Goal: Task Accomplishment & Management: Complete application form

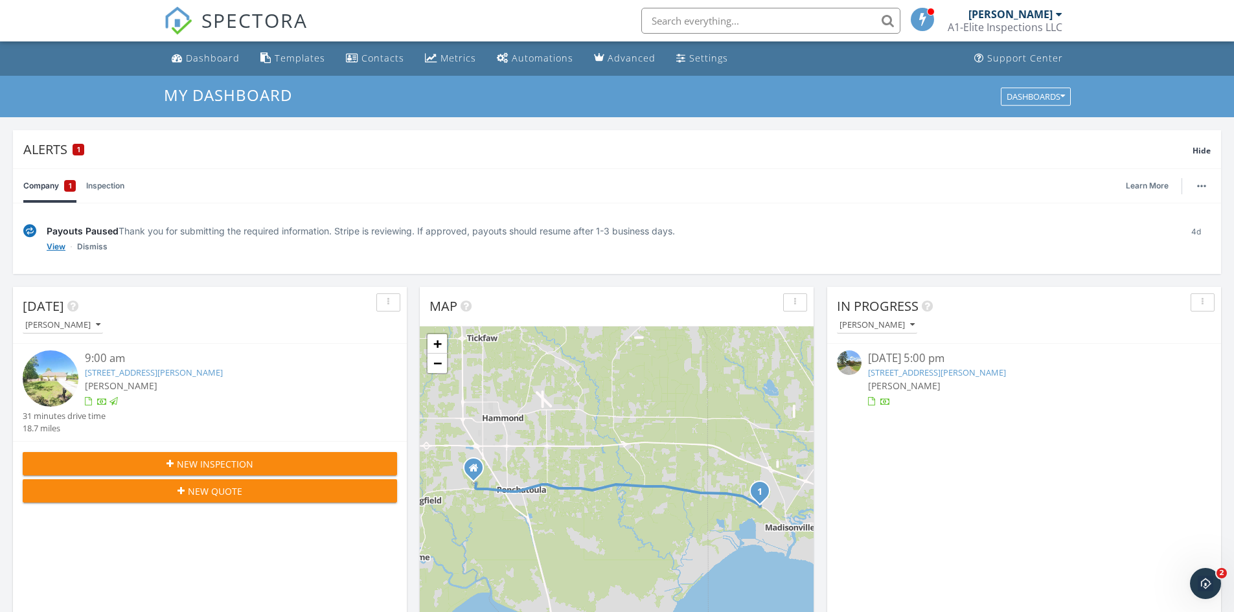
click at [54, 247] on link "View" at bounding box center [56, 246] width 19 height 13
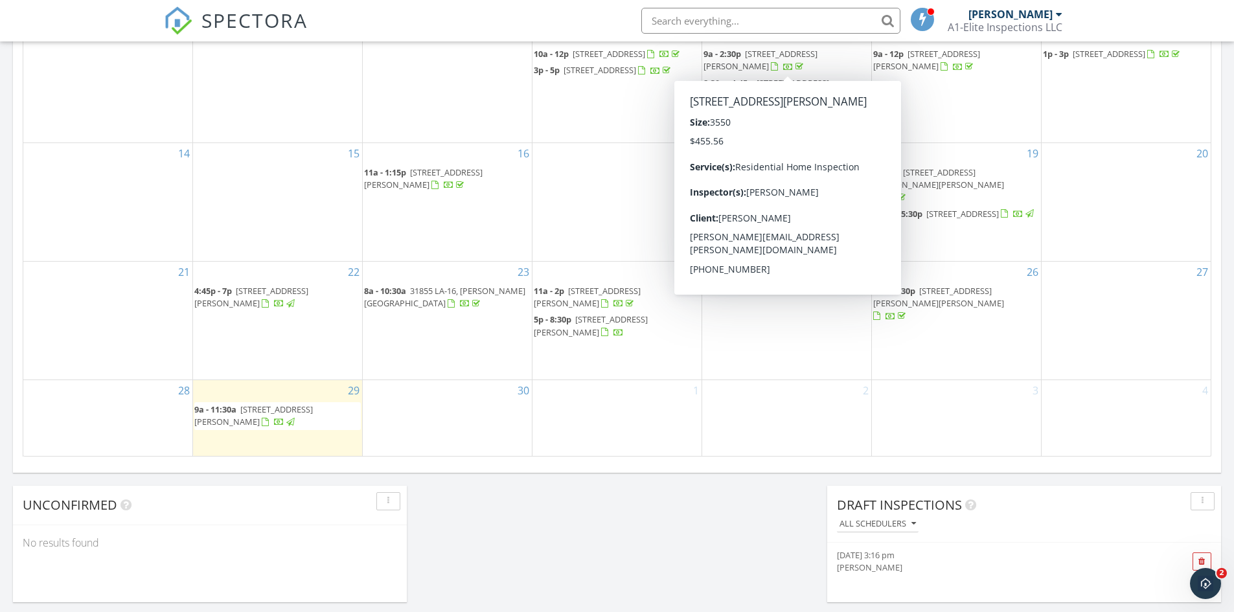
scroll to position [842, 0]
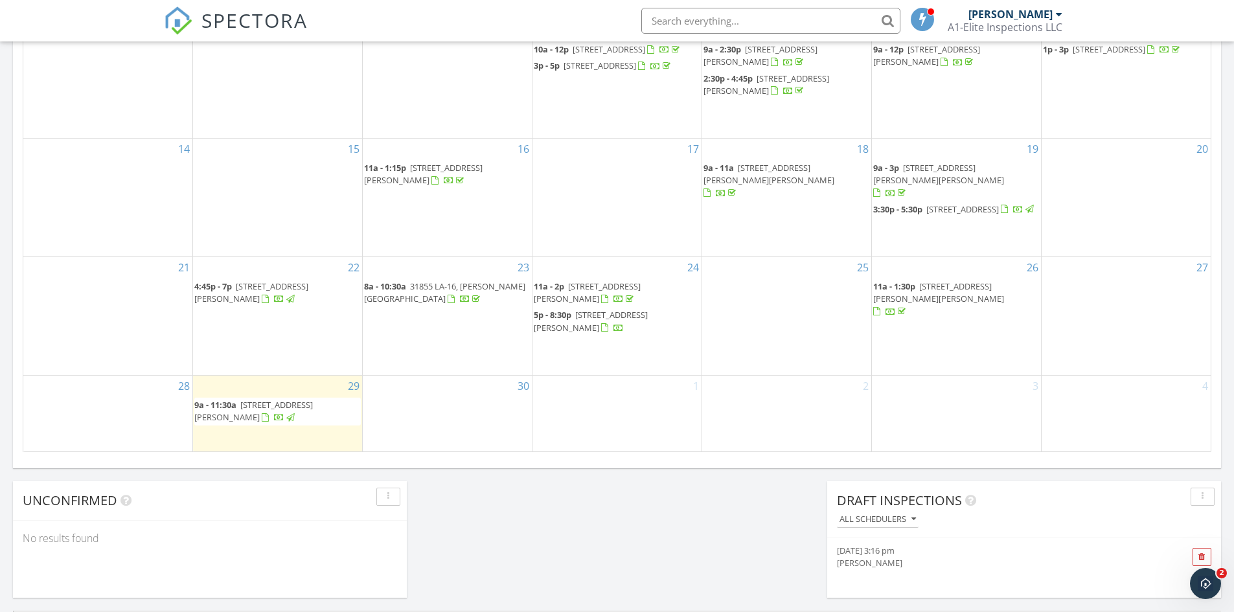
click at [644, 312] on span "18521 River Rd No, Bueche 70729" at bounding box center [591, 321] width 114 height 24
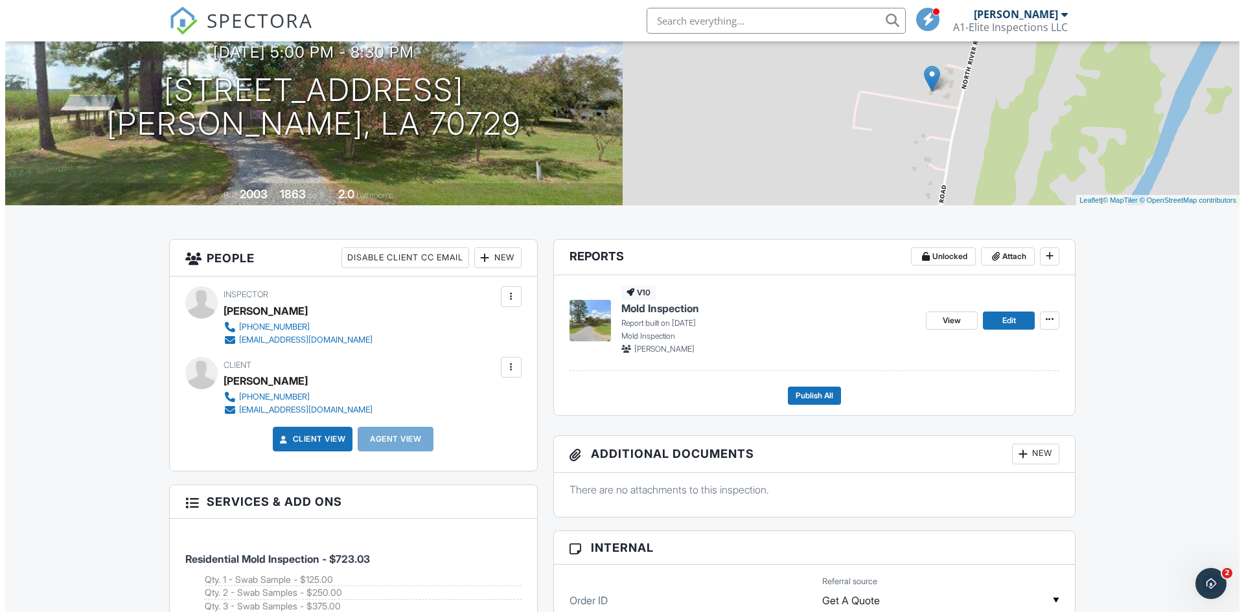
scroll to position [130, 0]
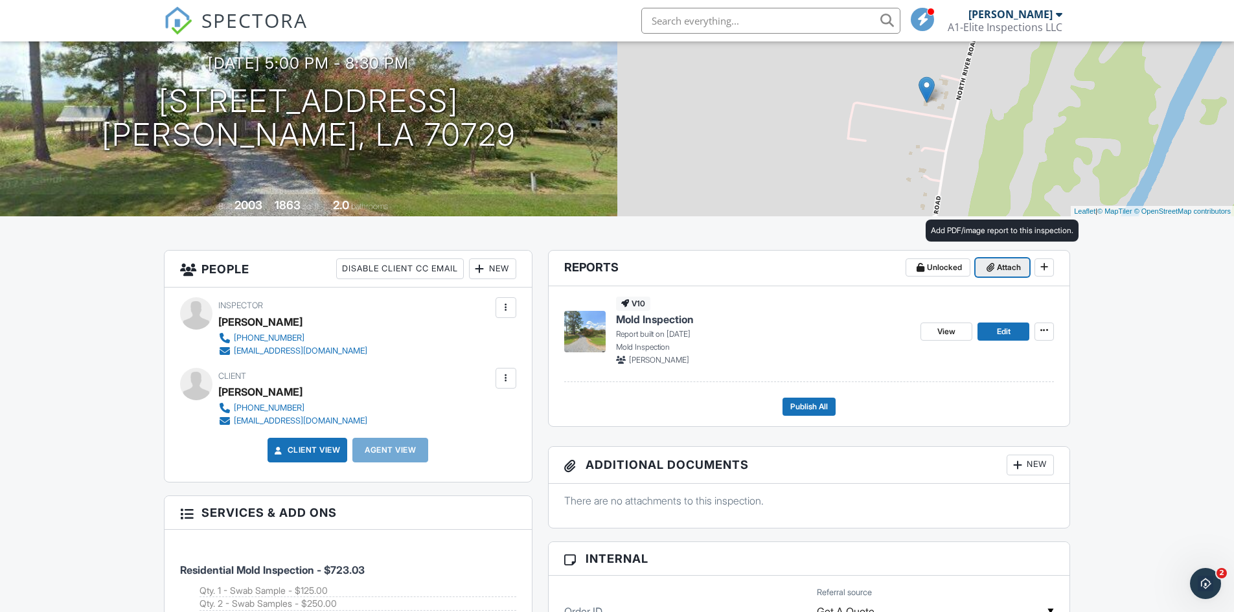
click at [1000, 269] on span "Attach" at bounding box center [1009, 267] width 24 height 13
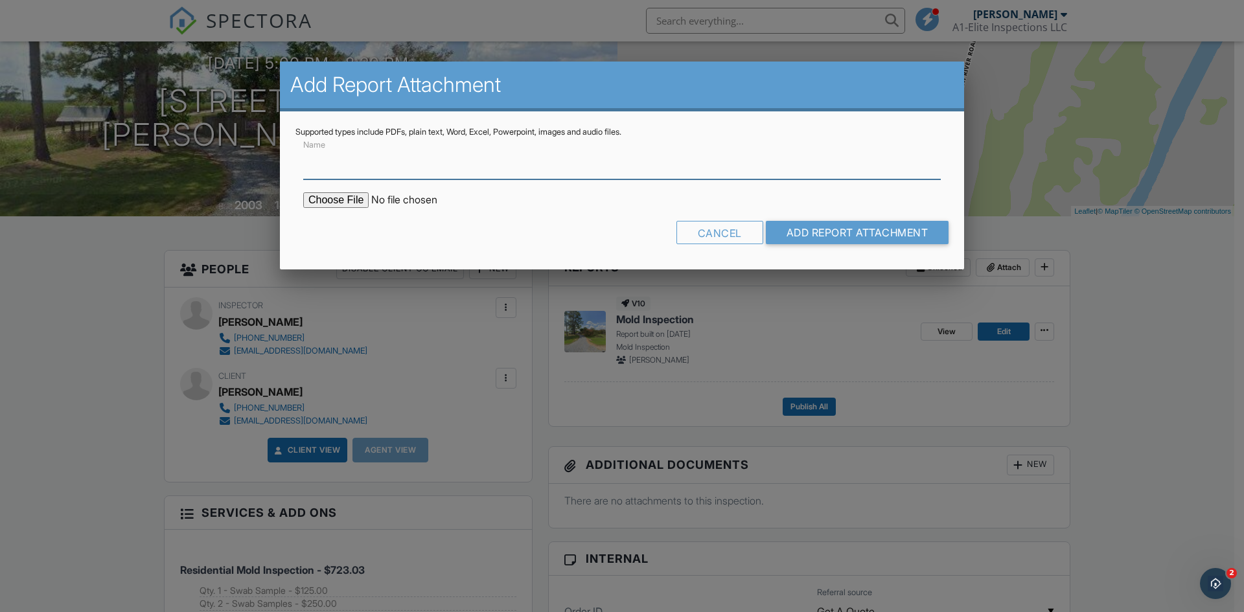
click at [546, 161] on input "Name" at bounding box center [621, 164] width 637 height 32
type input "C:\fakepath\252503474_001.pdf"
click at [416, 164] on input "Name" at bounding box center [621, 164] width 637 height 32
click at [389, 162] on input "Michael Maranto Air Sampling Analysis 2025" at bounding box center [621, 164] width 637 height 32
click at [529, 170] on input "Michael Maranto: Air Sampling Analysis 2025" at bounding box center [621, 164] width 637 height 32
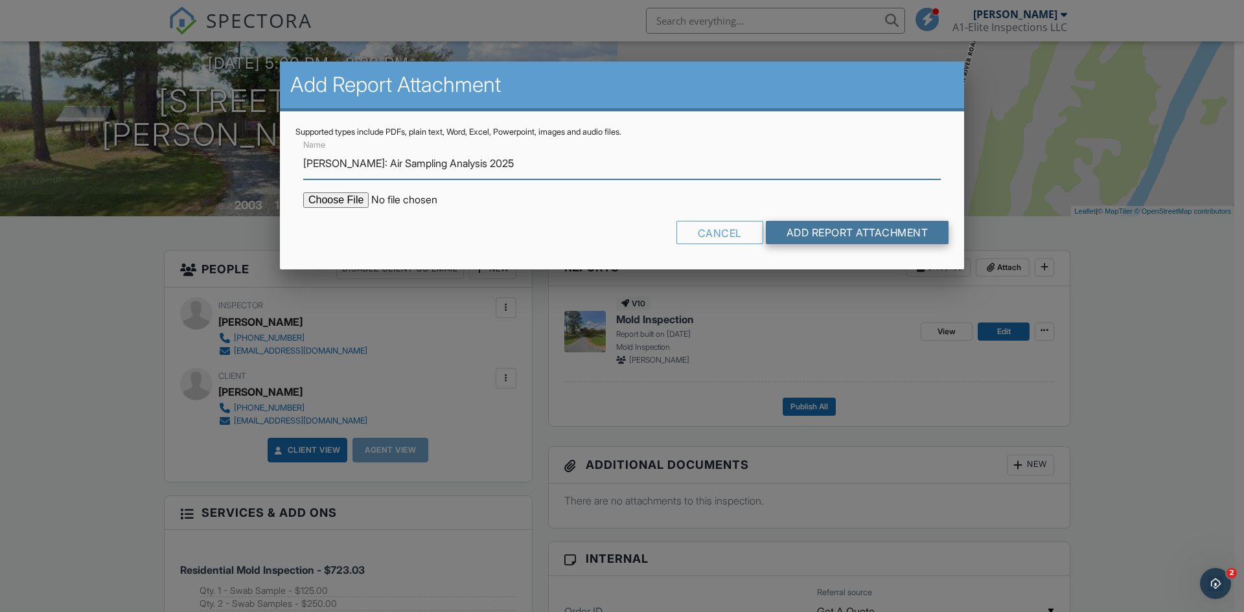
type input "Michael Maranto: Air Sampling Analysis 2025"
click at [831, 233] on input "Add Report Attachment" at bounding box center [857, 232] width 183 height 23
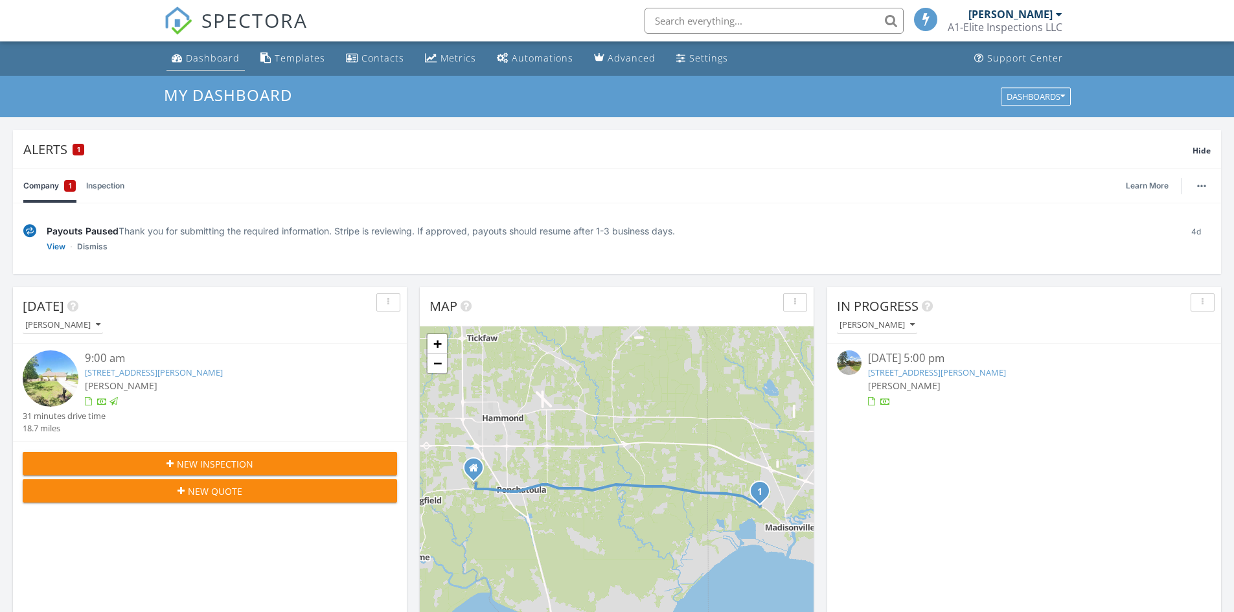
scroll to position [6, 6]
click at [225, 57] on div "Dashboard" at bounding box center [213, 58] width 54 height 12
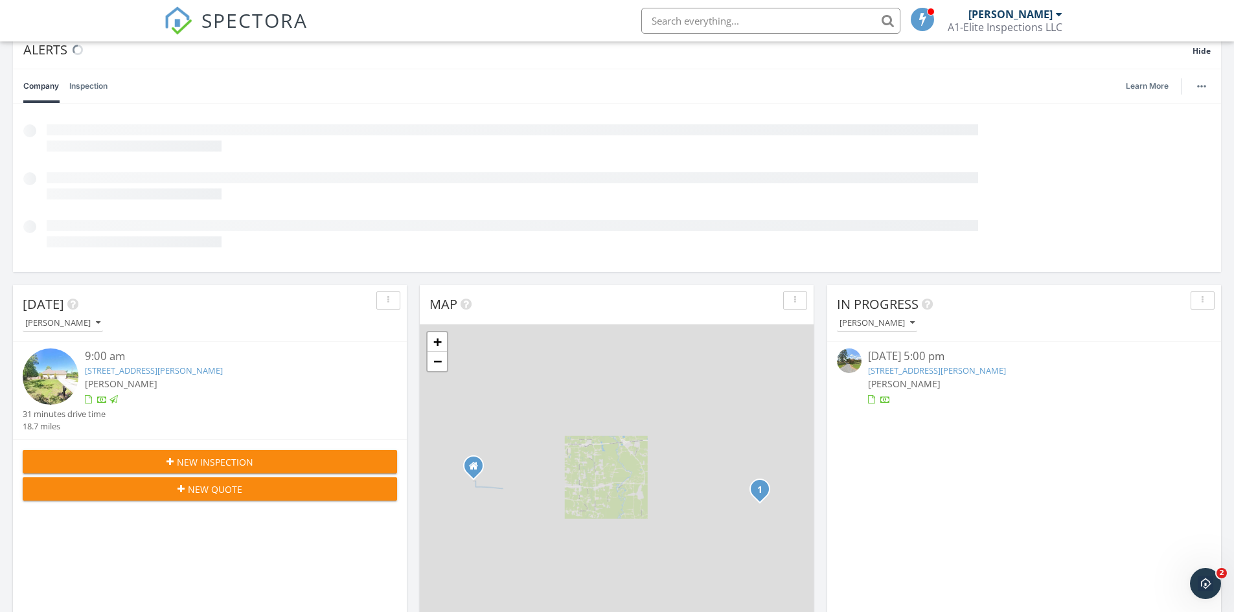
scroll to position [259, 0]
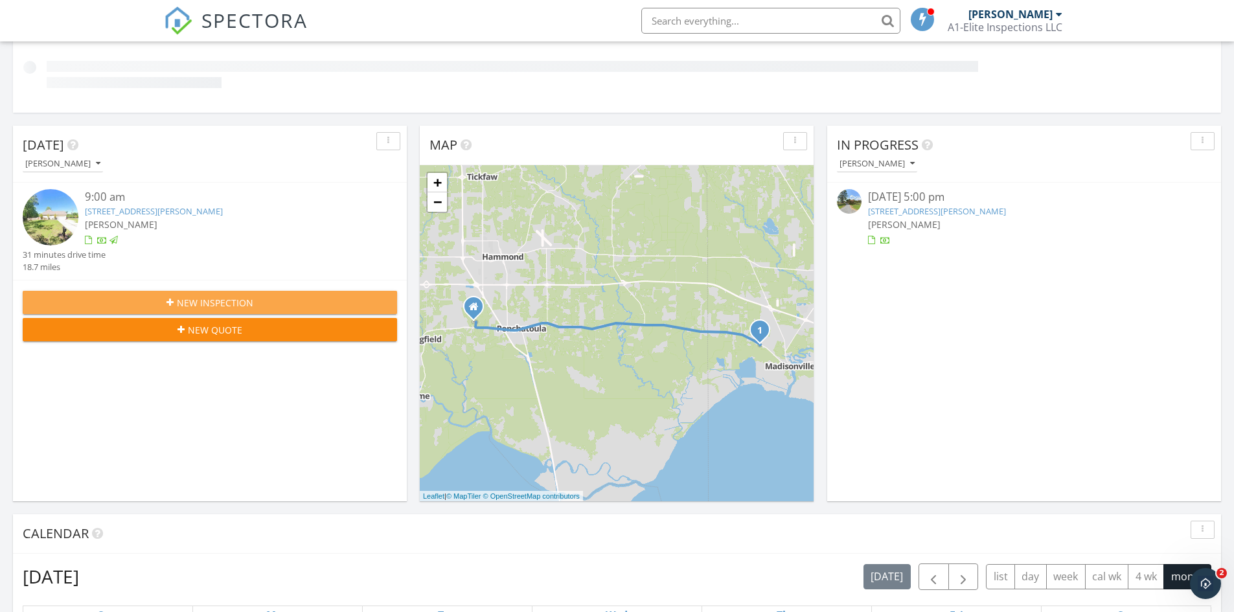
click at [280, 302] on div "New Inspection" at bounding box center [210, 303] width 354 height 14
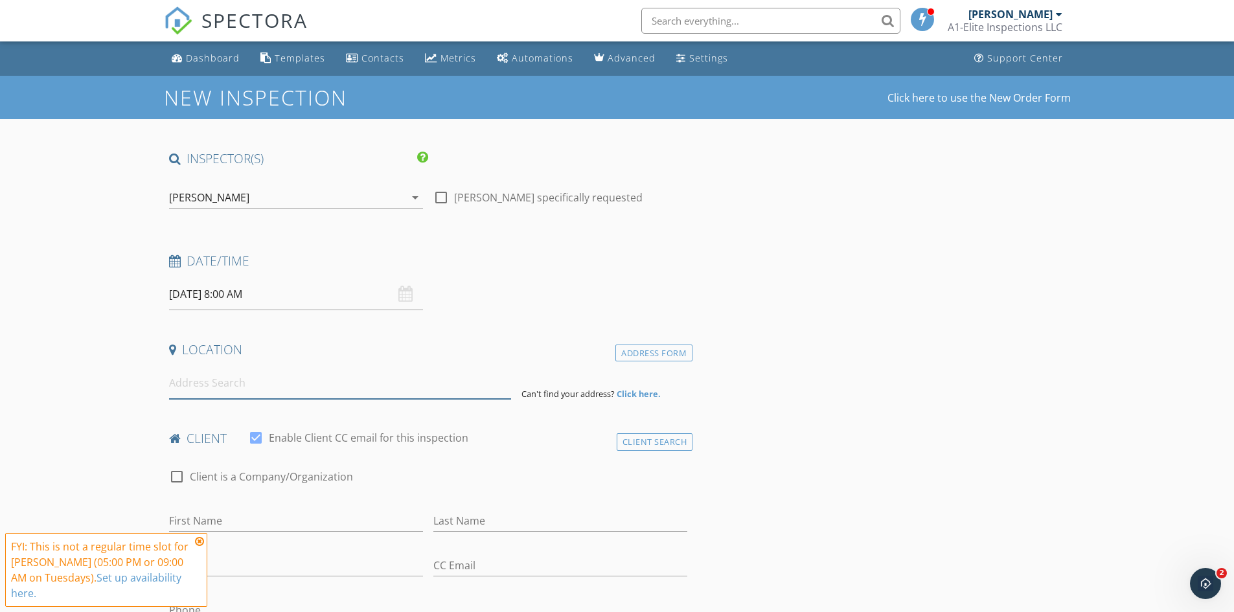
click at [325, 376] on input at bounding box center [340, 383] width 342 height 32
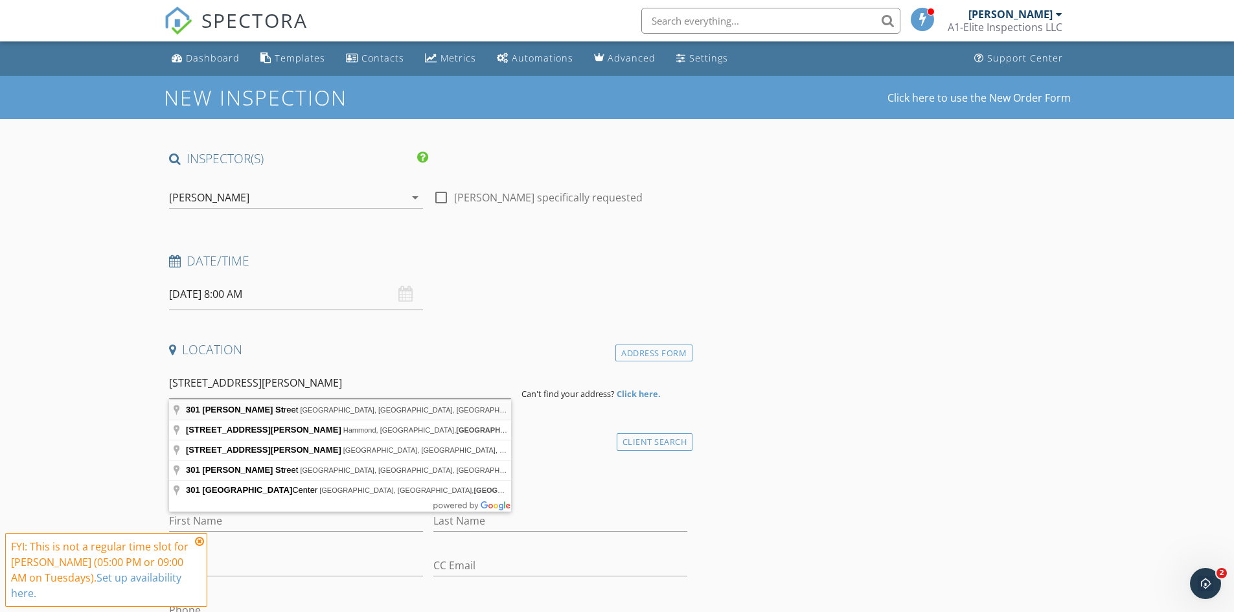
type input "301 Covington Street, Madisonville, LA, USA"
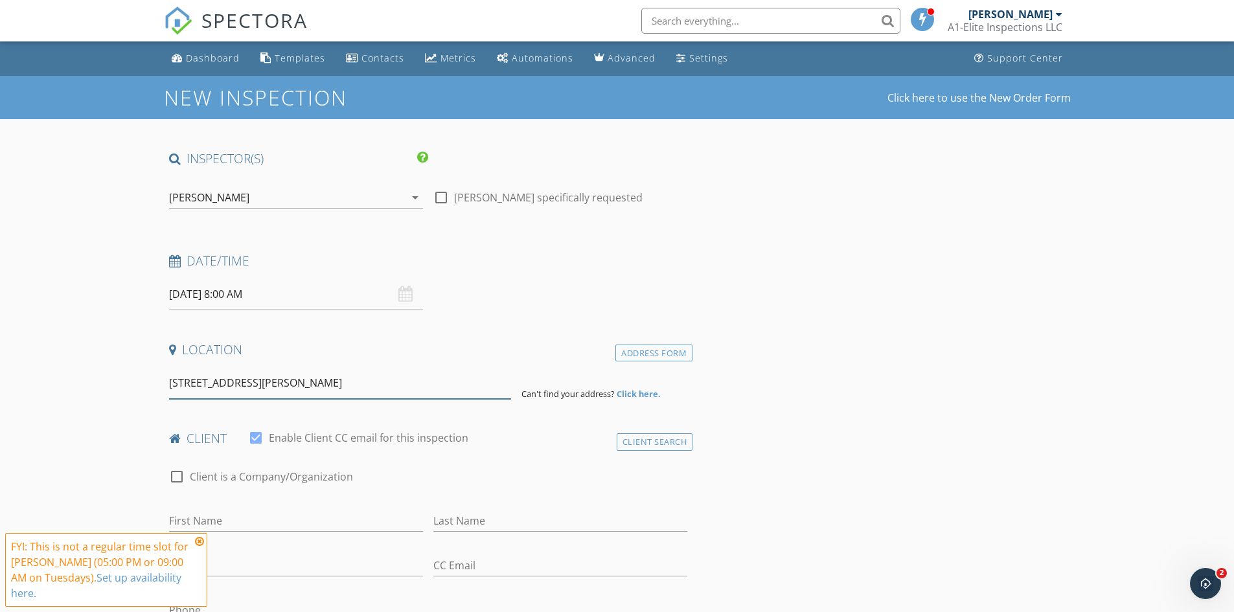
click at [457, 381] on input "301 Covington Street, Madisonville, LA, USA" at bounding box center [340, 383] width 342 height 32
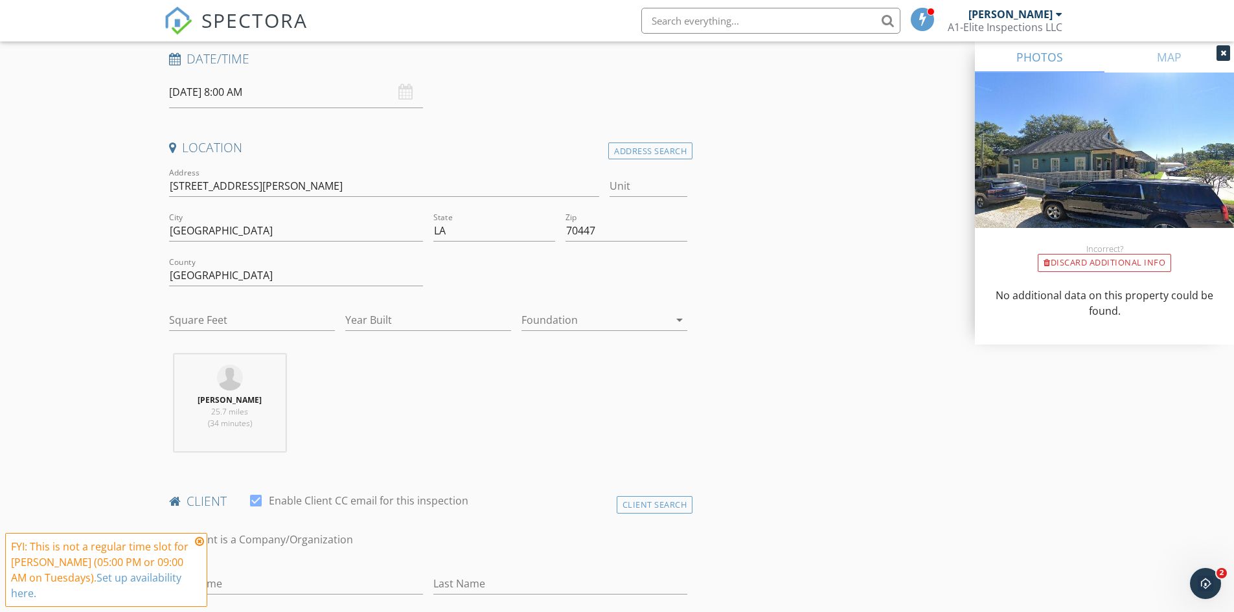
scroll to position [130, 0]
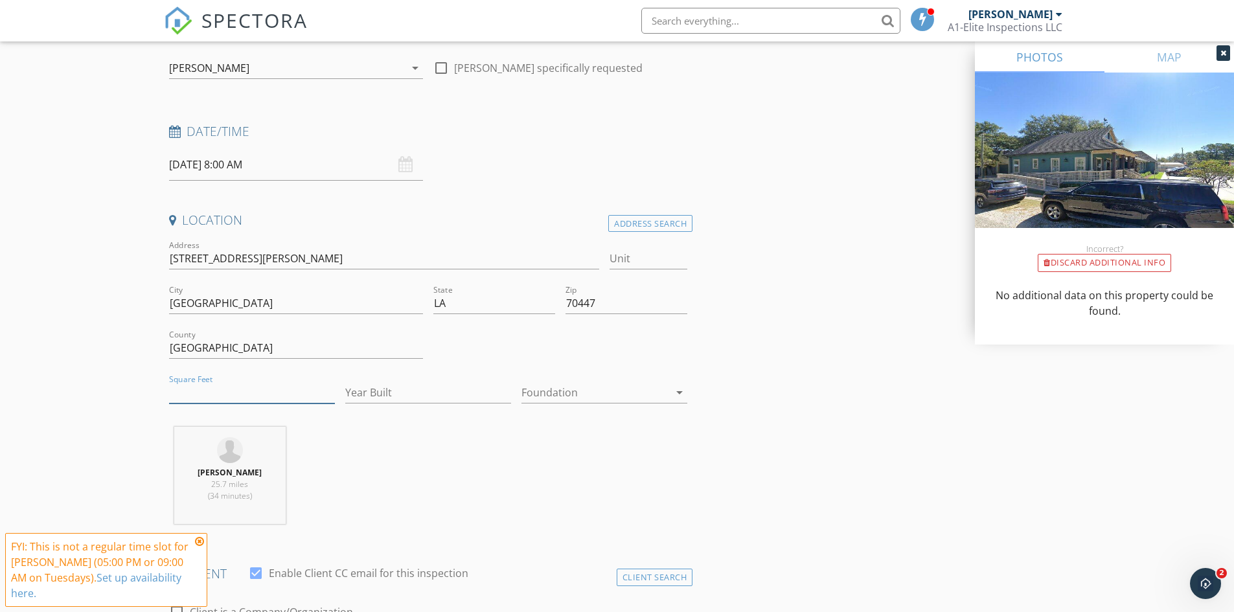
click at [247, 385] on input "Square Feet" at bounding box center [252, 392] width 166 height 21
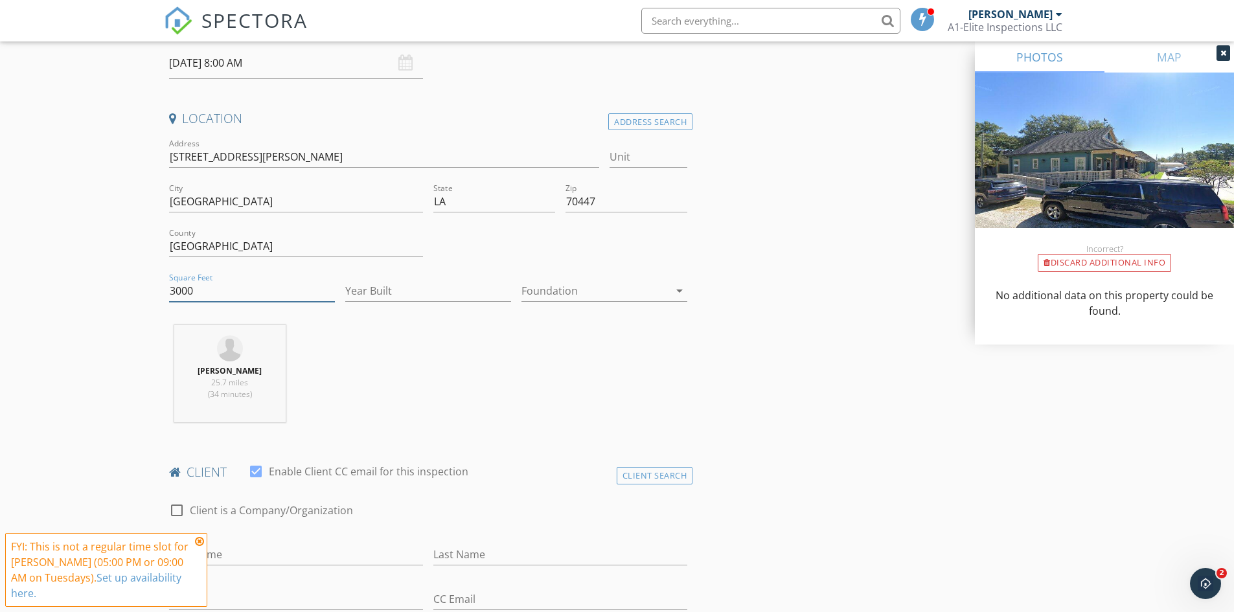
scroll to position [453, 0]
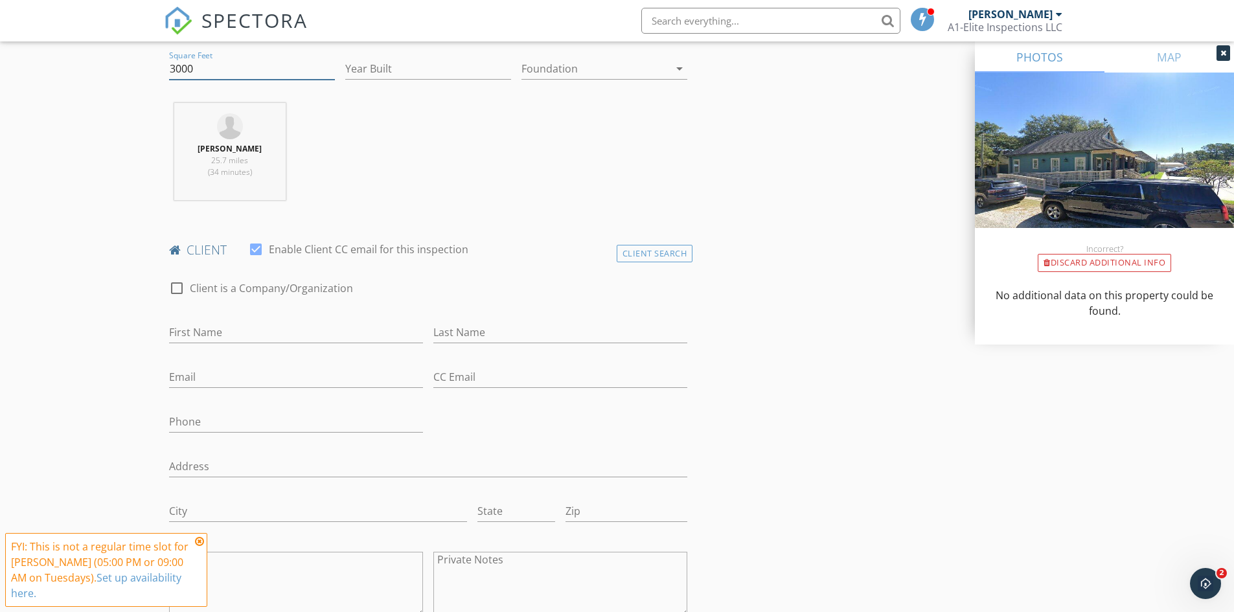
type input "3000"
click at [173, 288] on div at bounding box center [177, 288] width 22 height 22
checkbox input "true"
click at [293, 332] on input "Enable Client CC email for this inspection" at bounding box center [428, 332] width 519 height 21
type input "FERRARA FAMILY DENTISTRY"
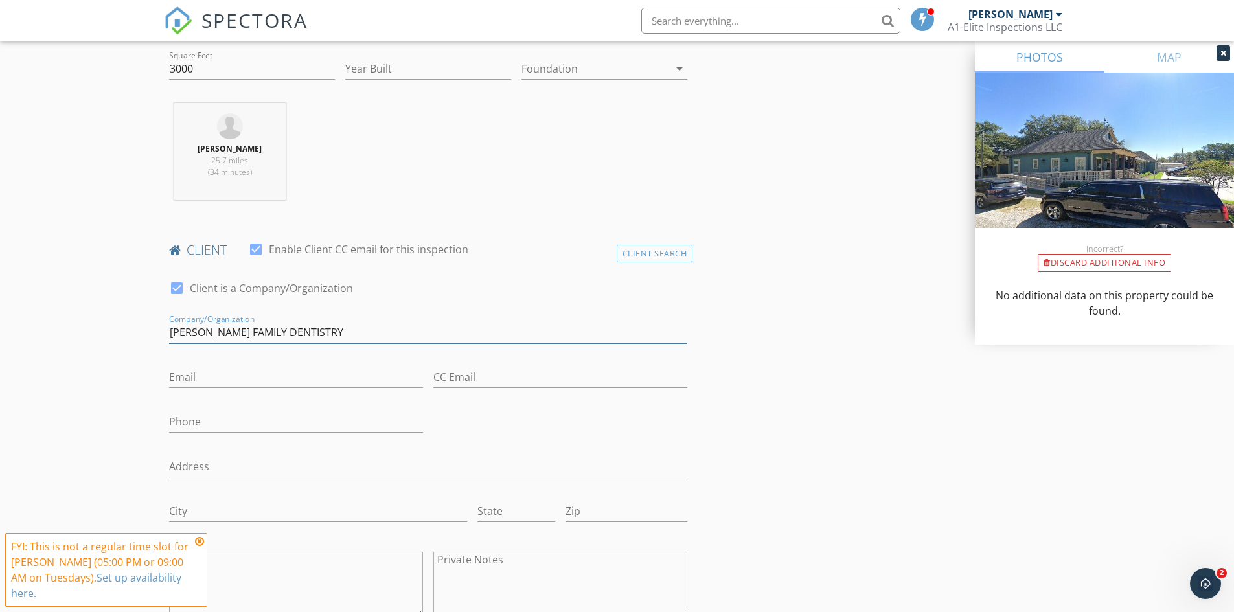
scroll to position [324, 0]
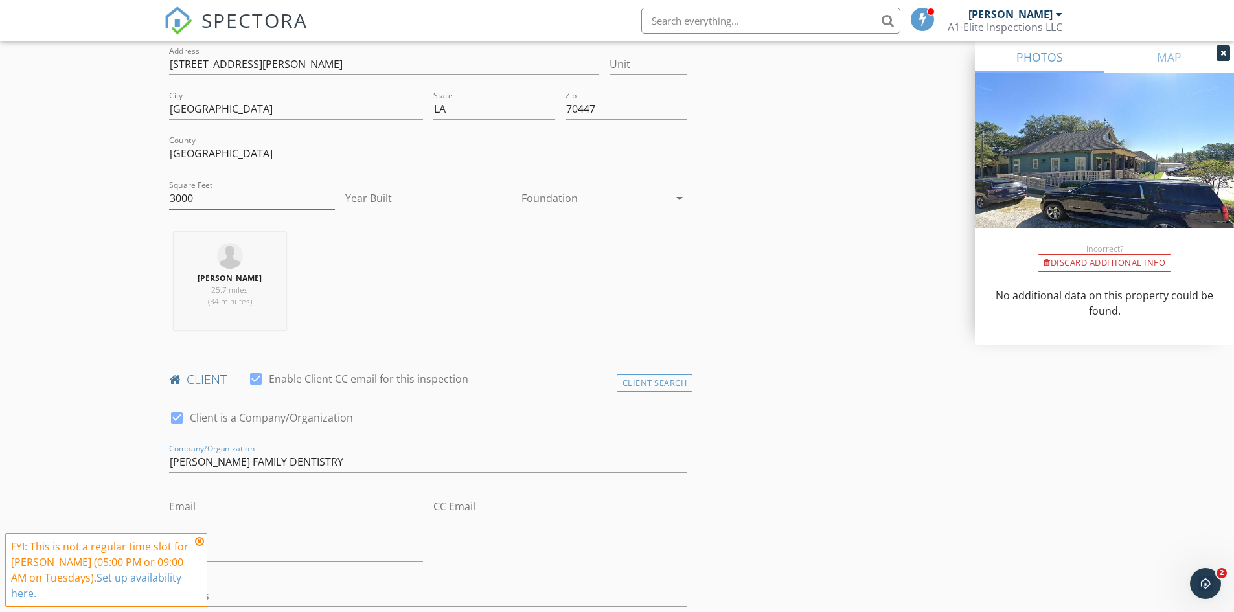
click at [207, 198] on input "3000" at bounding box center [252, 198] width 166 height 21
type input "3750"
click at [447, 205] on input "Year Built" at bounding box center [428, 198] width 166 height 21
type input "2012"
click at [627, 203] on div at bounding box center [595, 198] width 148 height 21
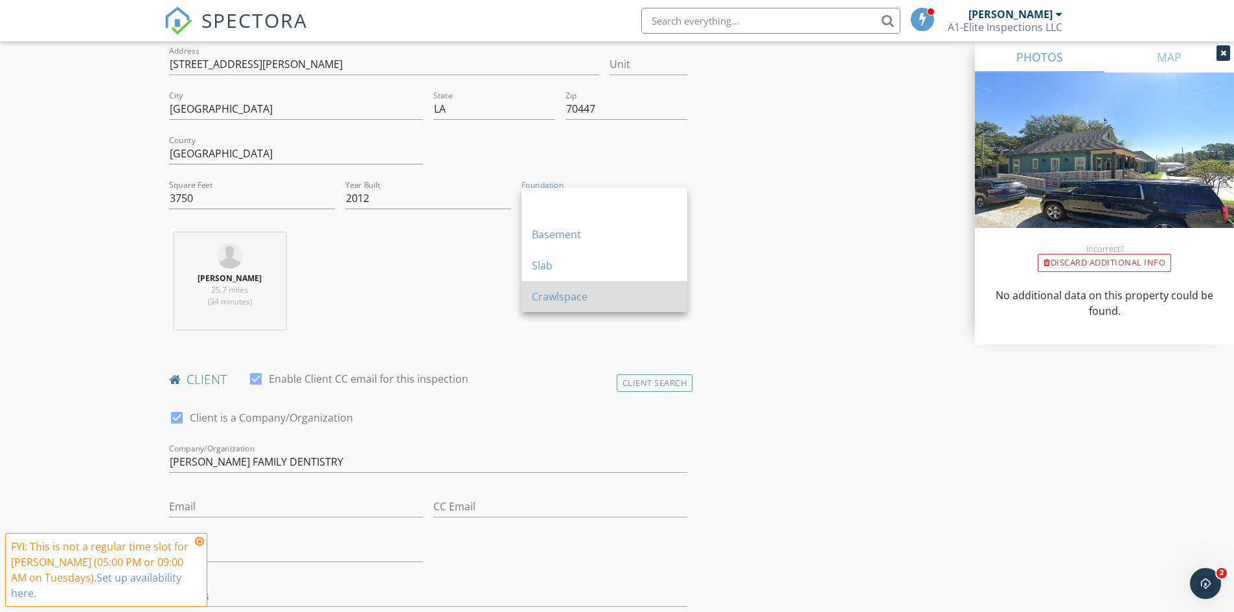
click at [630, 292] on div "Crawlspace" at bounding box center [604, 297] width 145 height 16
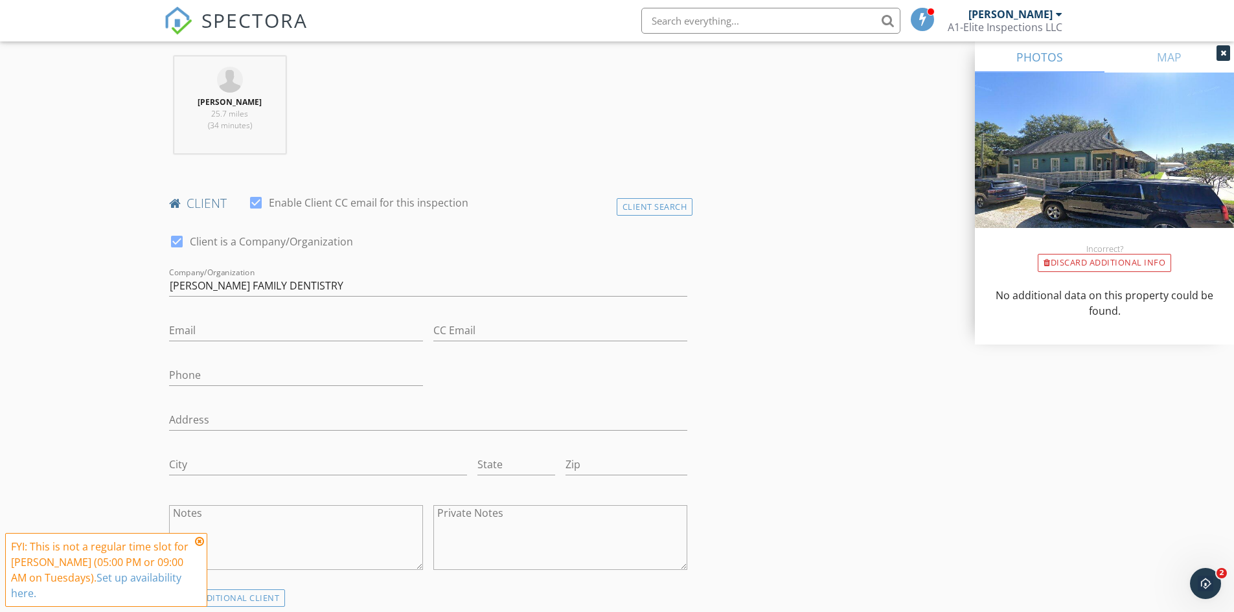
scroll to position [518, 0]
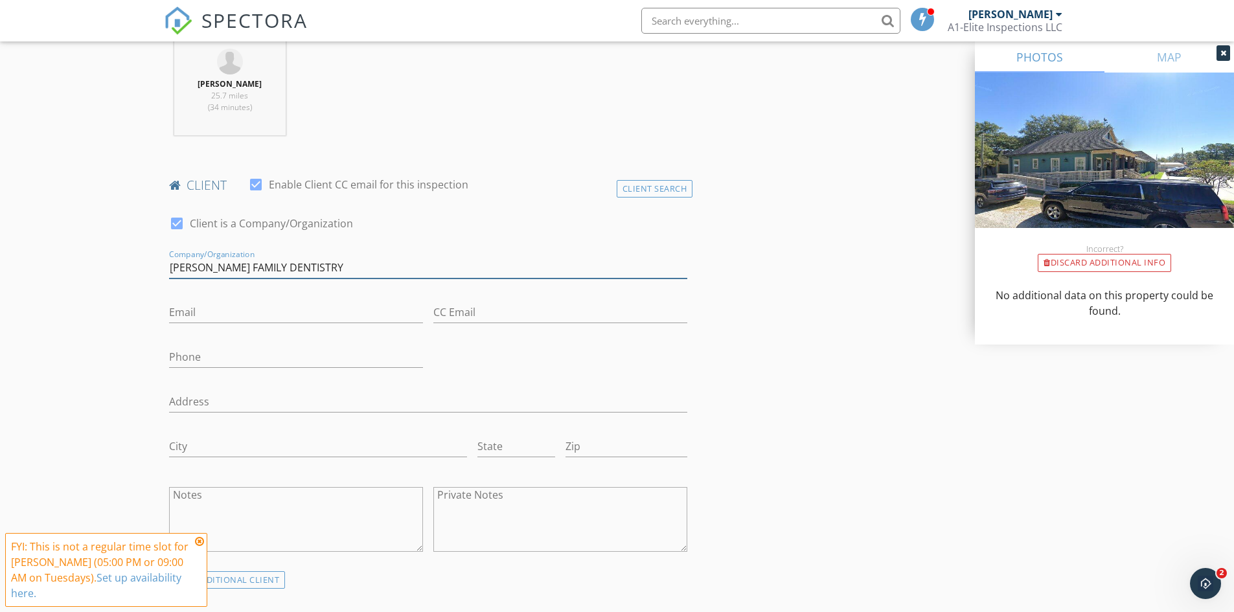
click at [374, 266] on input "FERRARA FAMILY DENTISTRY" at bounding box center [428, 267] width 519 height 21
type input "FERRARA FAMILY DENTISTRY LLC"
click at [350, 310] on input "Email" at bounding box center [296, 312] width 254 height 21
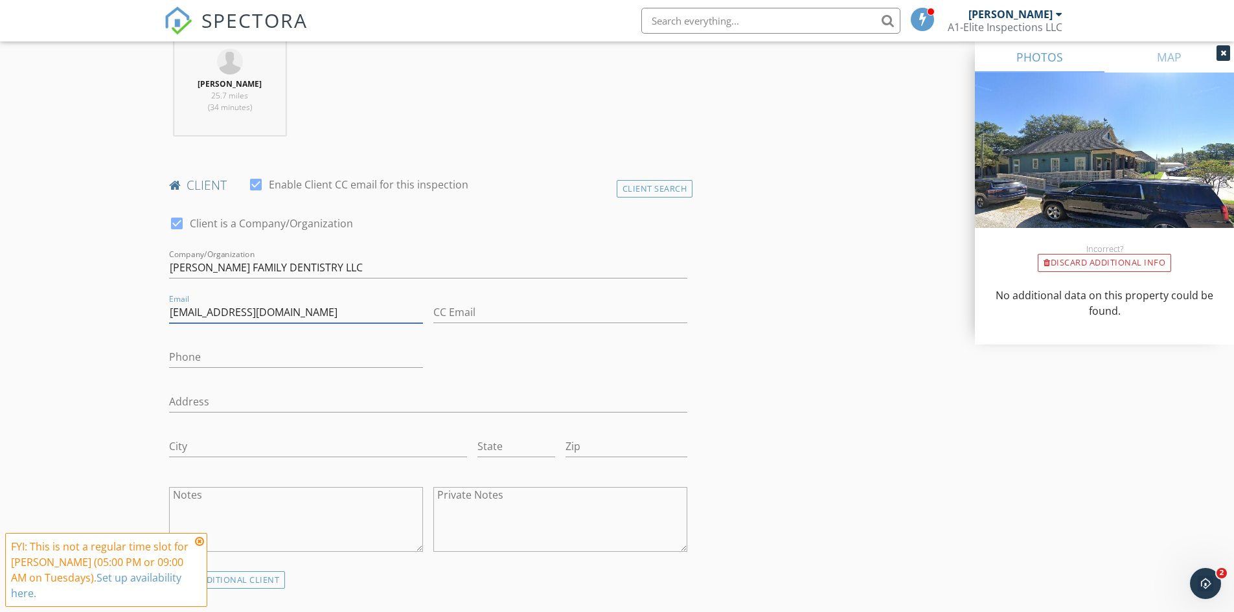
type input "admin@ferraradental.com"
click at [339, 356] on input "Phone" at bounding box center [296, 357] width 254 height 21
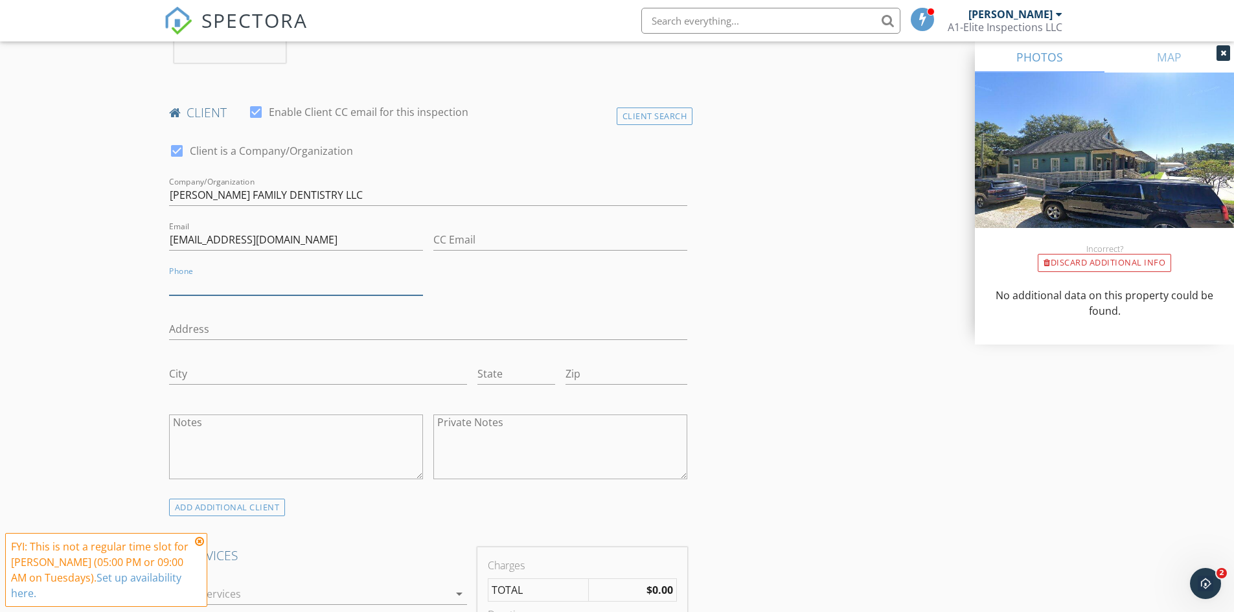
scroll to position [648, 0]
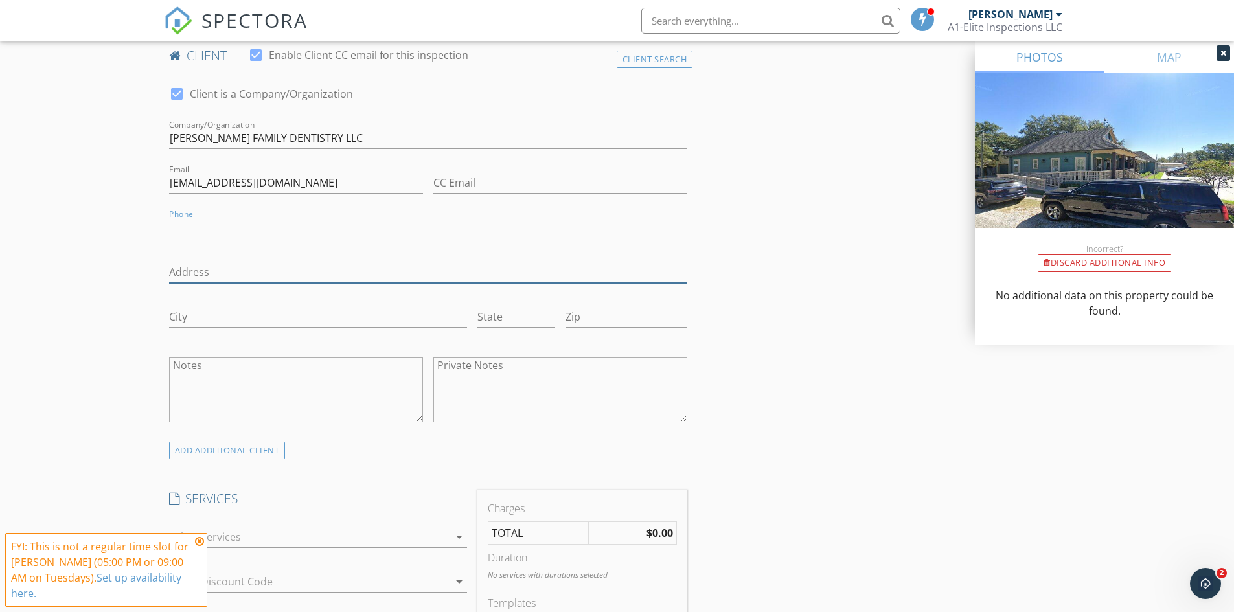
click at [209, 269] on input "Address" at bounding box center [428, 272] width 519 height 21
paste input "301 Covington St, Madisonville, LA 70447"
drag, startPoint x: 254, startPoint y: 273, endPoint x: 315, endPoint y: 272, distance: 60.9
click at [315, 272] on input "301 Covington St, Madisonville, LA 70447" at bounding box center [428, 272] width 519 height 21
type input "301 Covington St, Madisonville, LA 70447"
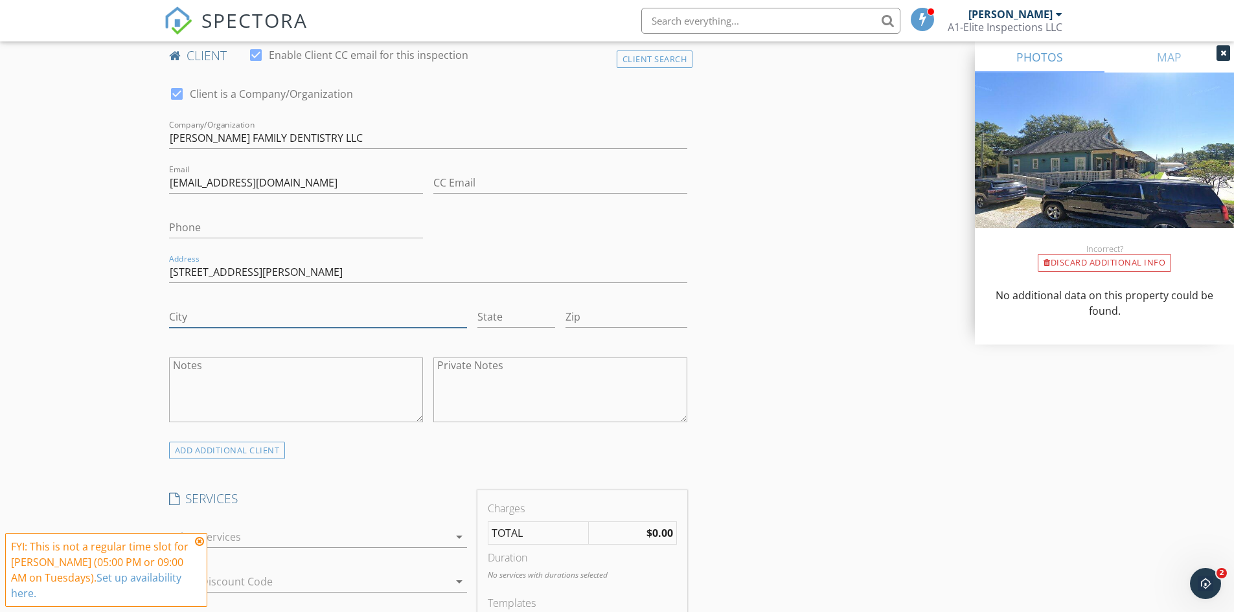
click at [293, 326] on input "City" at bounding box center [318, 316] width 298 height 21
paste input "Madisonville"
type input "Madisonville"
drag, startPoint x: 323, startPoint y: 275, endPoint x: 332, endPoint y: 273, distance: 9.2
click at [332, 273] on input "301 Covington St, Madisonville, LA 70447" at bounding box center [428, 272] width 519 height 21
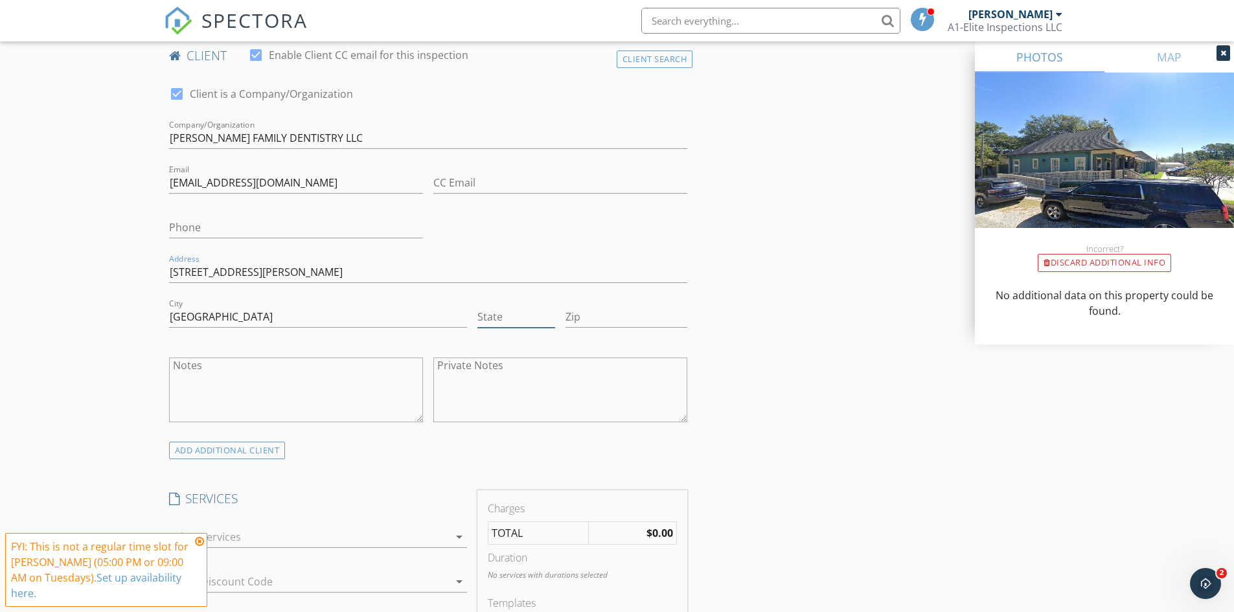
click at [492, 313] on input "State" at bounding box center [516, 316] width 78 height 21
paste input "LA"
type input "LA"
drag, startPoint x: 600, startPoint y: 320, endPoint x: 527, endPoint y: 302, distance: 74.8
click at [597, 317] on input "Zip" at bounding box center [626, 316] width 122 height 21
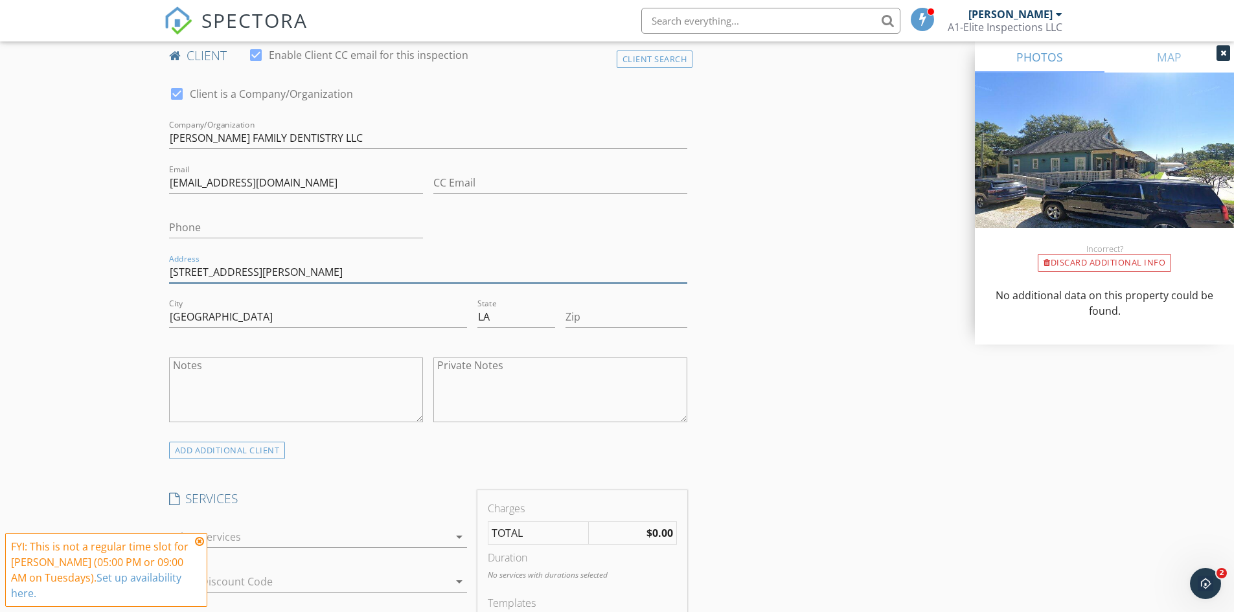
drag, startPoint x: 381, startPoint y: 274, endPoint x: 337, endPoint y: 272, distance: 44.1
click at [337, 272] on input "301 Covington St, Madisonville, LA 70447" at bounding box center [428, 272] width 519 height 21
click at [632, 317] on input "Zip" at bounding box center [626, 316] width 122 height 21
paste input "70447"
type input "70447"
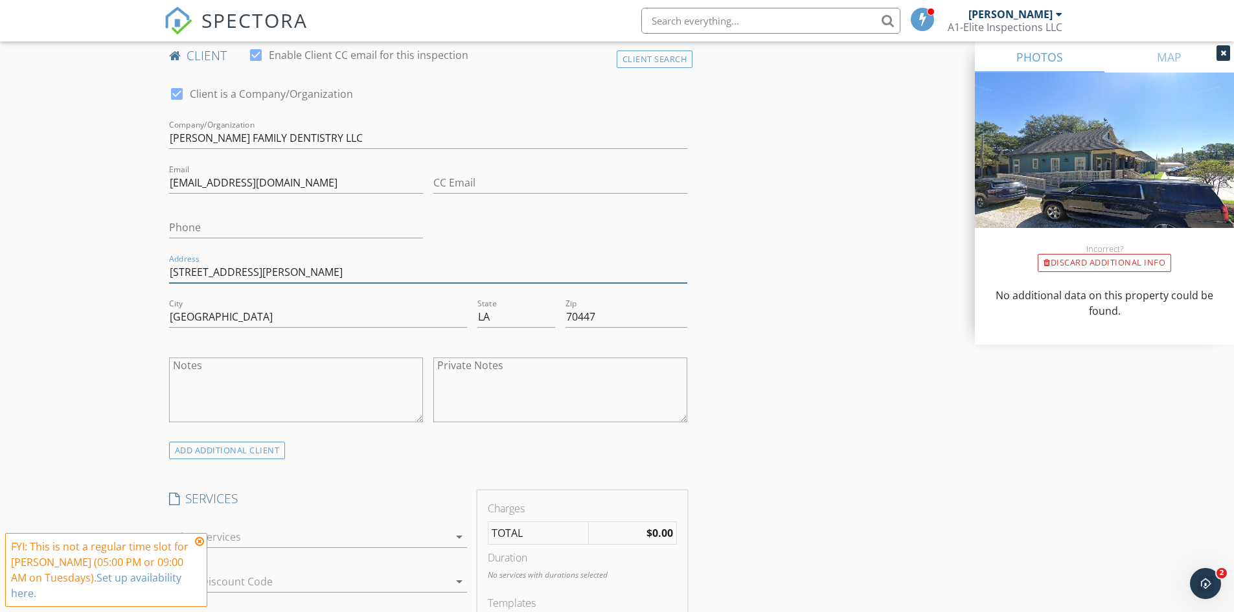
drag, startPoint x: 382, startPoint y: 273, endPoint x: 251, endPoint y: 279, distance: 131.0
click at [251, 279] on input "301 Covington St, Madisonville, LA 70447" at bounding box center [428, 272] width 519 height 21
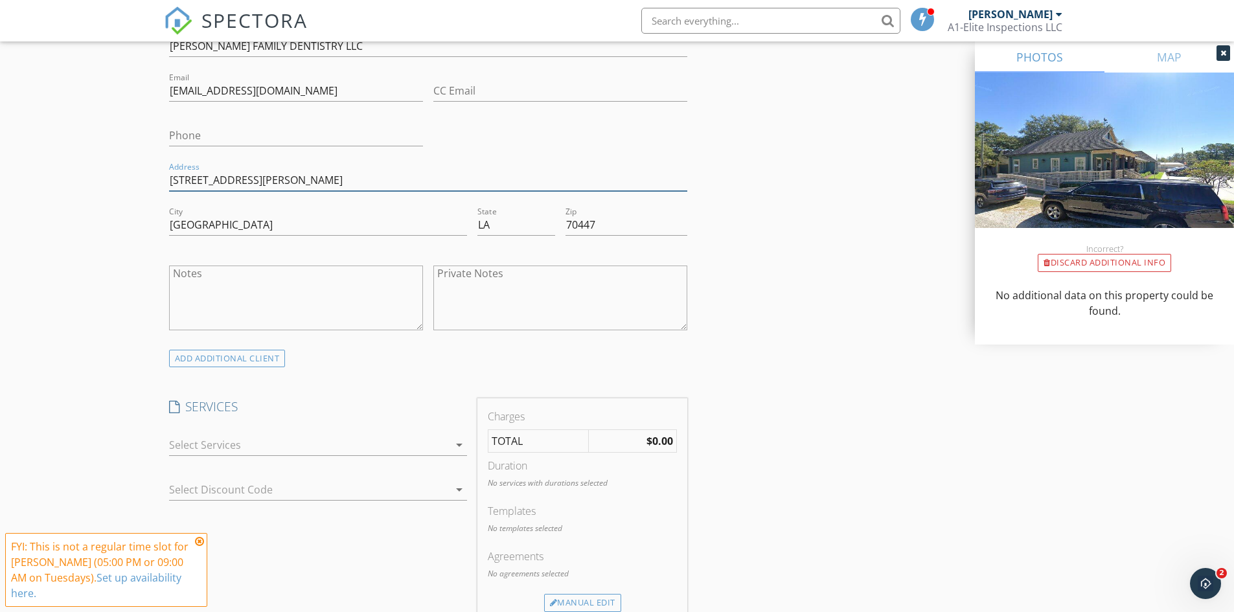
scroll to position [907, 0]
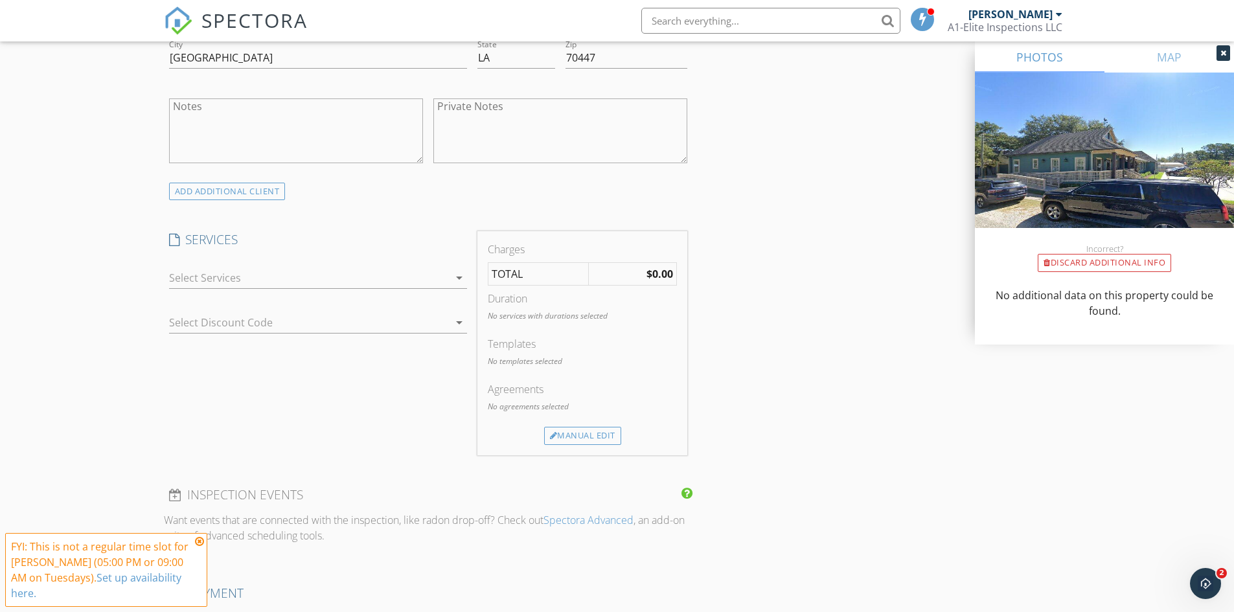
type input "301 Covington St"
click at [413, 277] on div at bounding box center [309, 277] width 280 height 21
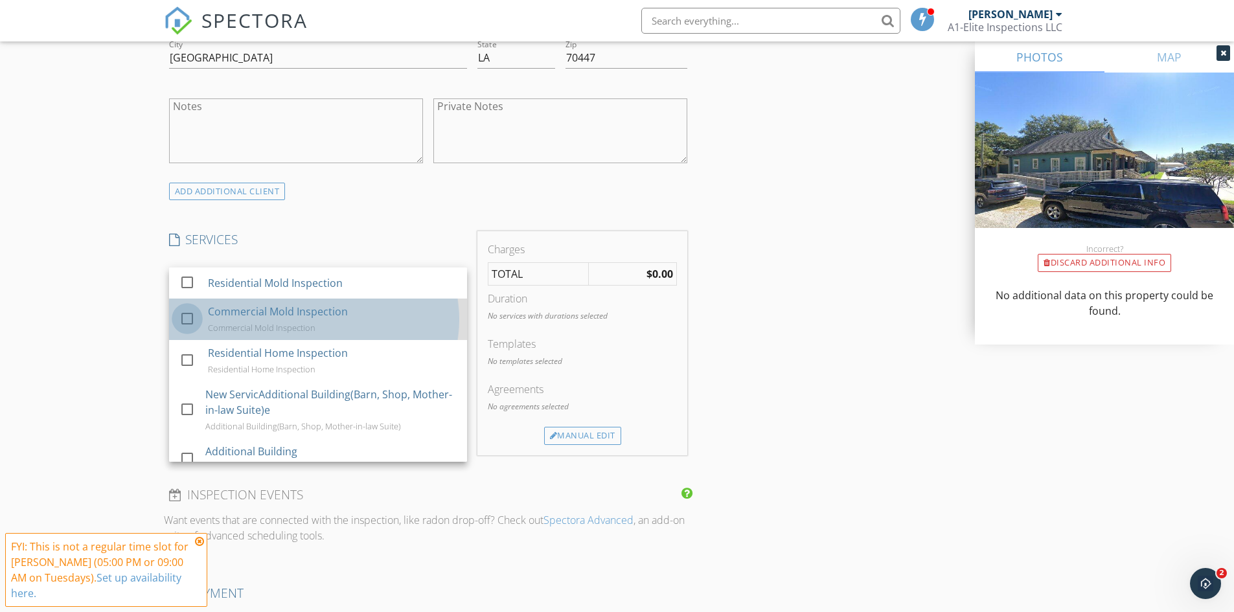
click at [193, 318] on div at bounding box center [187, 319] width 22 height 22
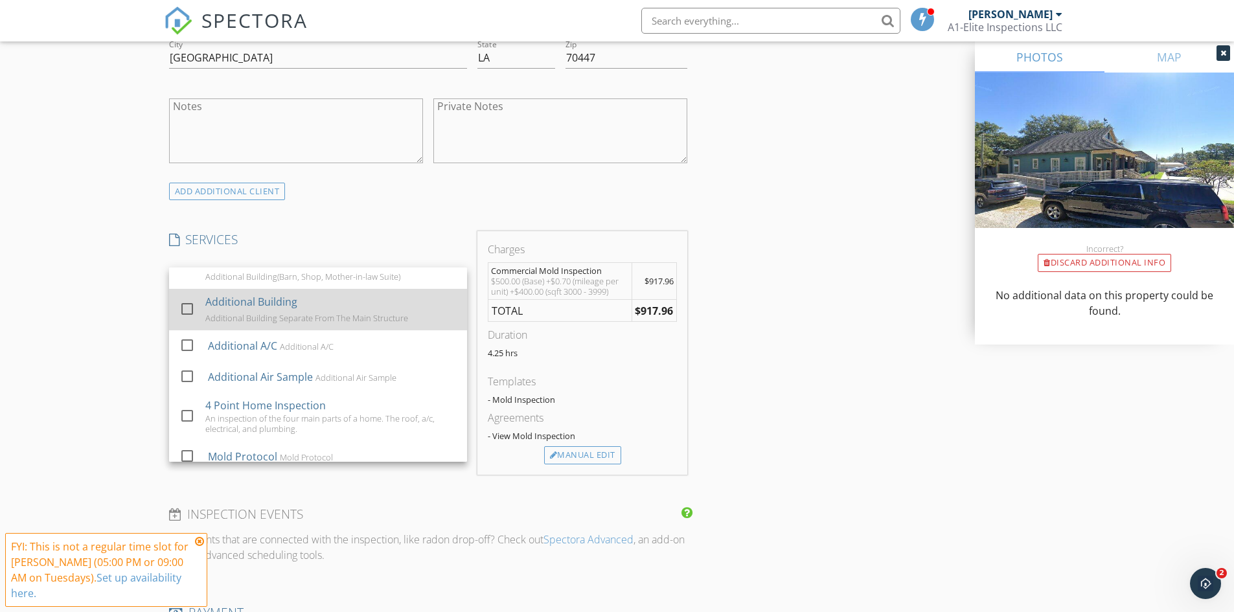
scroll to position [160, 0]
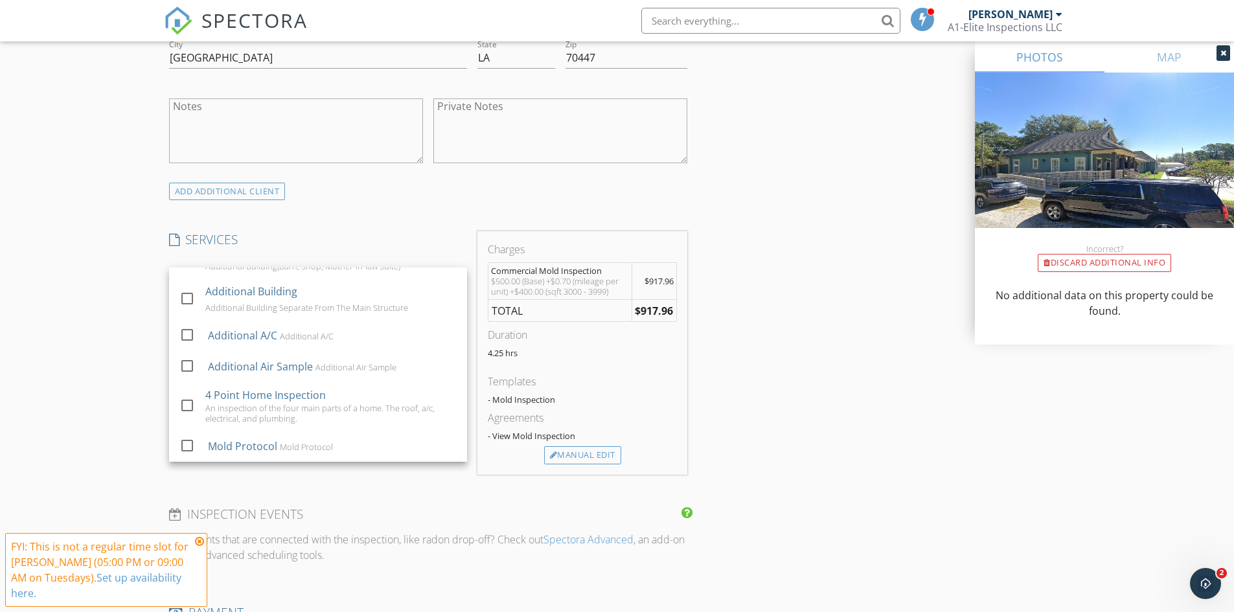
click at [772, 238] on div "INSPECTOR(S) check_box Cullen Geiger PRIMARY Cullen Geiger arrow_drop_down chec…" at bounding box center [617, 331] width 907 height 2176
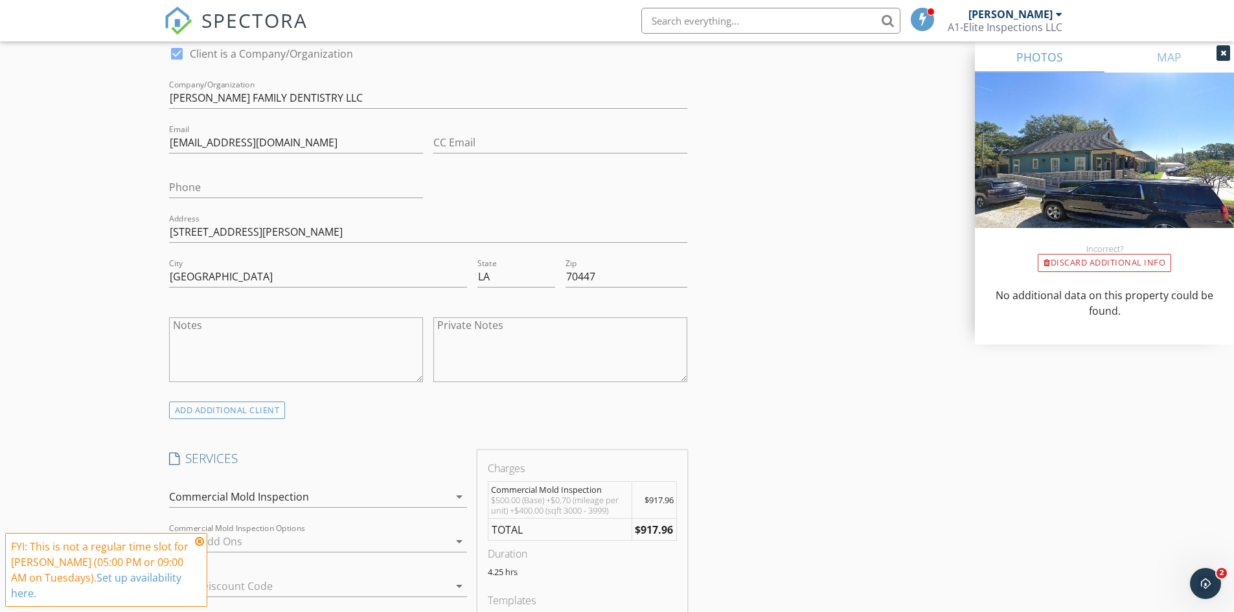
scroll to position [907, 0]
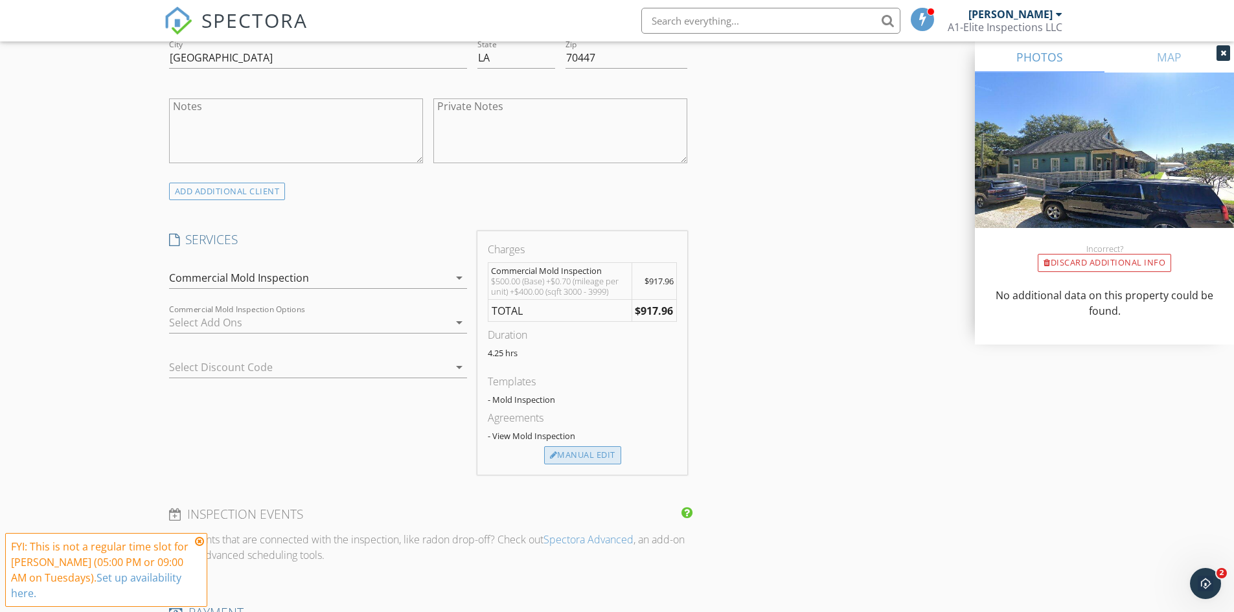
click at [592, 457] on div "Manual Edit" at bounding box center [582, 455] width 77 height 18
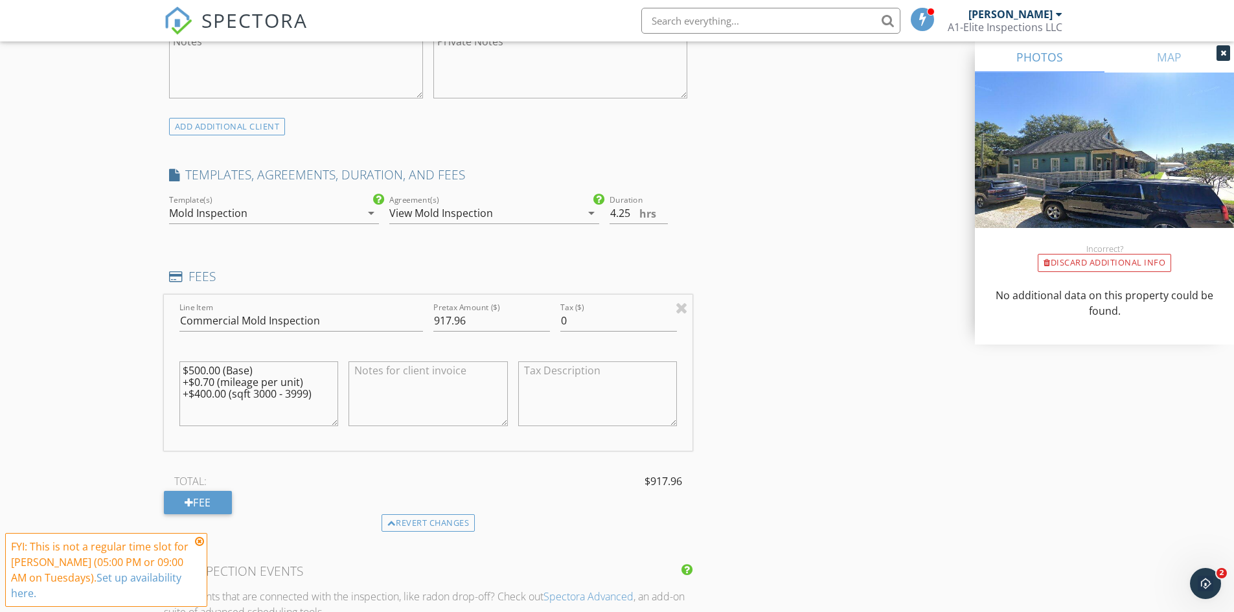
scroll to position [1036, 0]
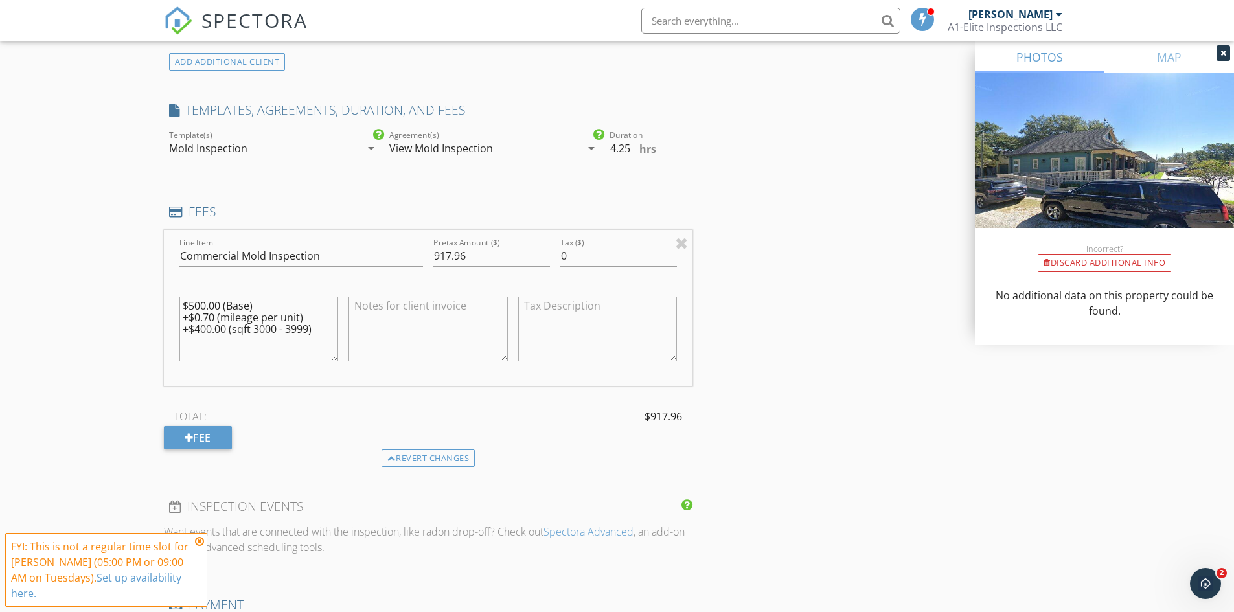
drag, startPoint x: 639, startPoint y: 152, endPoint x: 612, endPoint y: 143, distance: 28.5
click at [607, 143] on div "Duration 4.25 hrs" at bounding box center [648, 150] width 88 height 45
click at [628, 148] on input "4.25" at bounding box center [638, 148] width 58 height 21
type input "4"
type input "3"
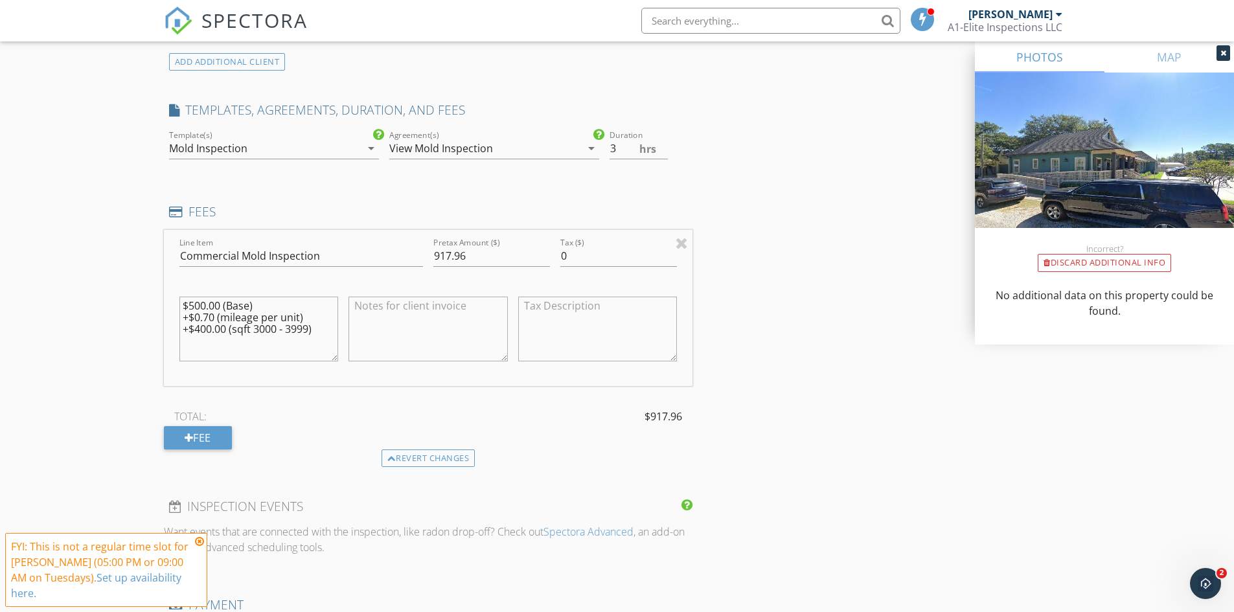
click at [788, 230] on div "INSPECTOR(S) check_box Cullen Geiger PRIMARY Cullen Geiger arrow_drop_down chec…" at bounding box center [617, 263] width 907 height 2298
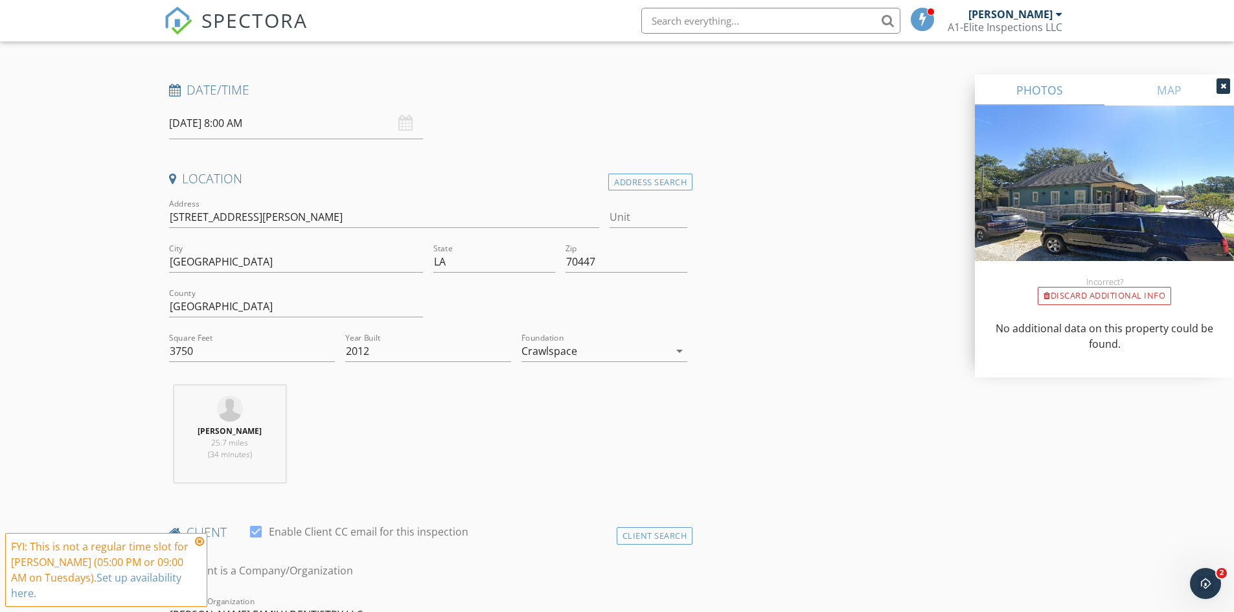
scroll to position [0, 0]
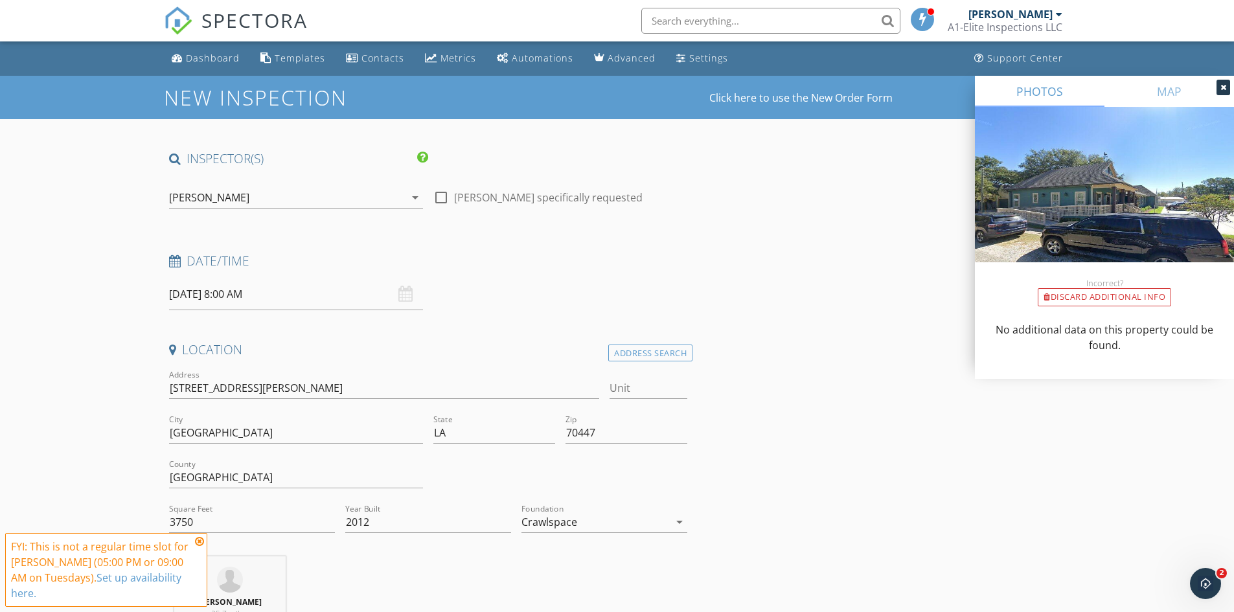
click at [407, 295] on div "[DATE] 8:00 AM" at bounding box center [296, 295] width 254 height 32
click at [245, 295] on input "[DATE] 8:00 AM" at bounding box center [296, 295] width 254 height 32
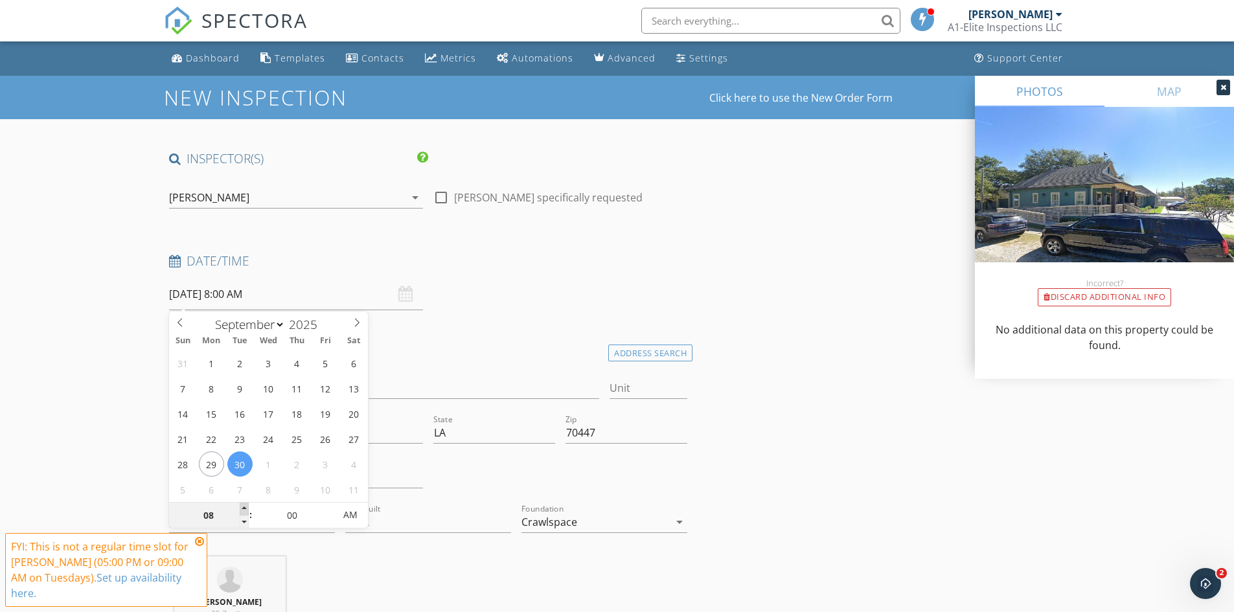
type input "09"
type input "09/30/2025 9:00 AM"
click at [246, 509] on span at bounding box center [244, 509] width 9 height 13
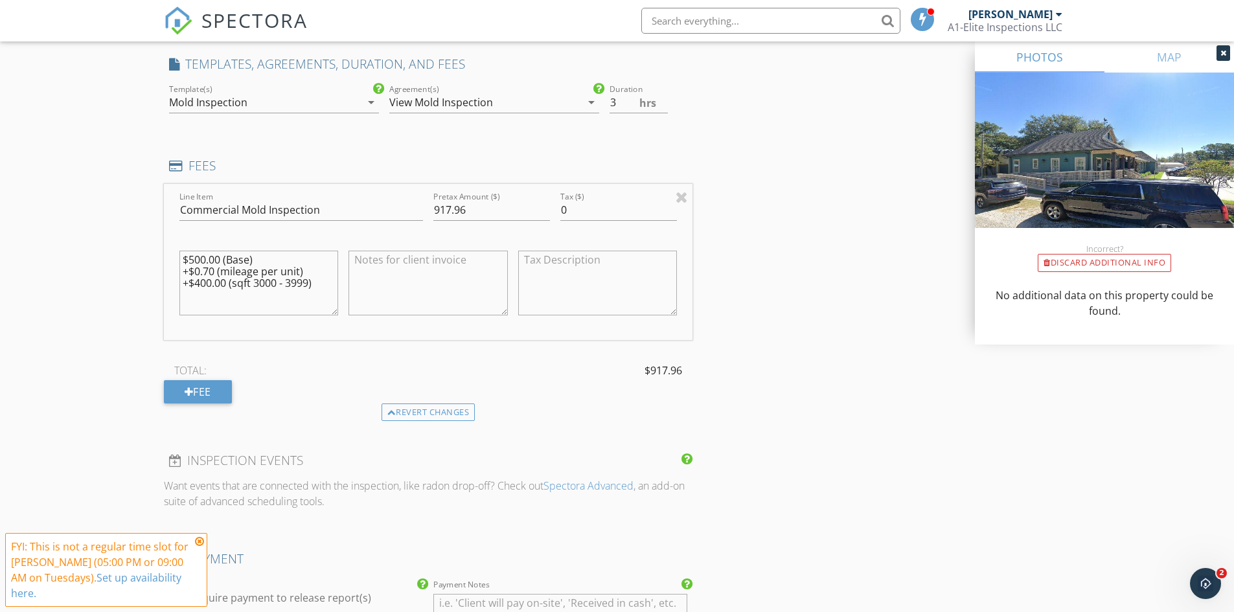
scroll to position [1166, 0]
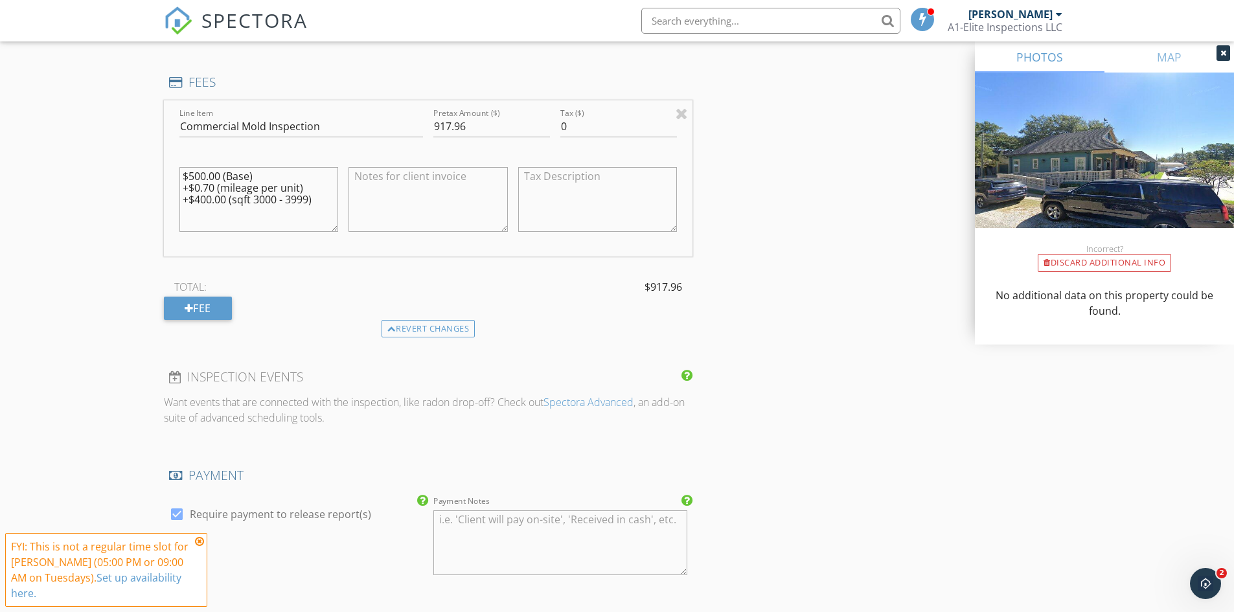
click at [770, 277] on div "INSPECTOR(S) check_box Cullen Geiger PRIMARY Cullen Geiger arrow_drop_down chec…" at bounding box center [617, 133] width 907 height 2298
click at [827, 175] on div "INSPECTOR(S) check_box Cullen Geiger PRIMARY Cullen Geiger arrow_drop_down chec…" at bounding box center [617, 133] width 907 height 2298
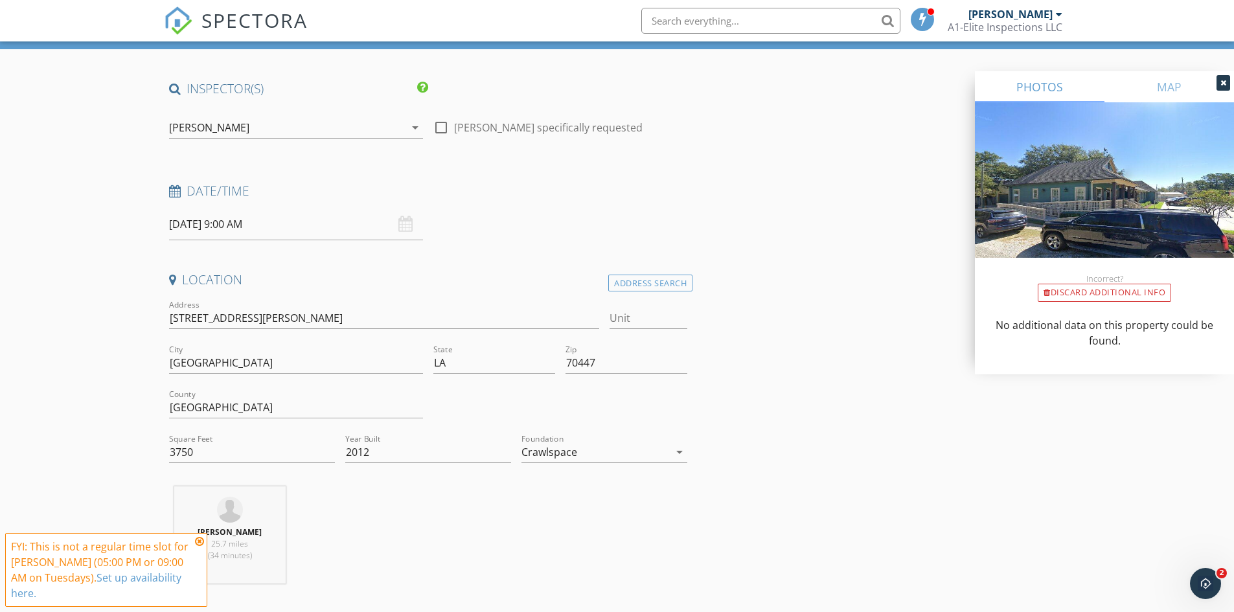
scroll to position [0, 0]
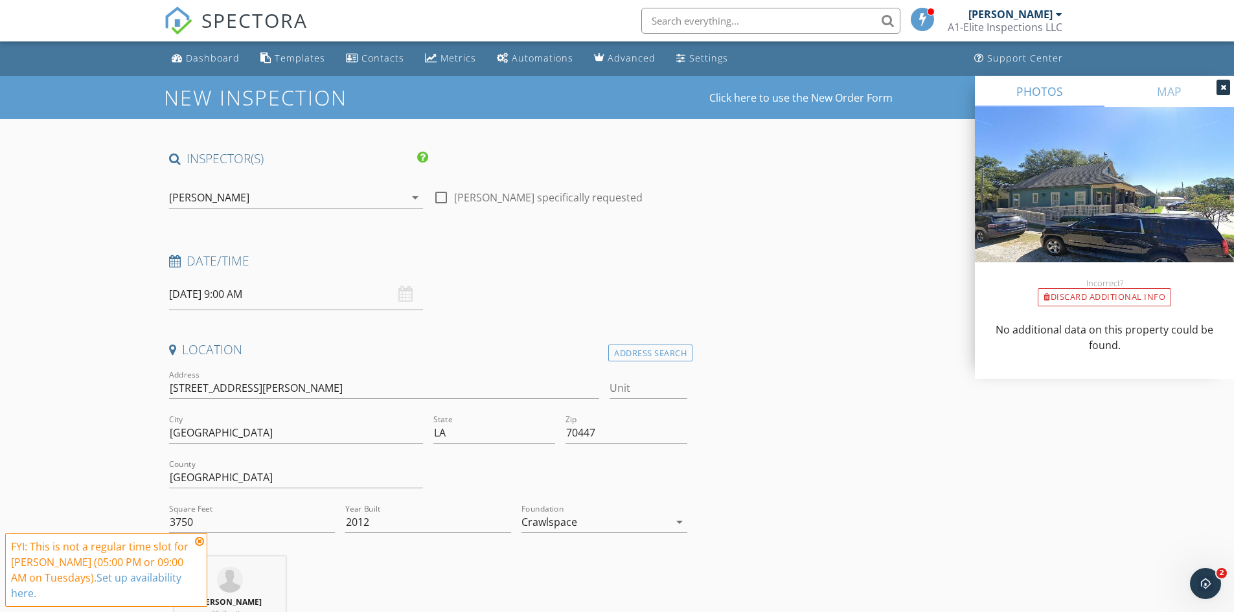
click at [199, 540] on icon at bounding box center [199, 541] width 9 height 10
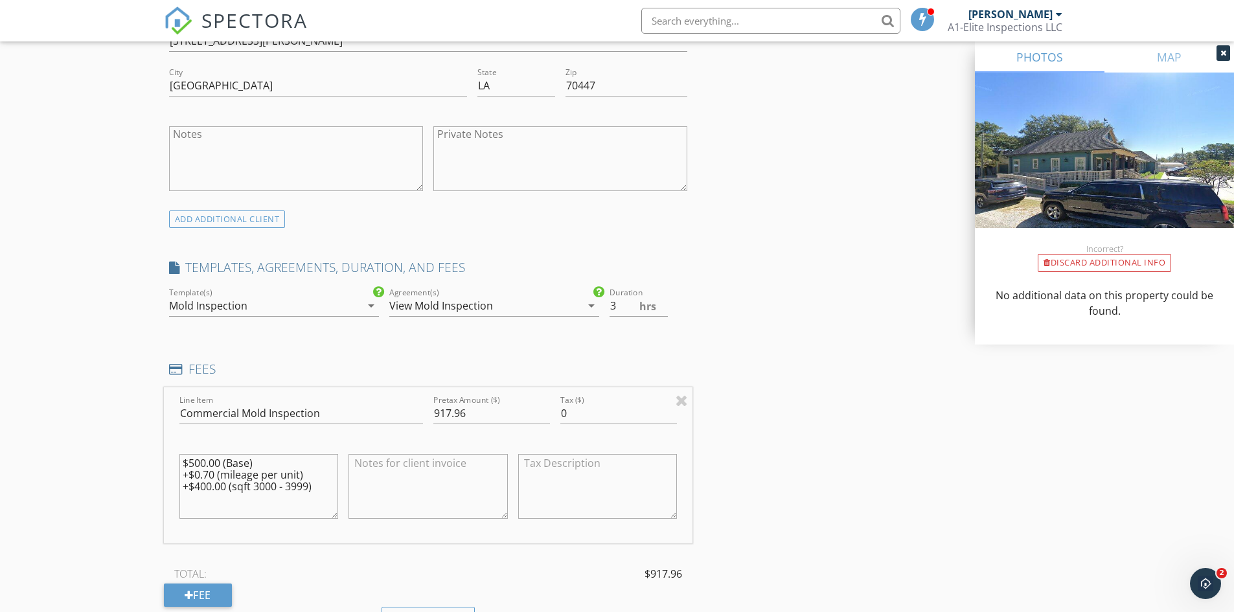
scroll to position [907, 0]
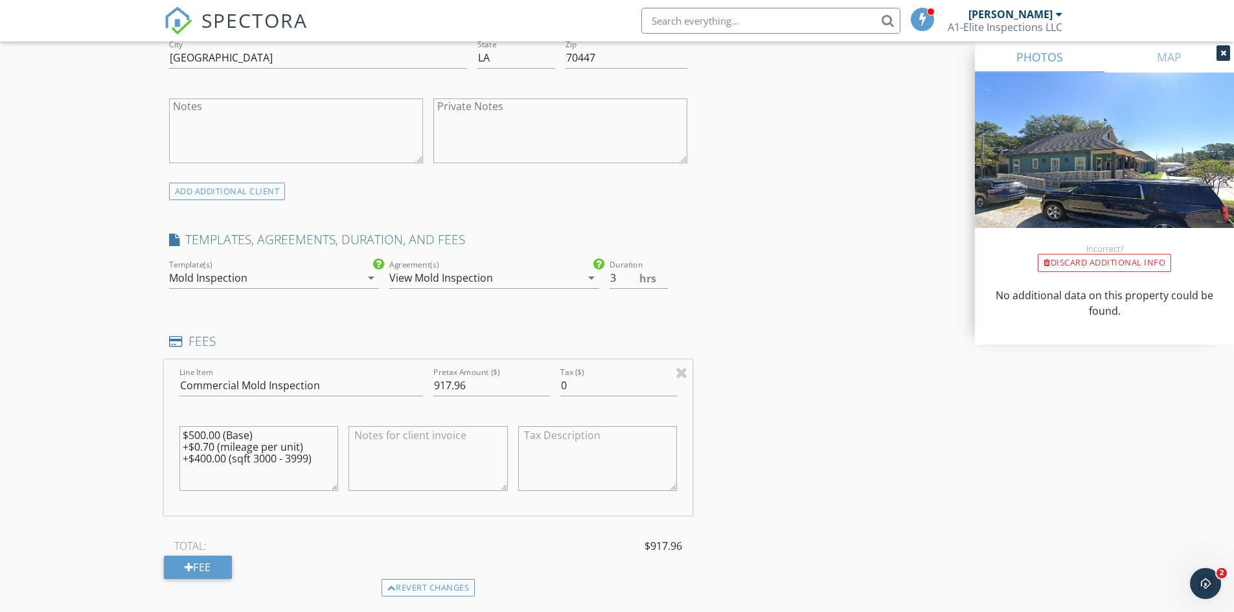
click at [193, 428] on textarea "$500.00 (Base) +$0.70 (mileage per unit) +$400.00 (sqft 3000 - 3999)" at bounding box center [258, 458] width 159 height 65
type textarea "$400.00 (Base) +$0.70 (mileage per unit) +$400.00 (sqft 3000 - 3999)"
click at [439, 386] on input "917.96" at bounding box center [491, 385] width 117 height 21
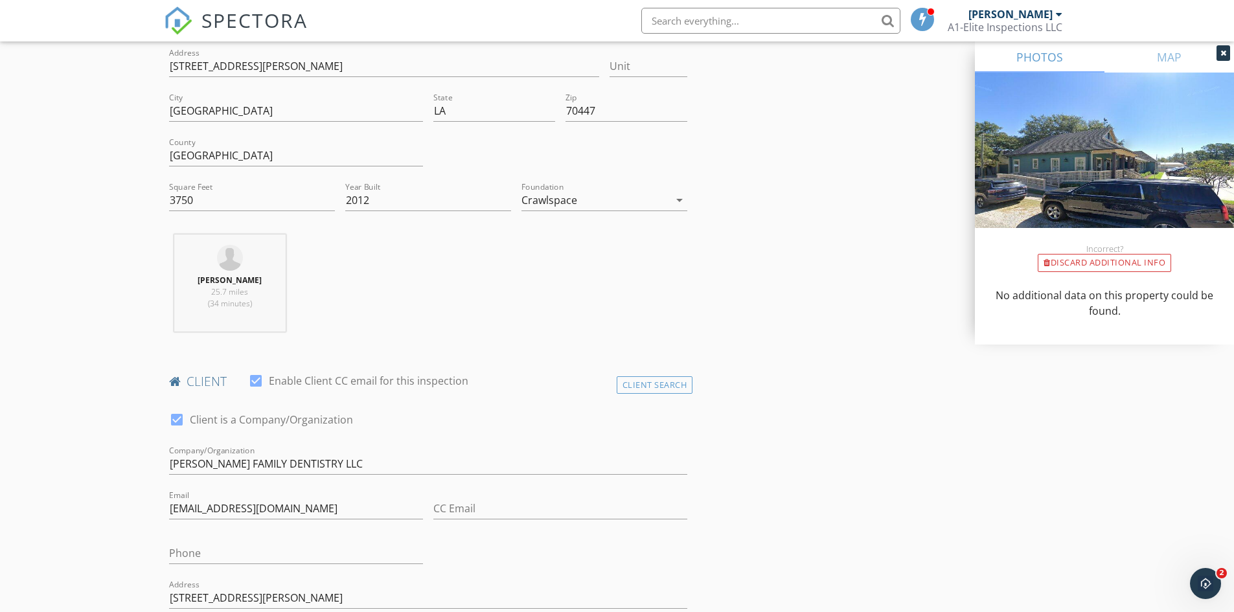
scroll to position [324, 0]
type input "817.96"
click at [178, 418] on div at bounding box center [177, 418] width 22 height 22
checkbox input "false"
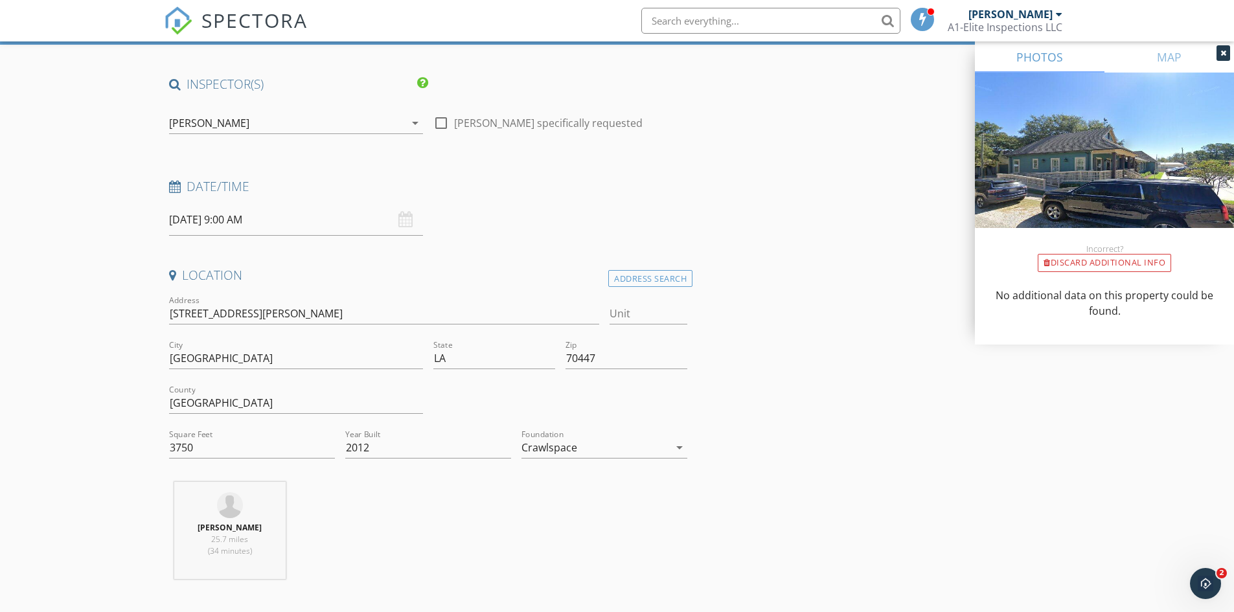
scroll to position [0, 0]
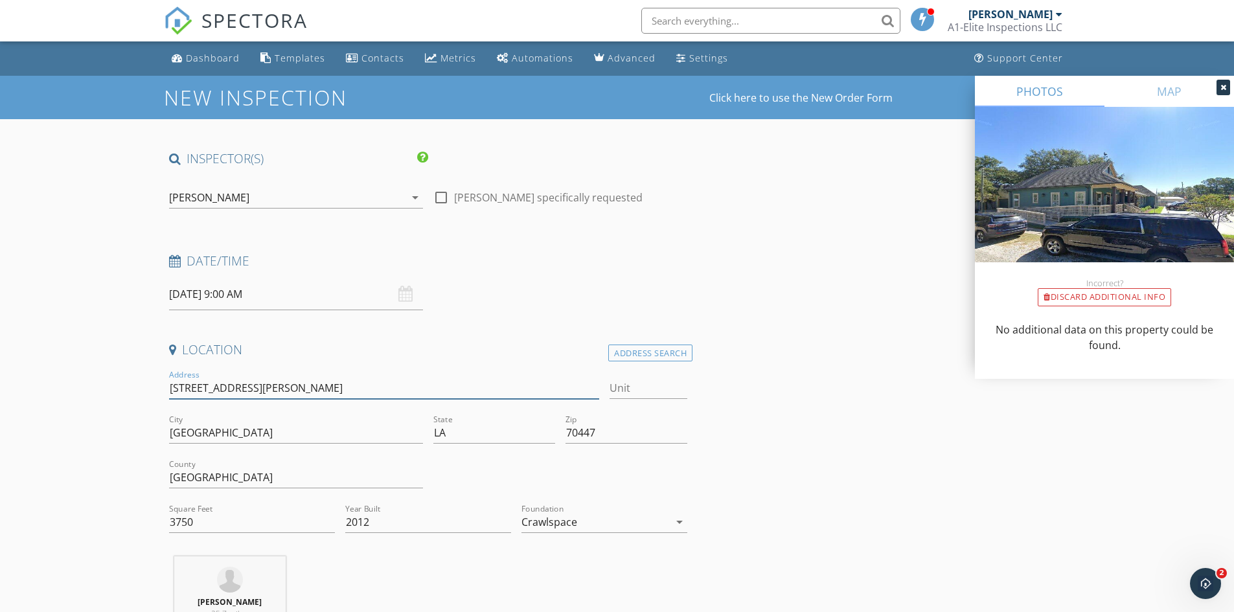
drag, startPoint x: 169, startPoint y: 391, endPoint x: 110, endPoint y: 369, distance: 63.1
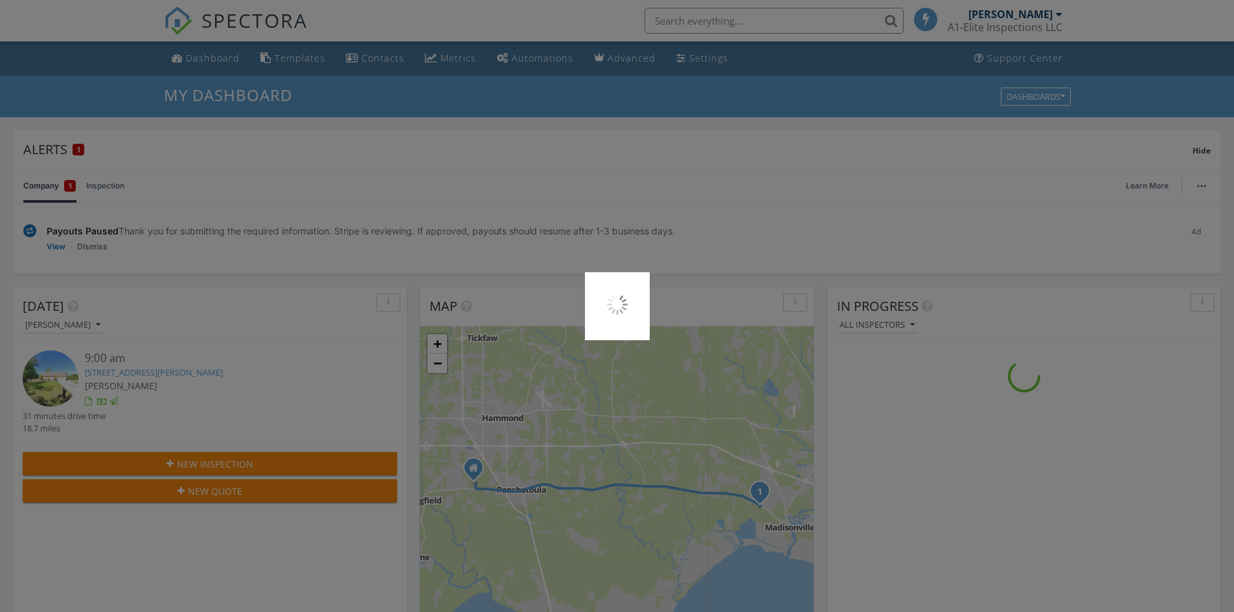
scroll to position [1199, 1254]
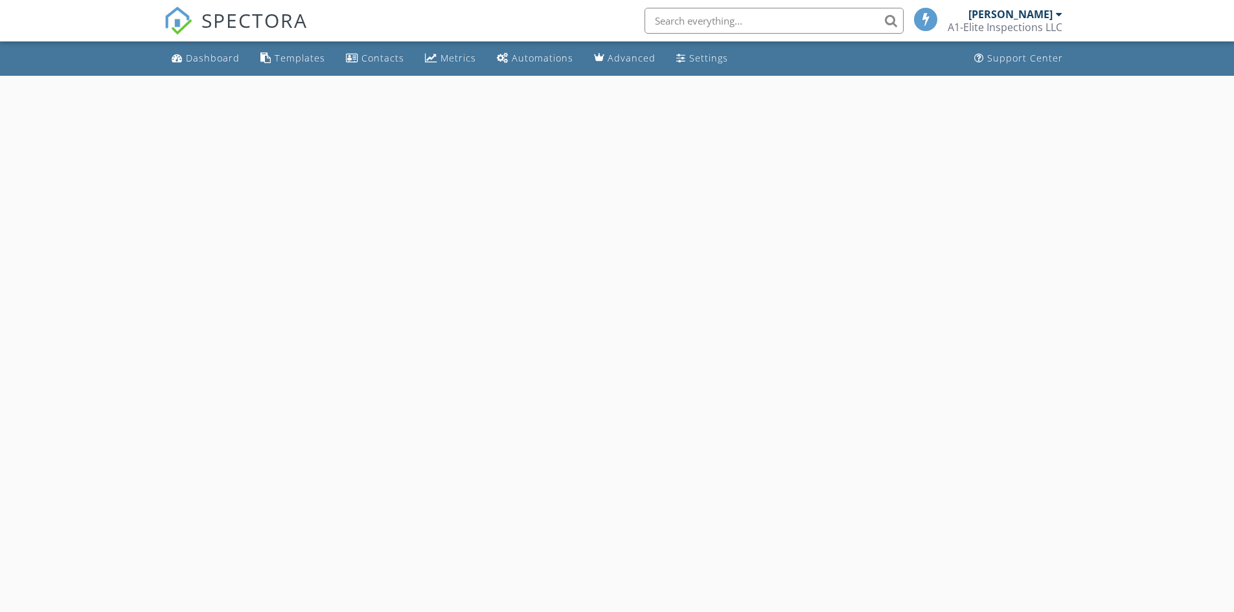
select select "8"
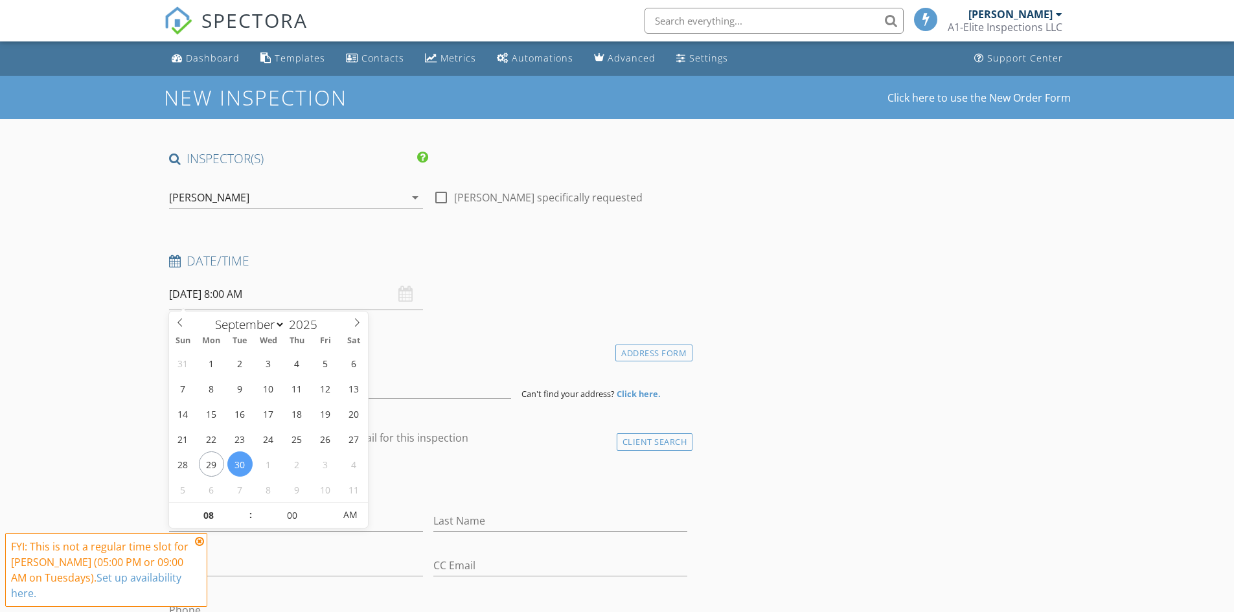
click at [233, 293] on input "[DATE] 8:00 AM" at bounding box center [296, 295] width 254 height 32
click at [227, 296] on input "[DATE] 8:00 AM" at bounding box center [296, 295] width 254 height 32
type input "09"
type input "[DATE] 9:00 AM"
click at [244, 507] on span at bounding box center [244, 509] width 9 height 13
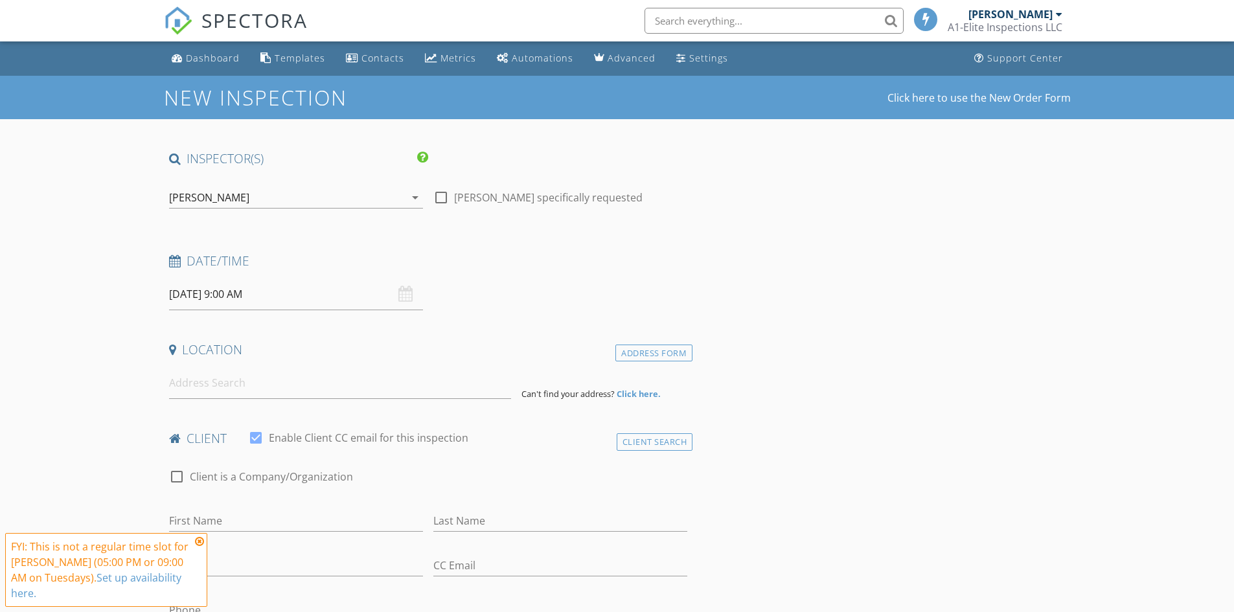
click at [264, 394] on input at bounding box center [340, 383] width 342 height 32
paste input "301 Covington St, Madisonville, LA 70447"
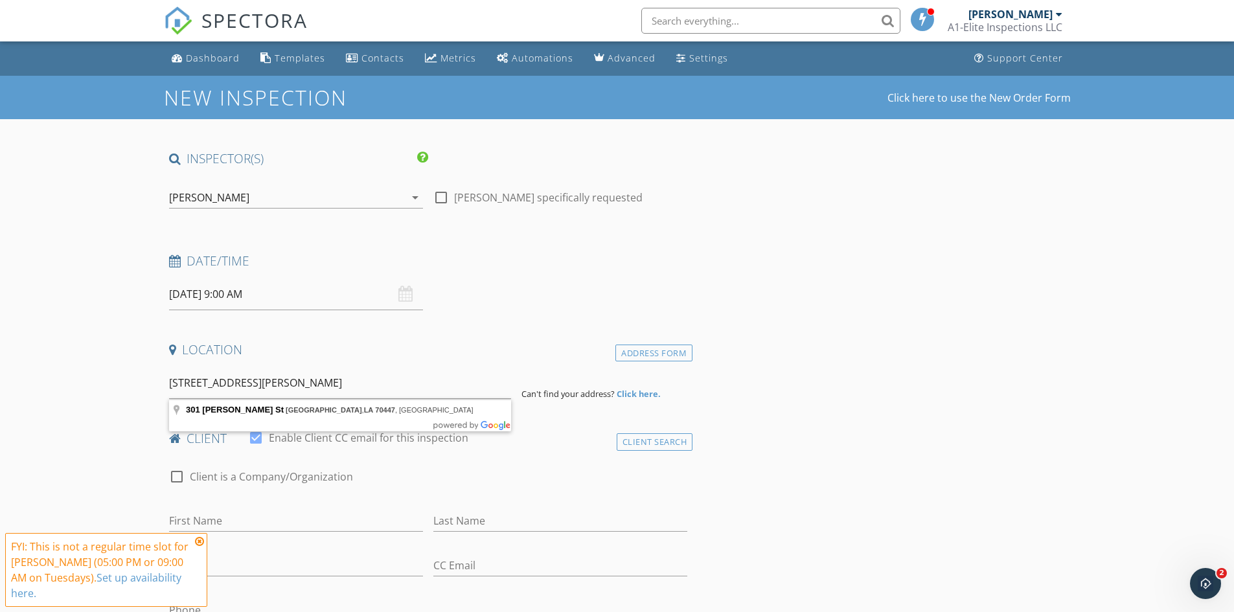
type input "301 Covington St, Madisonville, LA 70447, USA"
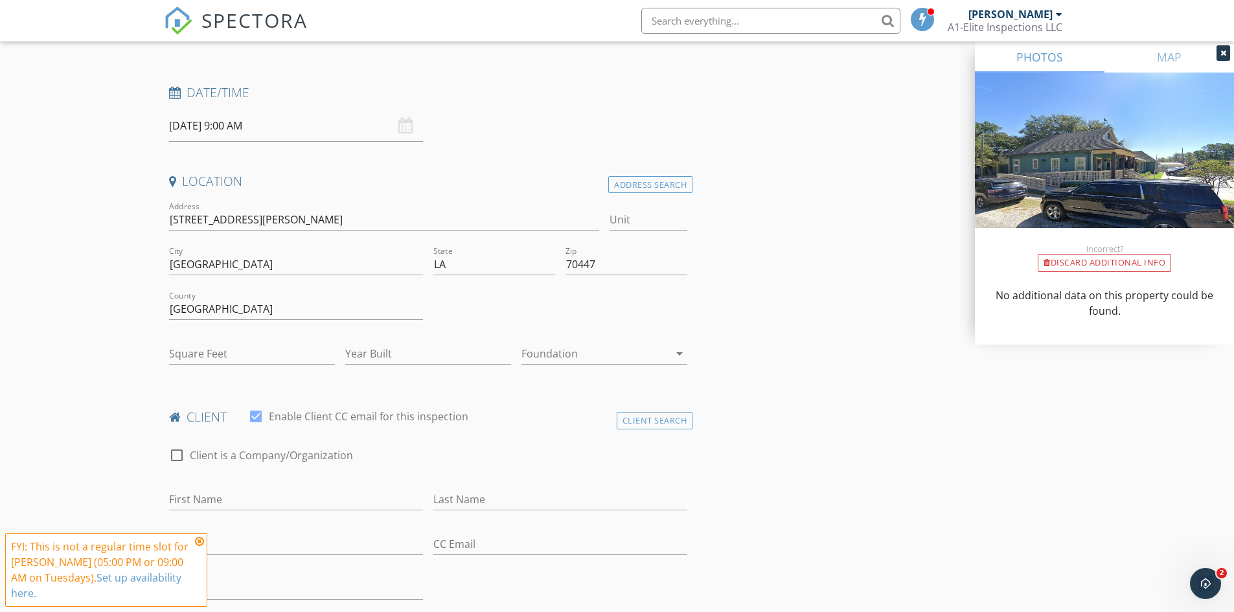
scroll to position [194, 0]
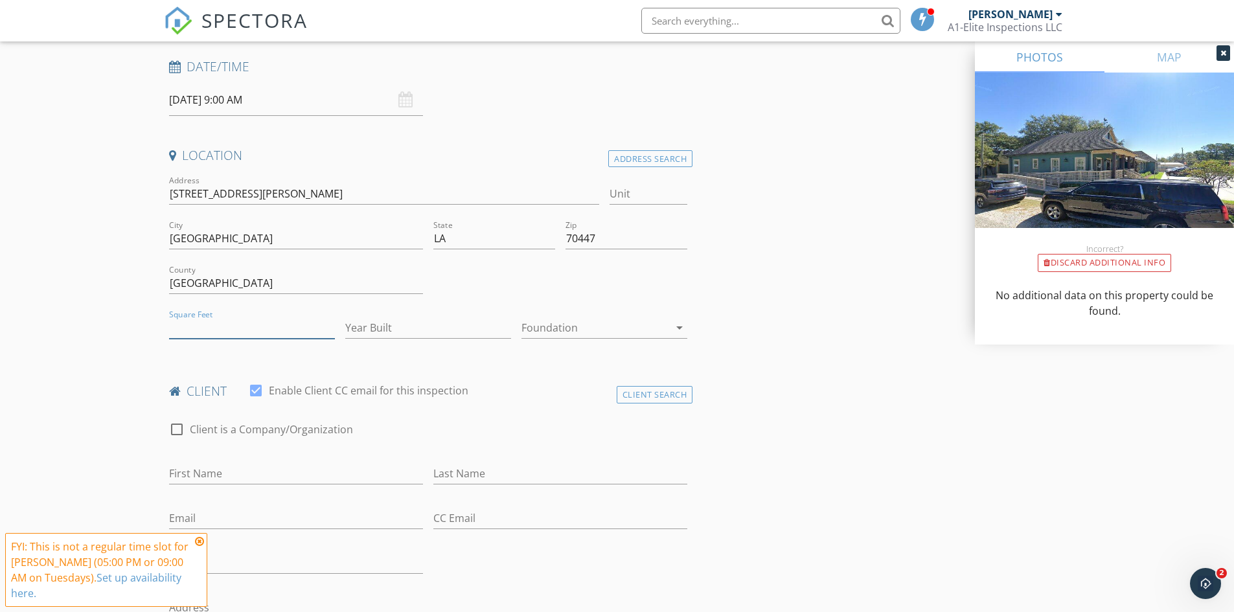
click at [203, 325] on input "Square Feet" at bounding box center [252, 327] width 166 height 21
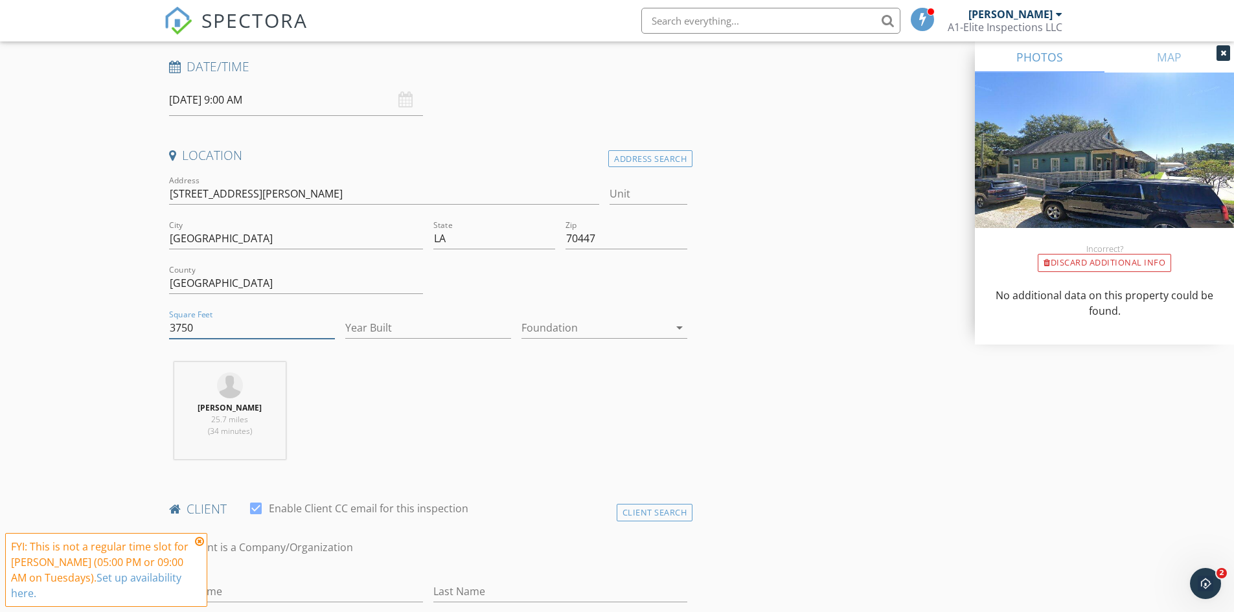
type input "3750"
click at [408, 337] on input "Year Built" at bounding box center [428, 327] width 166 height 21
type input "2012"
click at [597, 338] on div "Foundation arrow_drop_down" at bounding box center [604, 327] width 166 height 21
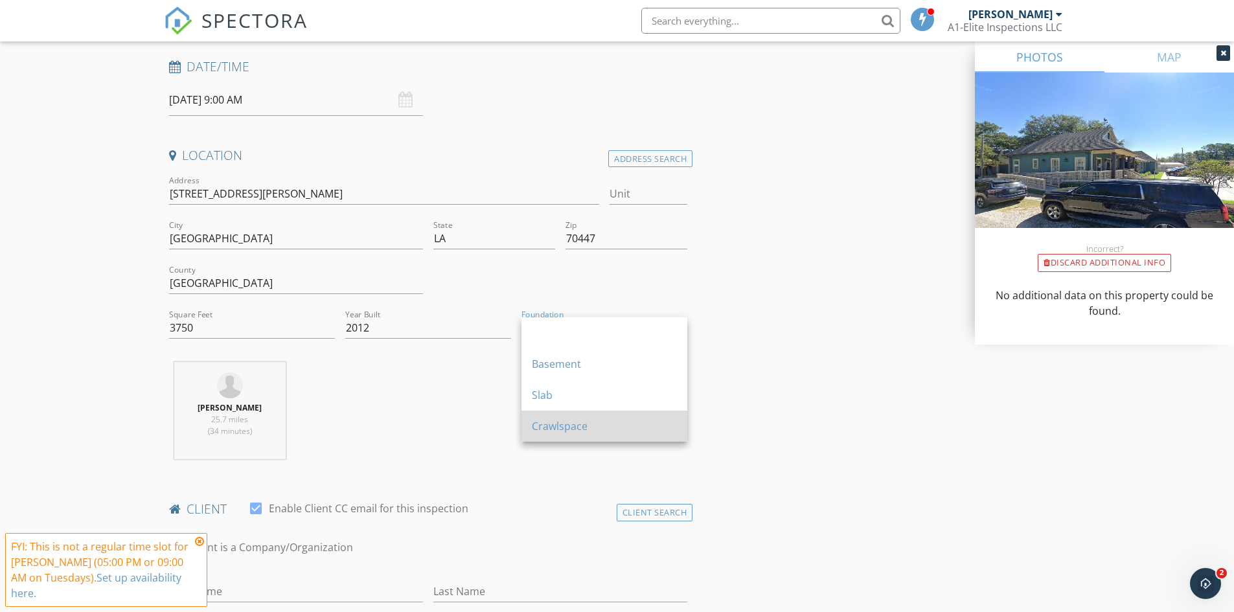
click at [604, 418] on div "Crawlspace" at bounding box center [604, 426] width 145 height 16
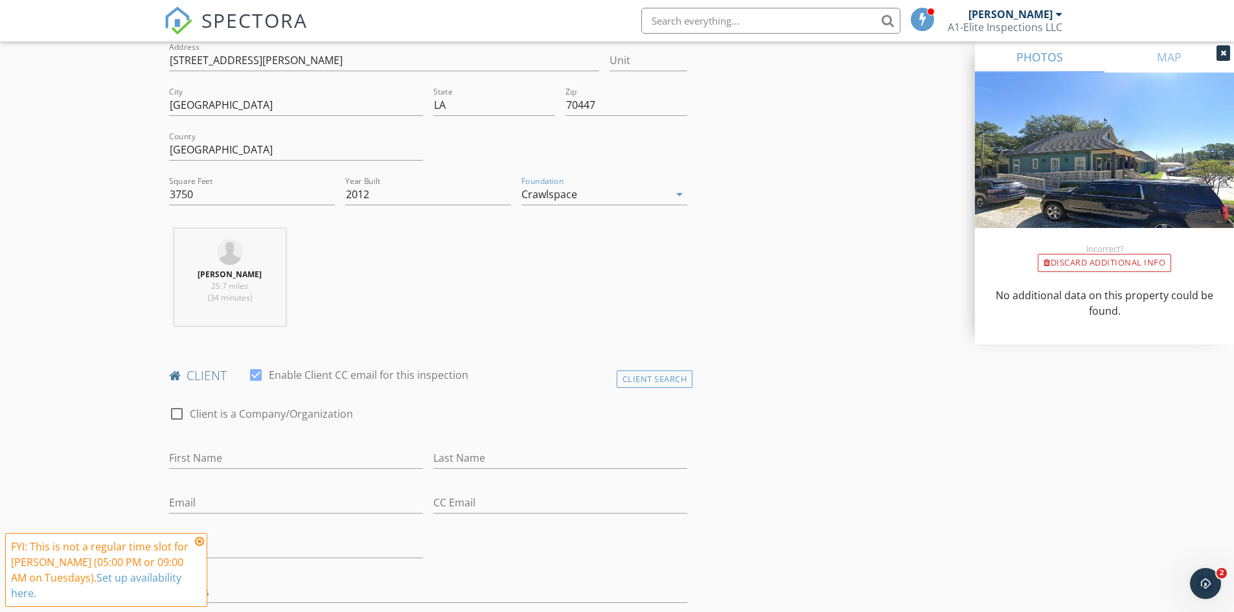
scroll to position [453, 0]
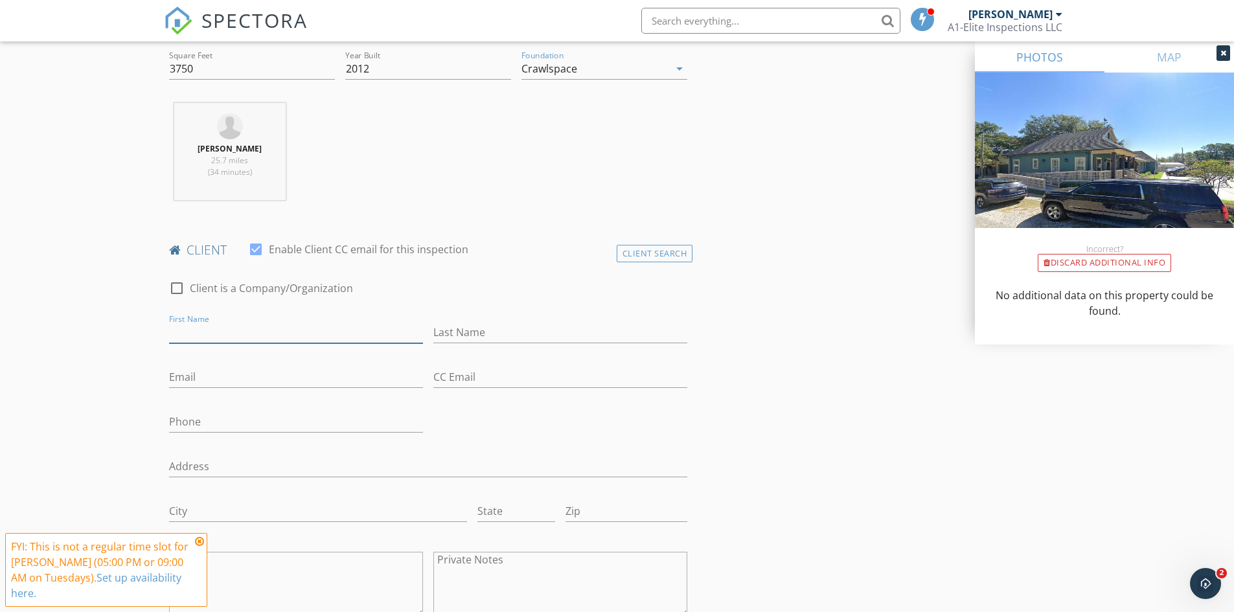
click at [367, 331] on input "First Name" at bounding box center [296, 332] width 254 height 21
type input "M"
type input "FERRARA FAMILY DENTISTRY LLC"
click at [260, 380] on input "Email" at bounding box center [296, 377] width 254 height 21
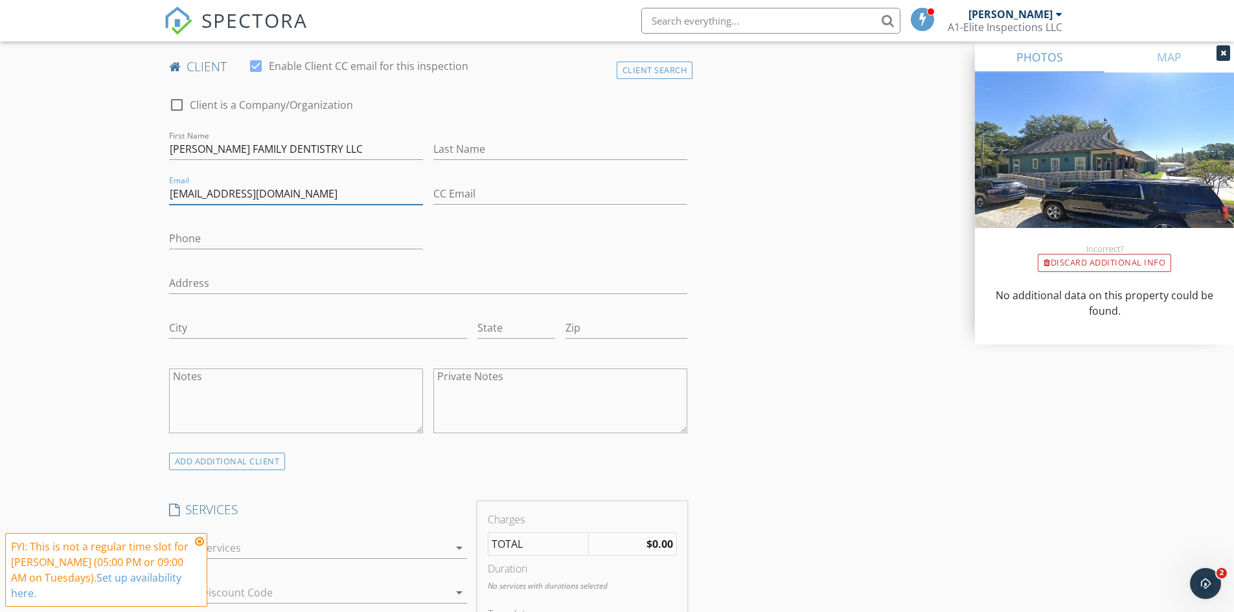
scroll to position [648, 0]
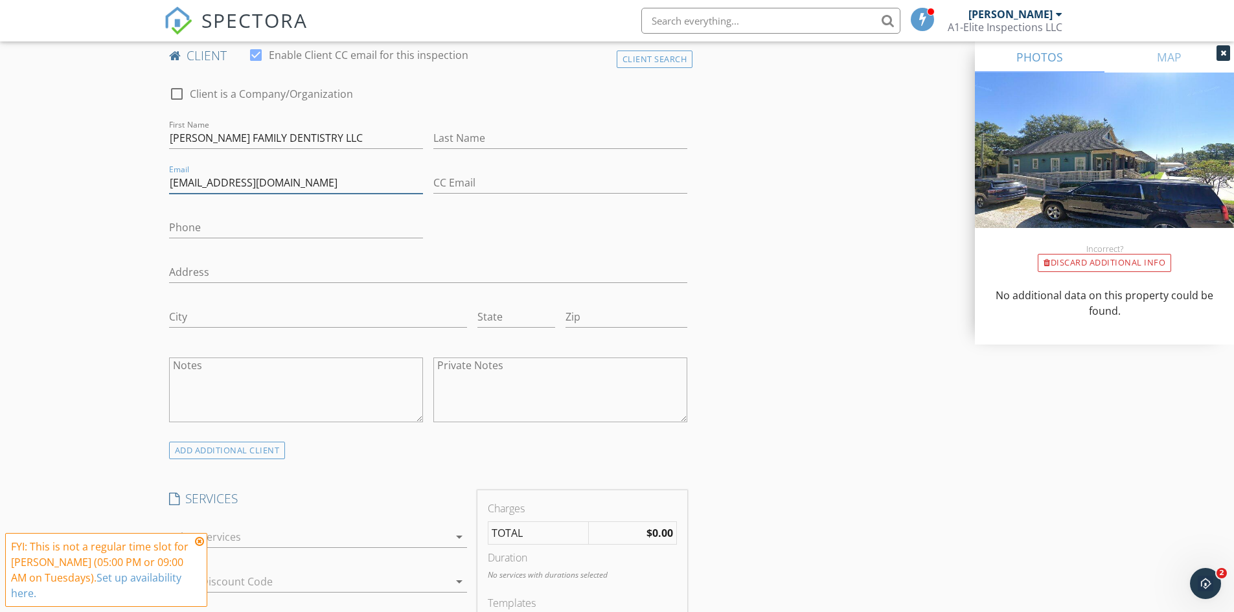
type input "admin@ferraradental.com"
click at [295, 270] on input "Address" at bounding box center [428, 272] width 519 height 21
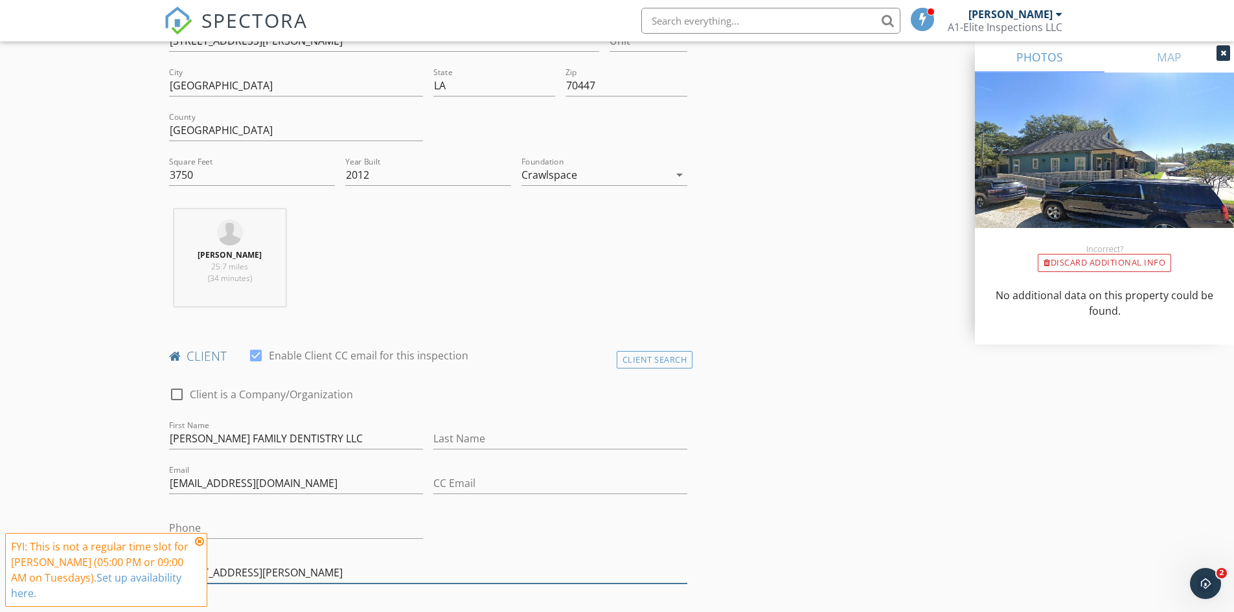
scroll to position [583, 0]
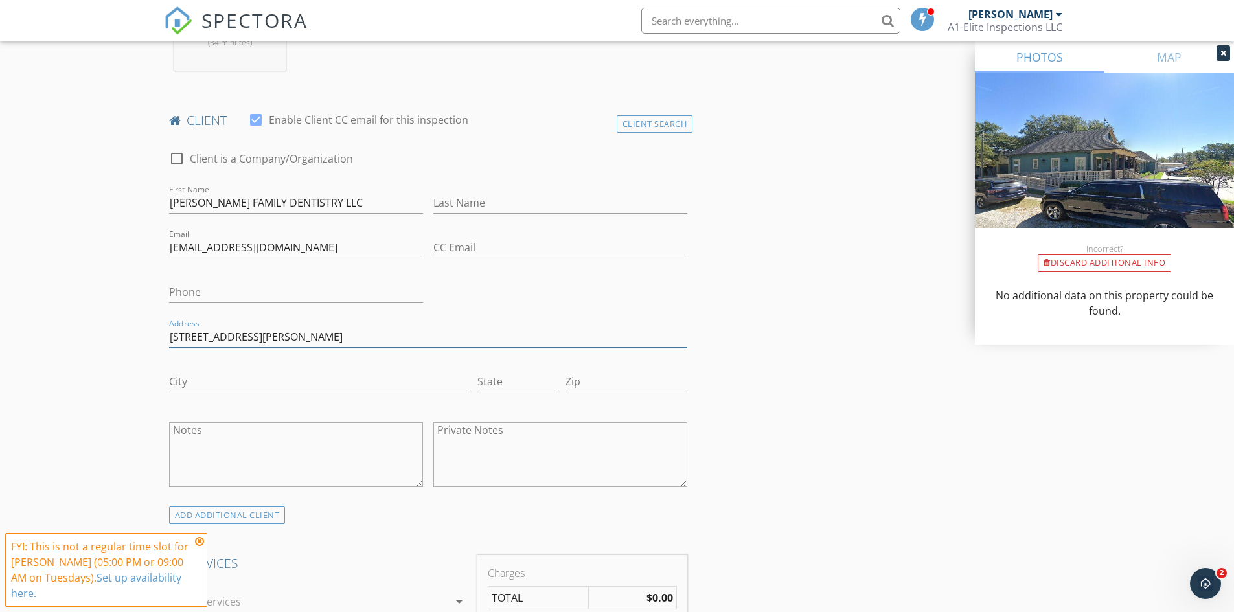
type input "301 Covington St"
click at [309, 369] on div "City" at bounding box center [318, 384] width 298 height 42
click at [304, 384] on input "City" at bounding box center [318, 381] width 298 height 21
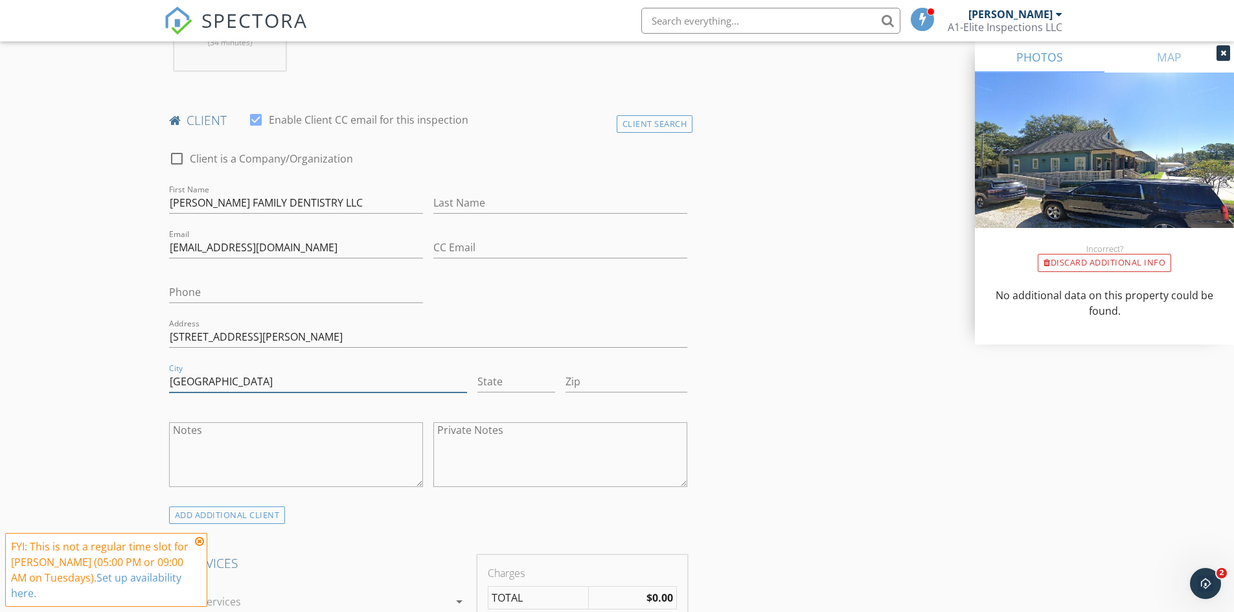
type input "Madisonville"
click at [504, 380] on input "State" at bounding box center [516, 381] width 78 height 21
type input "LA"
click at [607, 383] on input "Zip" at bounding box center [626, 381] width 122 height 21
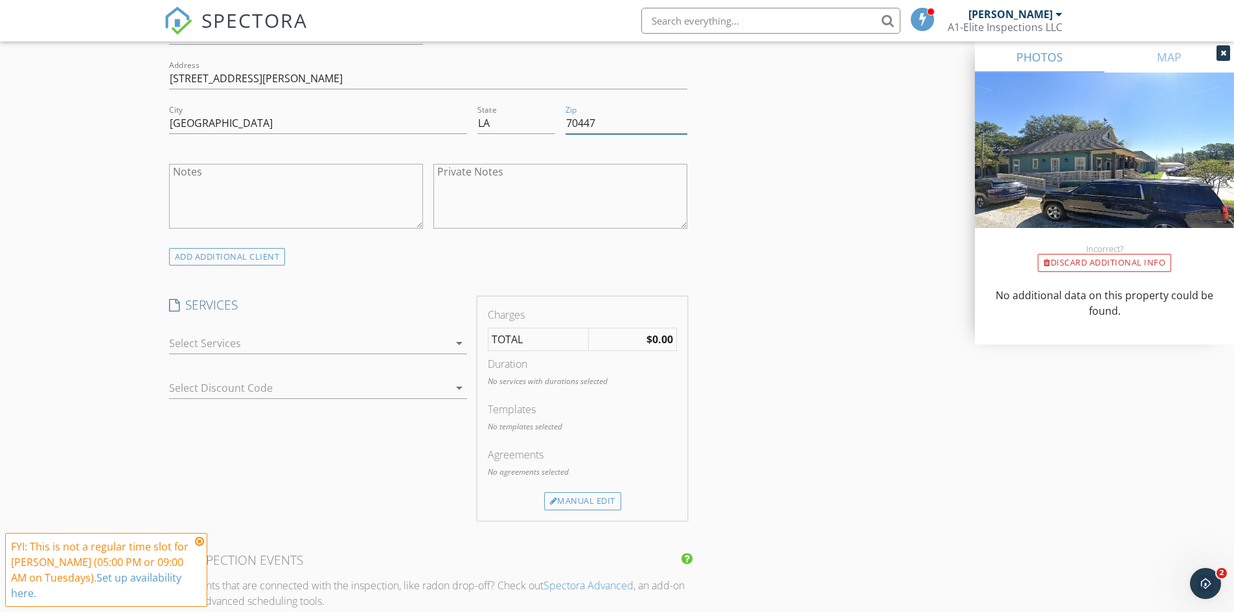
scroll to position [842, 0]
type input "70447"
click at [405, 348] on div at bounding box center [309, 342] width 280 height 21
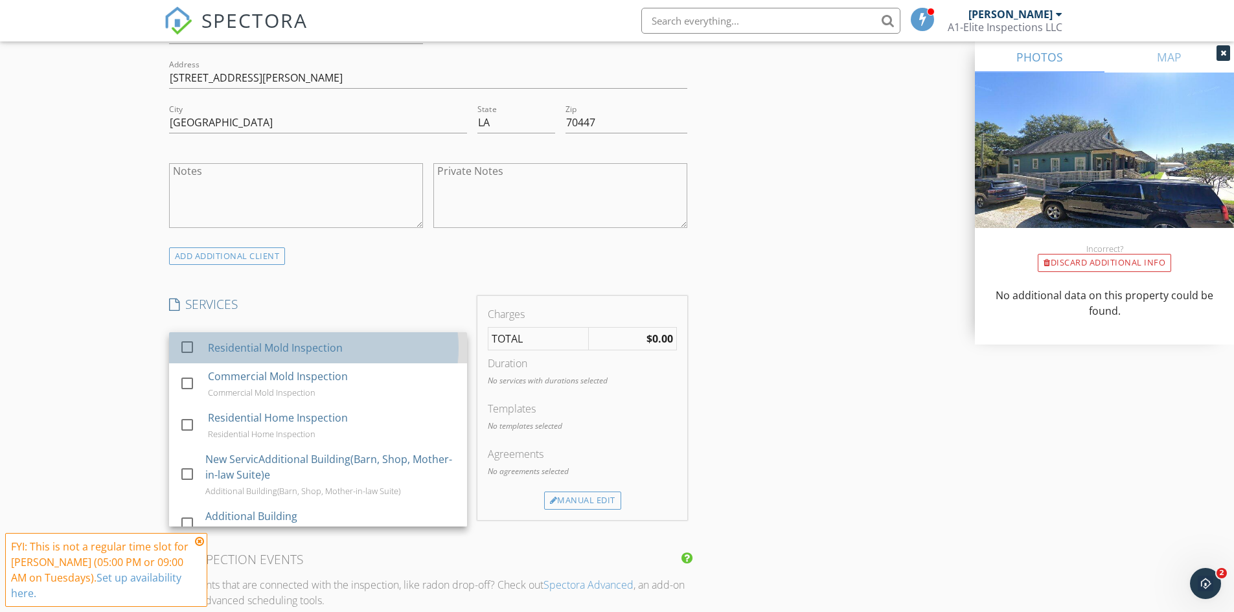
click at [391, 348] on div "Residential Mold Inspection" at bounding box center [331, 348] width 249 height 26
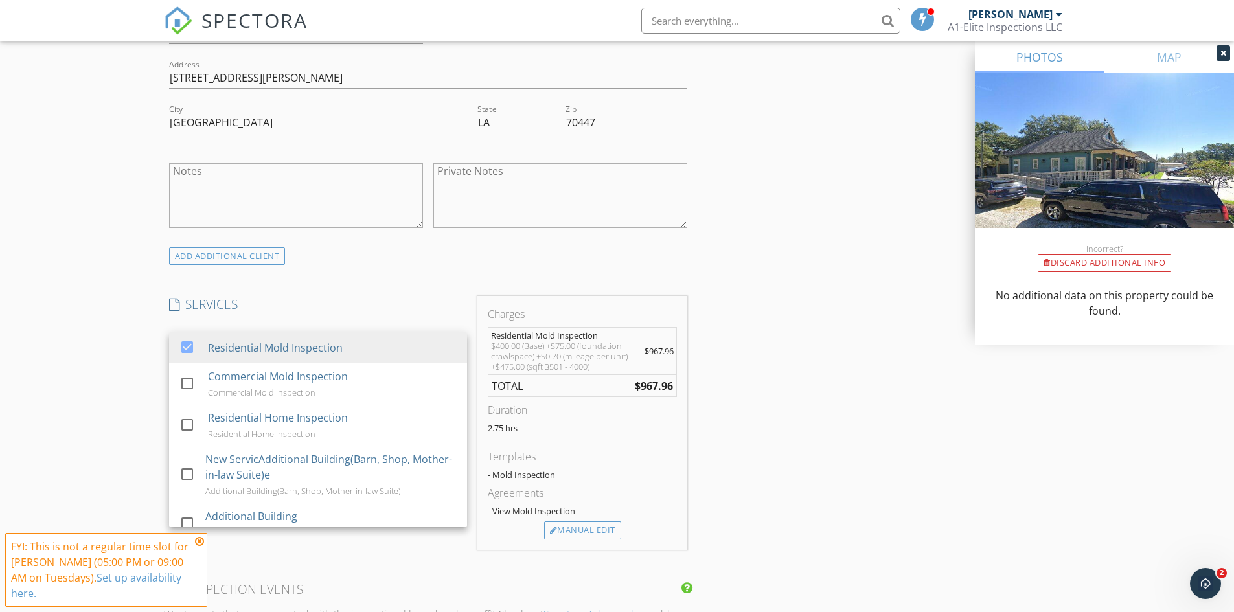
click at [452, 274] on div "INSPECTOR(S) check_box Cullen Geiger PRIMARY Cullen Geiger arrow_drop_down chec…" at bounding box center [428, 363] width 529 height 2111
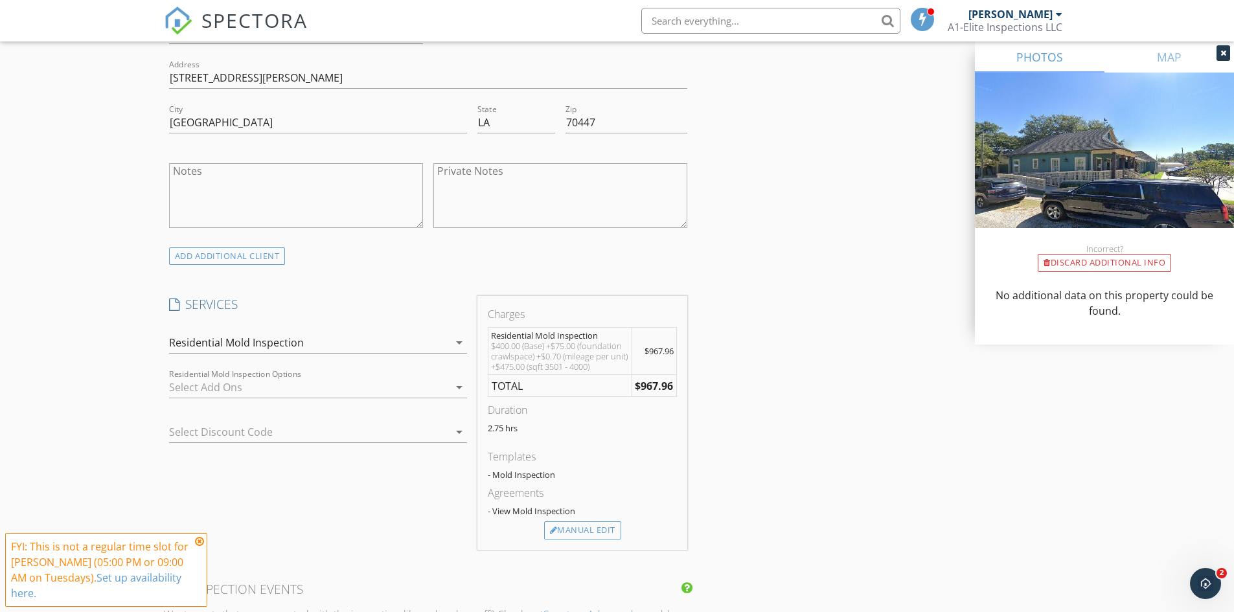
click at [451, 386] on icon "arrow_drop_down" at bounding box center [459, 388] width 16 height 16
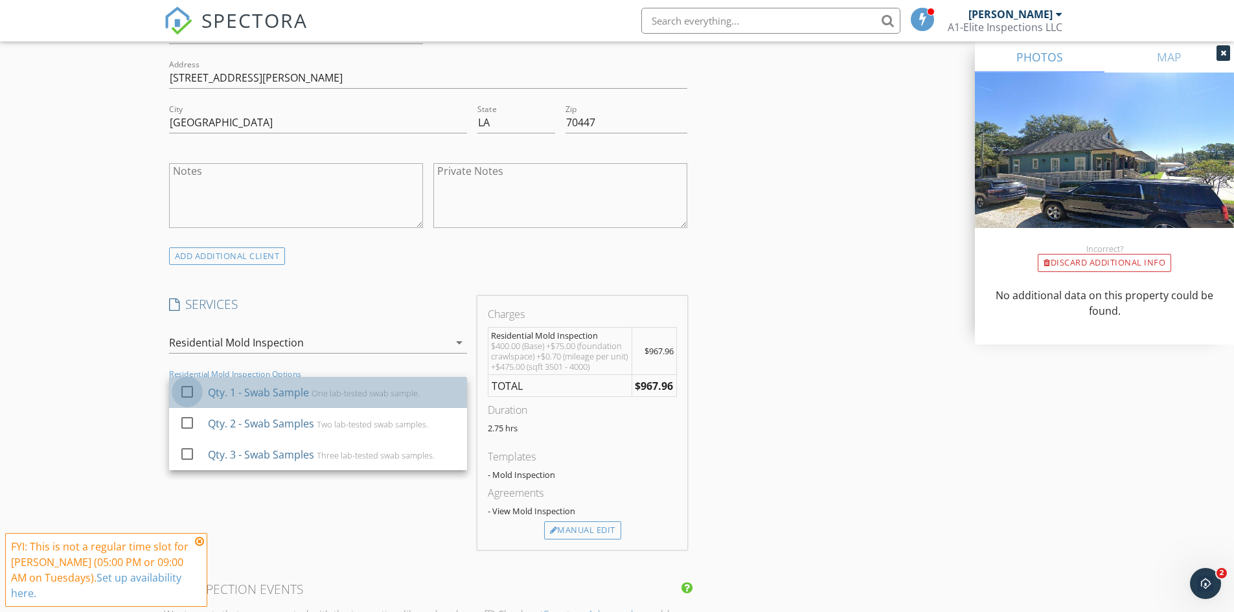
click at [190, 392] on div at bounding box center [187, 392] width 22 height 22
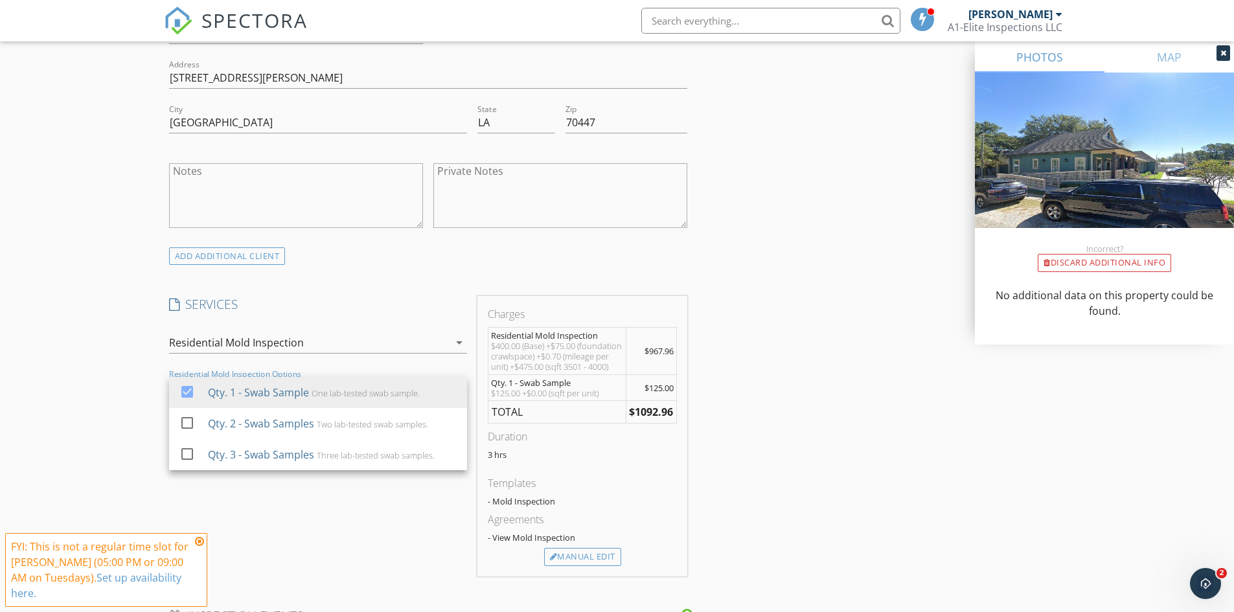
click at [113, 319] on div "New Inspection Click here to use the New Order Form INSPECTOR(S) check_box Cull…" at bounding box center [617, 393] width 1234 height 2319
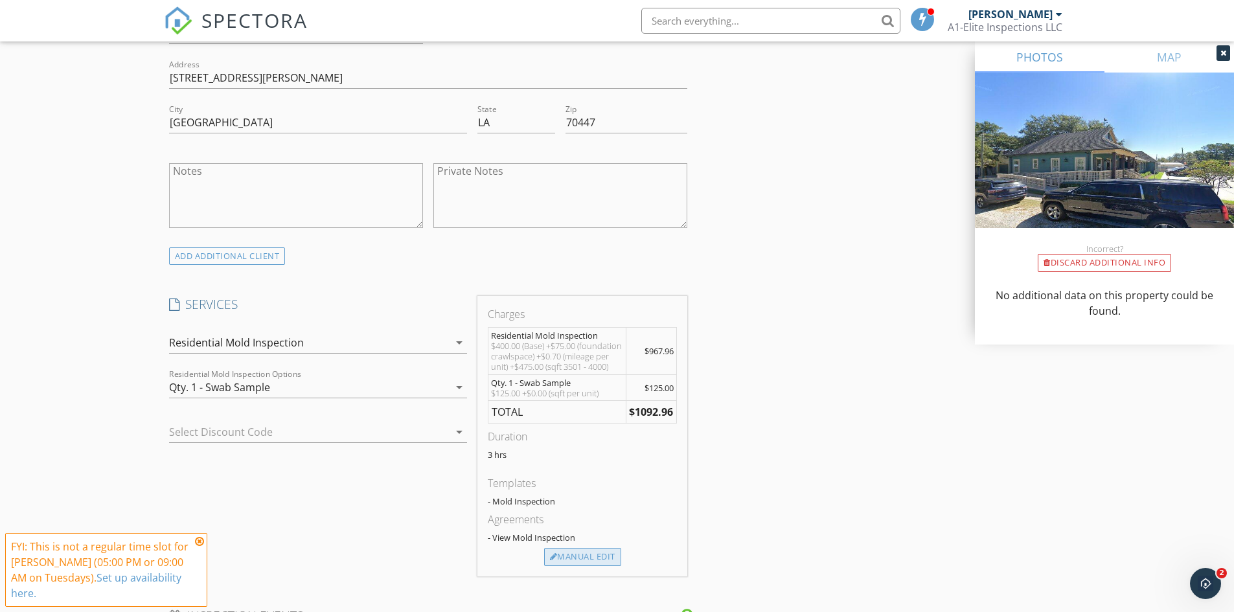
click at [592, 566] on div "Manual Edit" at bounding box center [582, 557] width 77 height 18
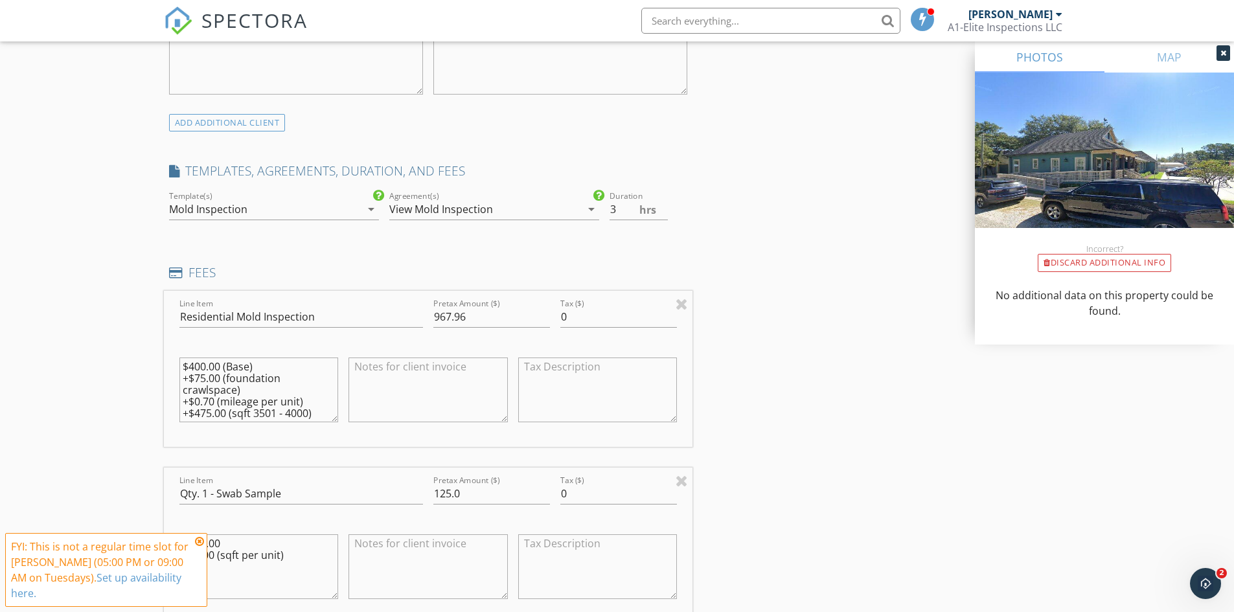
scroll to position [972, 0]
drag, startPoint x: 183, startPoint y: 381, endPoint x: 276, endPoint y: 392, distance: 93.8
click at [276, 392] on textarea "$400.00 (Base) +$75.00 (foundation crawlspace) +$0.70 (mileage per unit) +$475.…" at bounding box center [258, 393] width 159 height 65
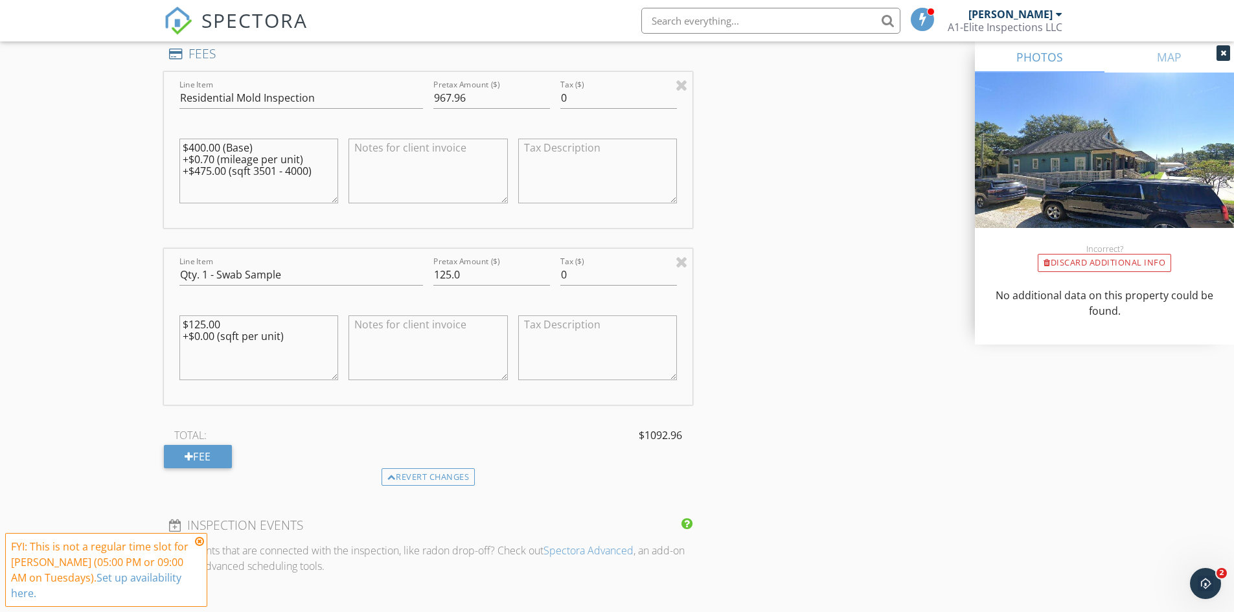
scroll to position [1295, 0]
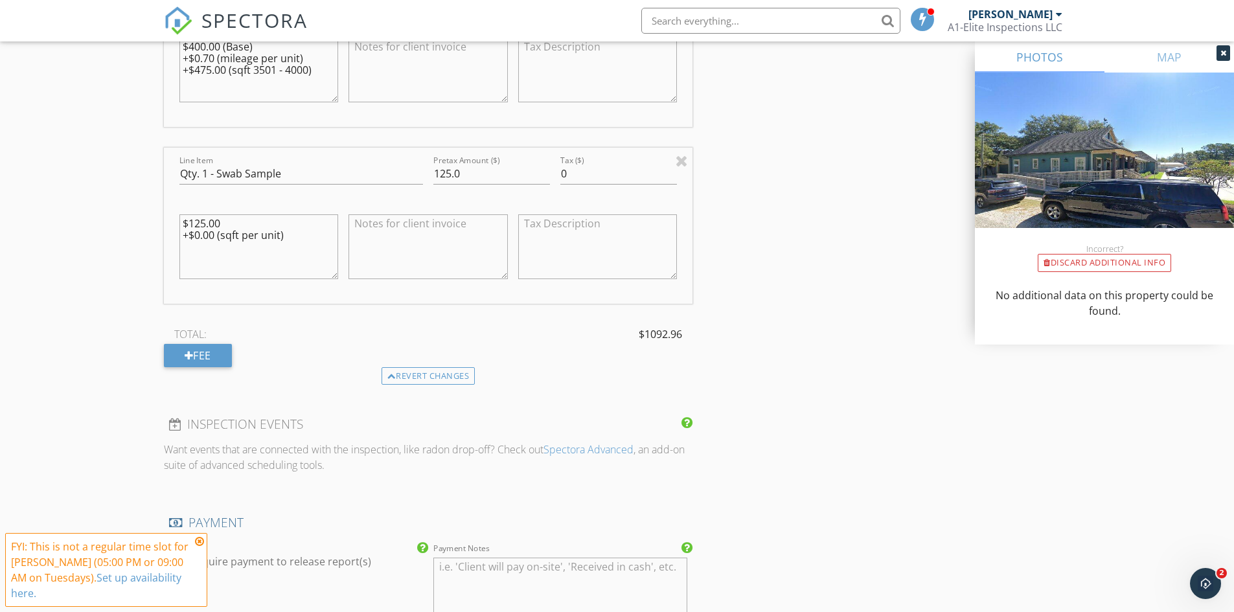
type textarea "$400.00 (Base) +$0.70 (mileage per unit) +$475.00 (sqft 3501 - 4000)"
click at [651, 332] on span "$1092.96" at bounding box center [660, 334] width 43 height 16
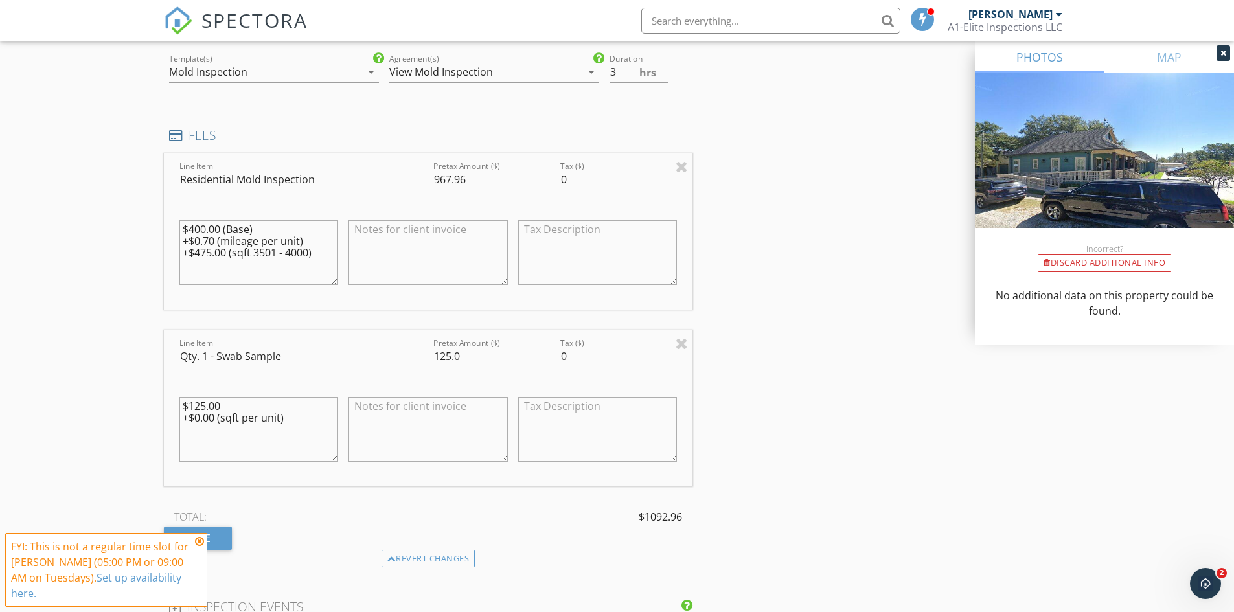
scroll to position [1101, 0]
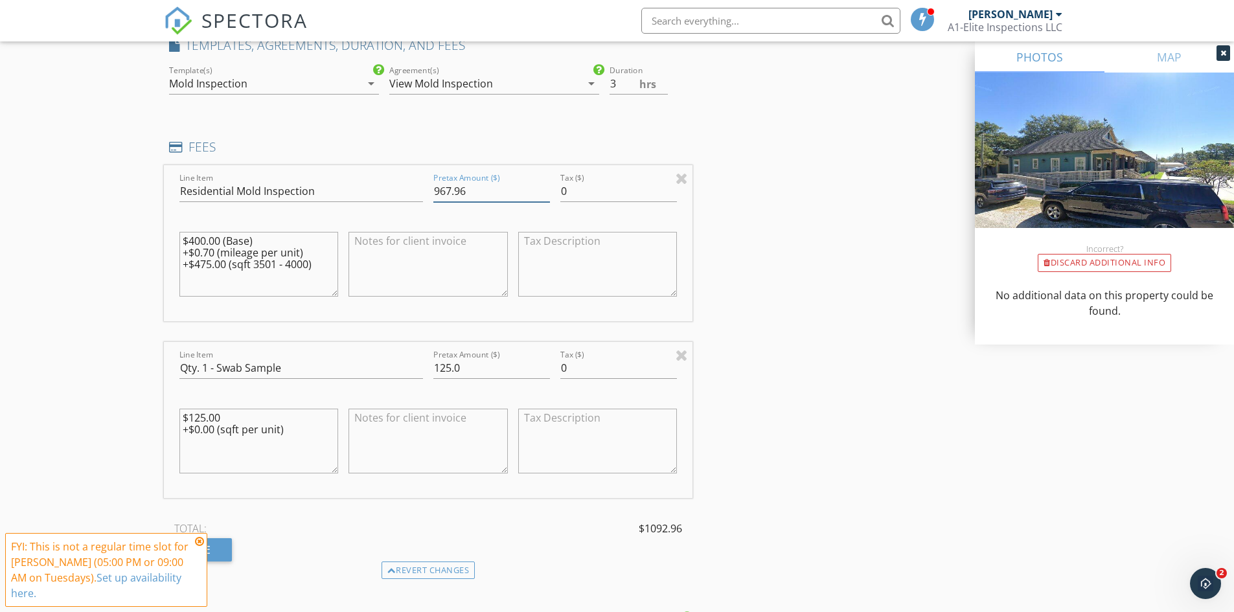
click at [450, 193] on input "967.96" at bounding box center [491, 191] width 117 height 21
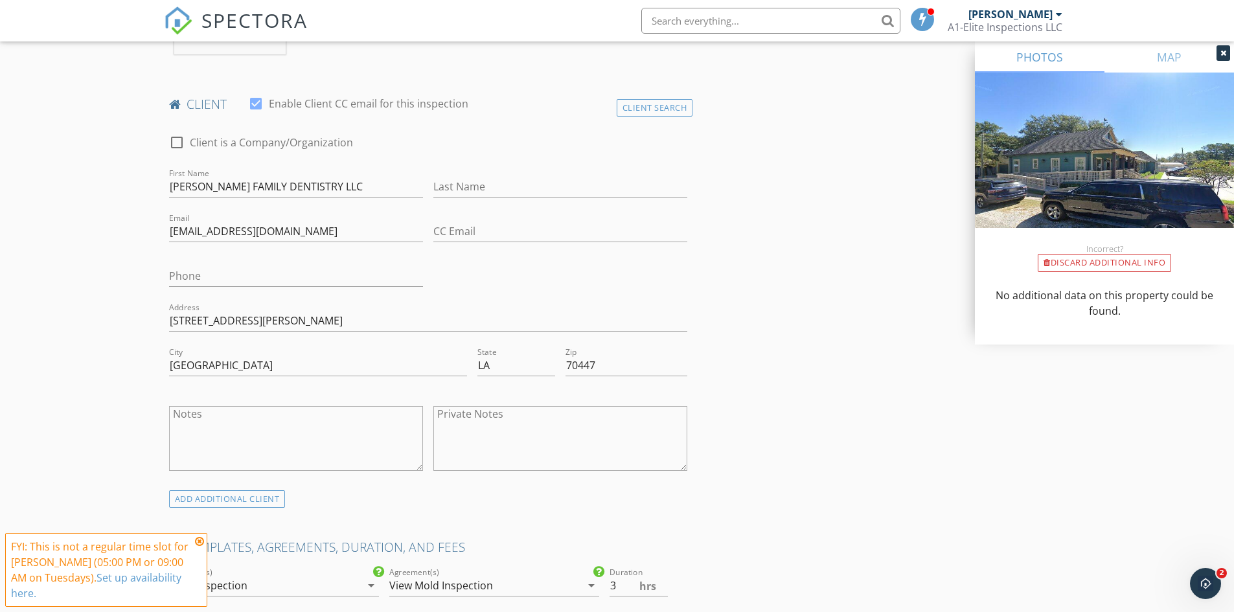
scroll to position [602, 0]
type input "892.96"
click at [310, 271] on input "Phone" at bounding box center [296, 273] width 254 height 21
paste input "[PHONE_NUMBER]"
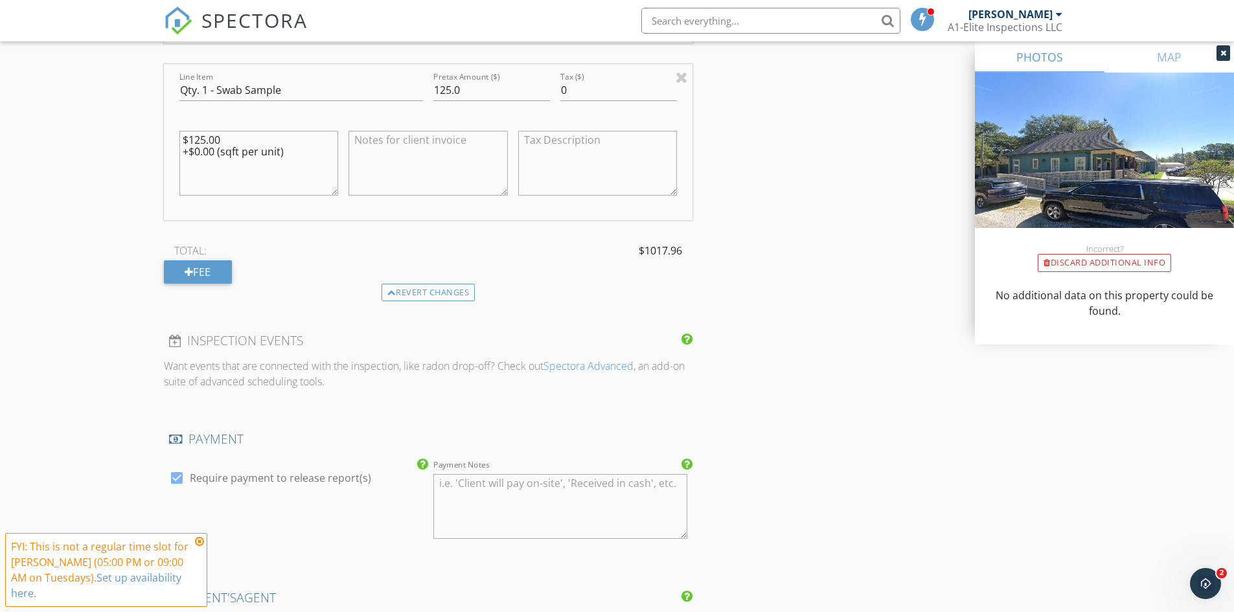
scroll to position [1249, 0]
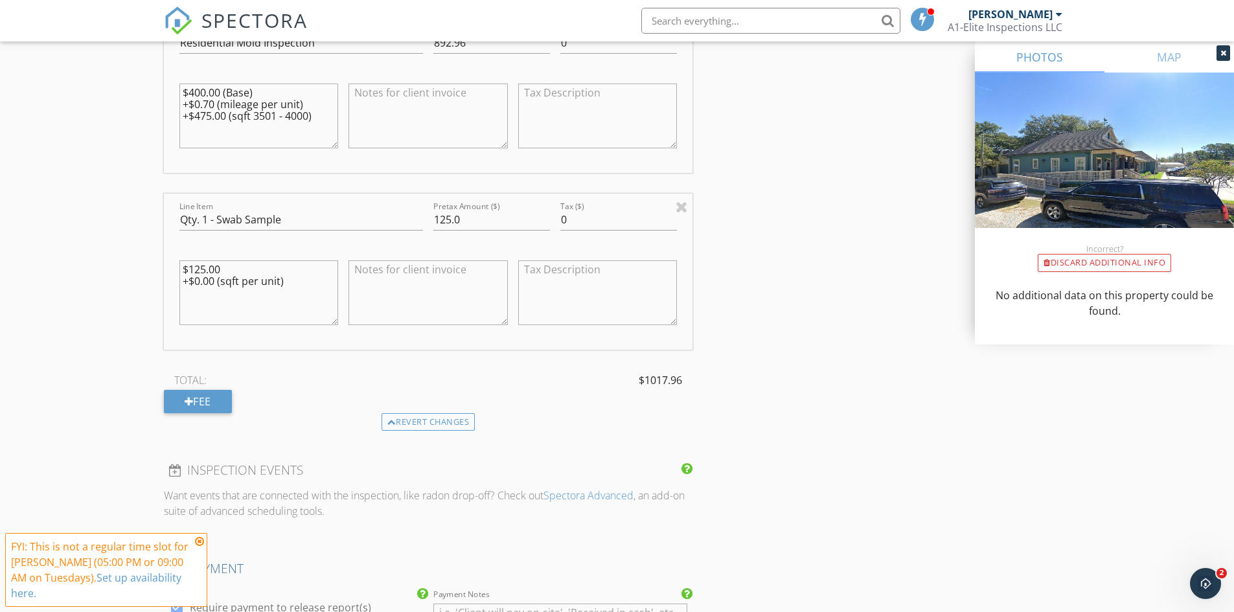
type input "[PHONE_NUMBER]"
click at [211, 119] on textarea "$400.00 (Base) +$0.70 (mileage per unit) +$475.00 (sqft 3501 - 4000)" at bounding box center [258, 116] width 159 height 65
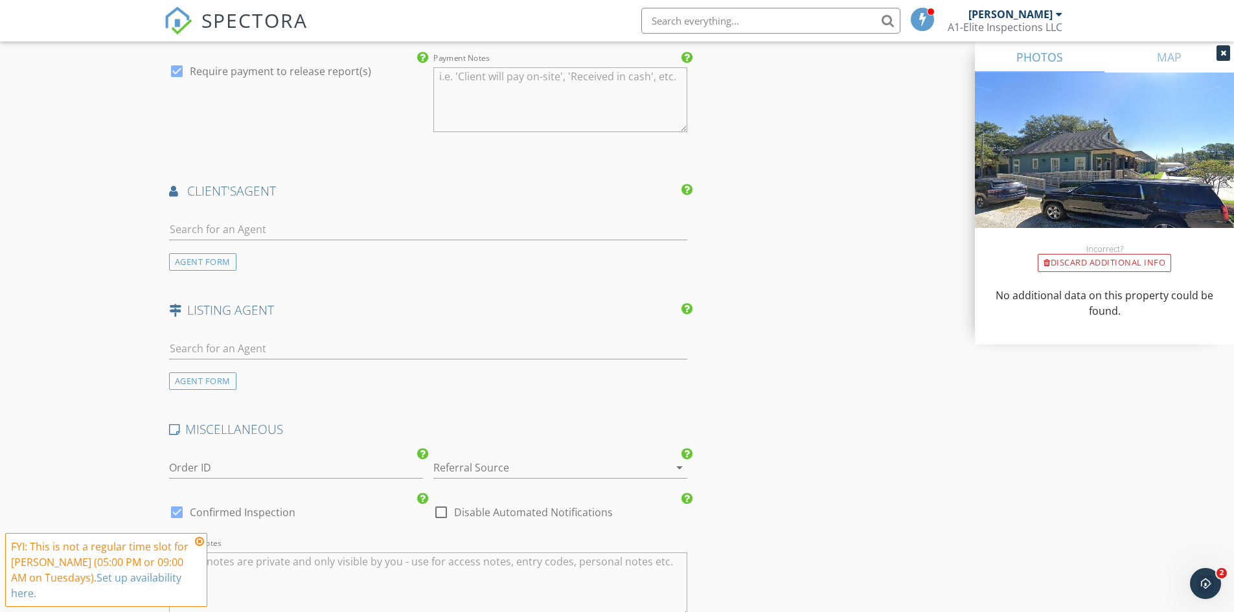
scroll to position [2045, 0]
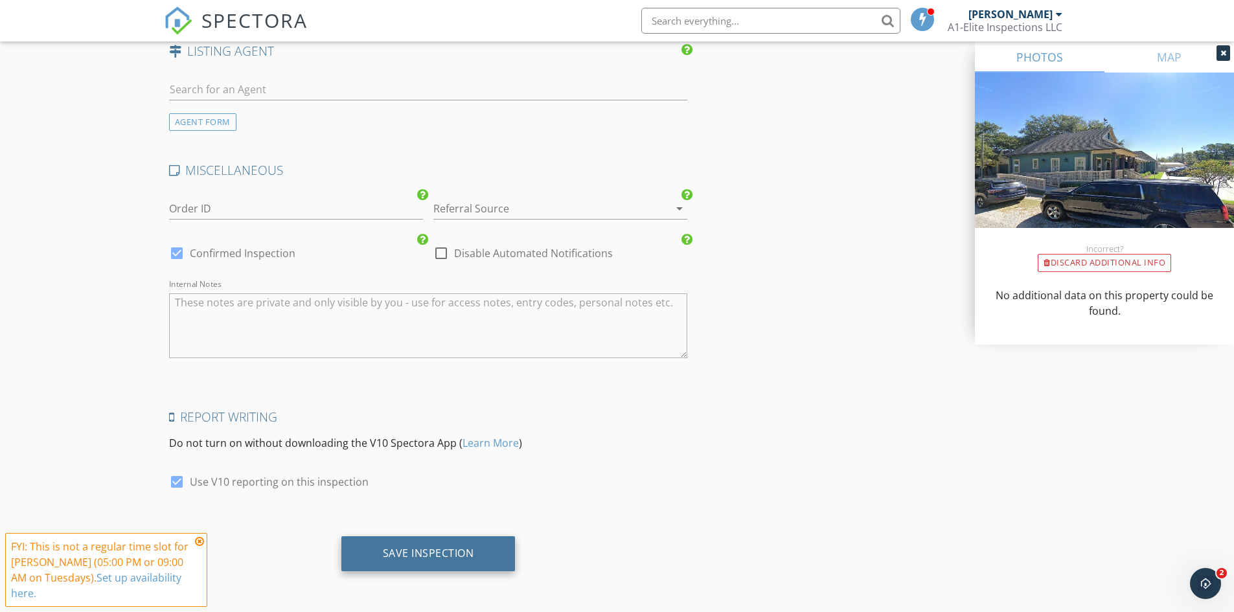
type textarea "$400.00 (Base) +$0.70 (mileage per unit) +$400.00 (sqft 3501 - 4000)"
click at [466, 552] on div "Save Inspection" at bounding box center [428, 553] width 91 height 13
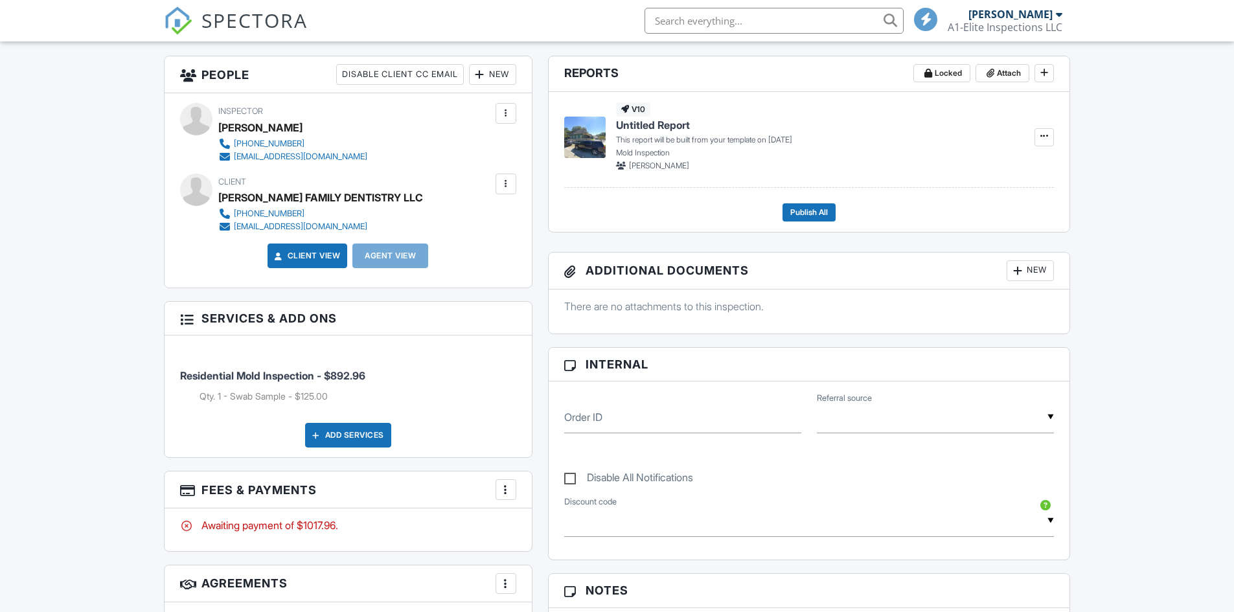
scroll to position [712, 0]
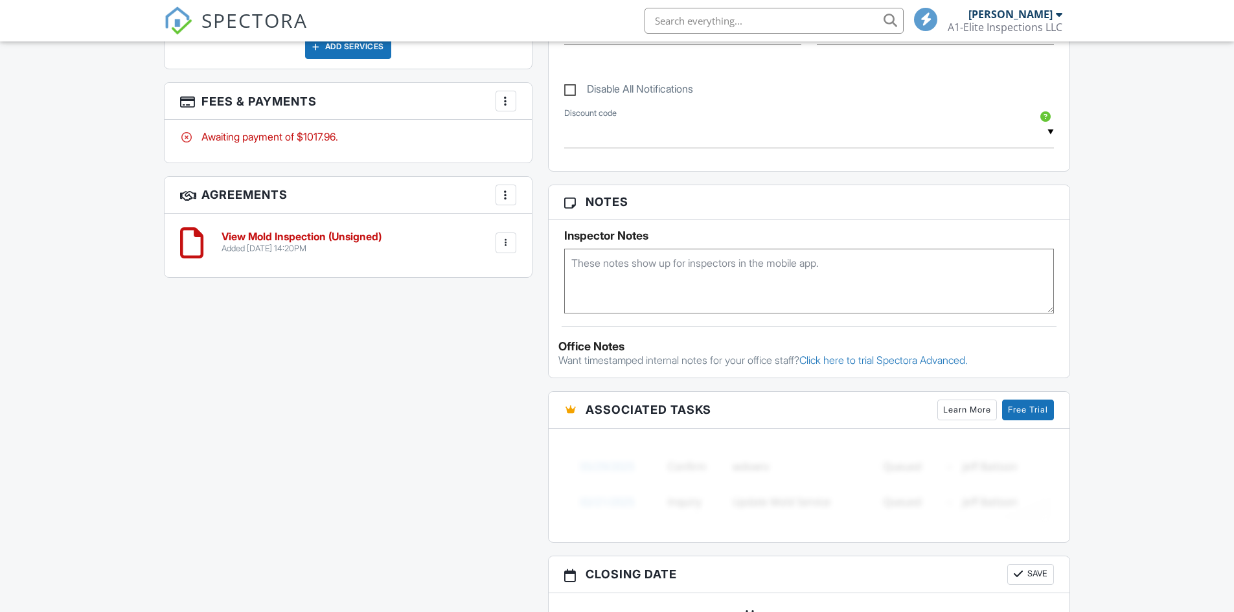
click at [299, 234] on h6 "View Mold Inspection (Unsigned)" at bounding box center [302, 237] width 160 height 12
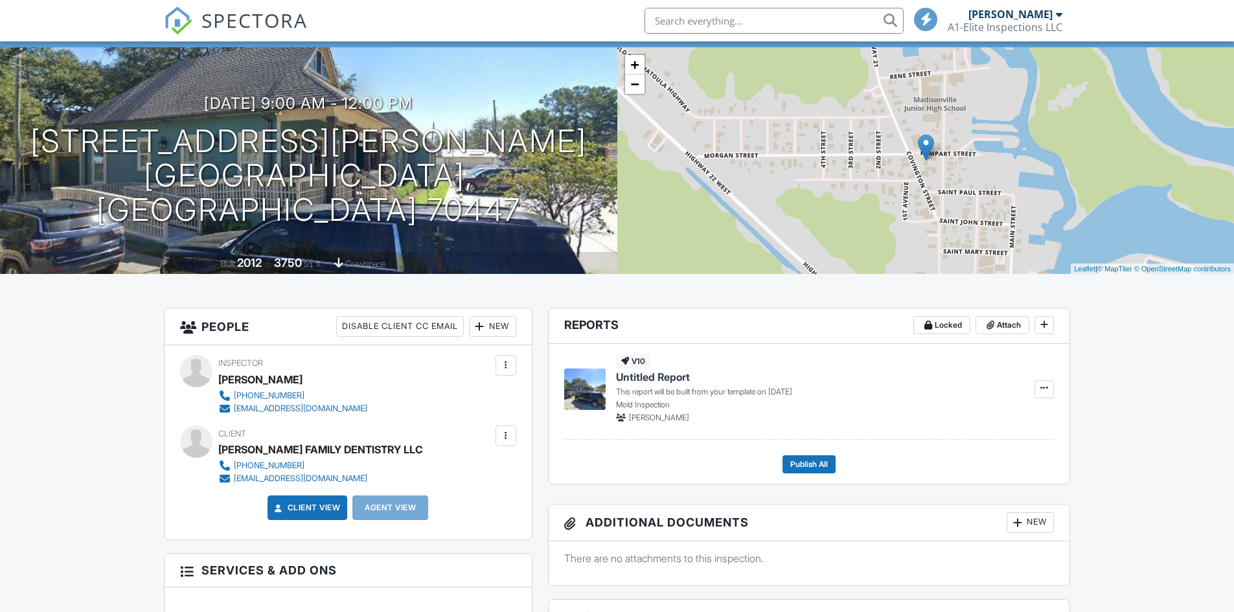
scroll to position [57, 0]
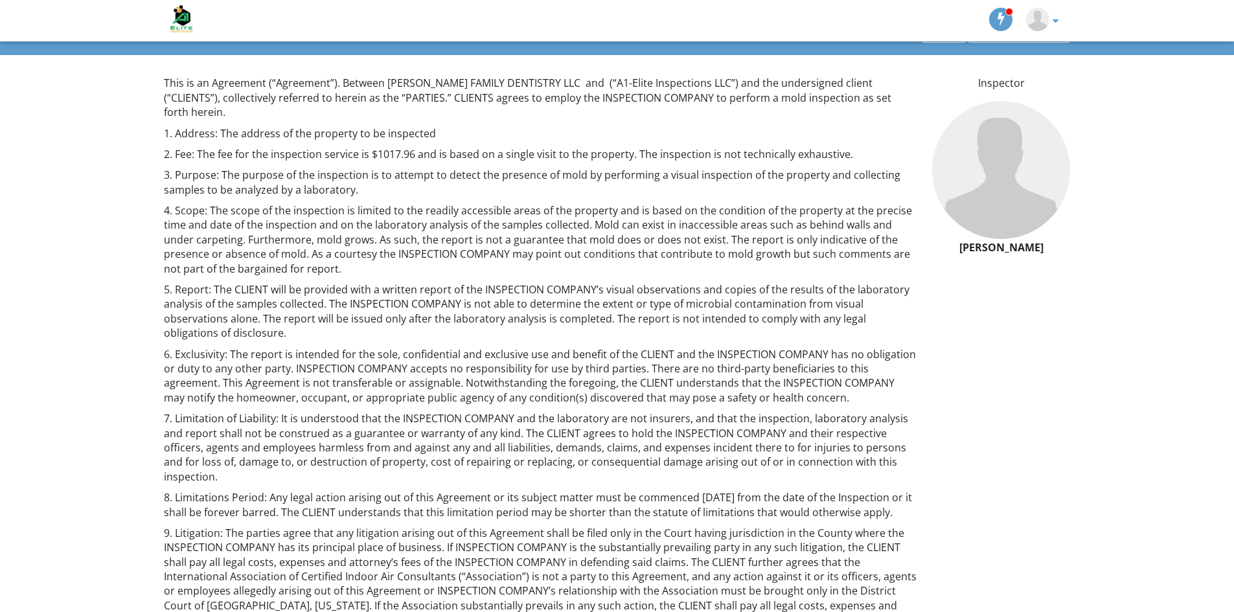
scroll to position [62, 0]
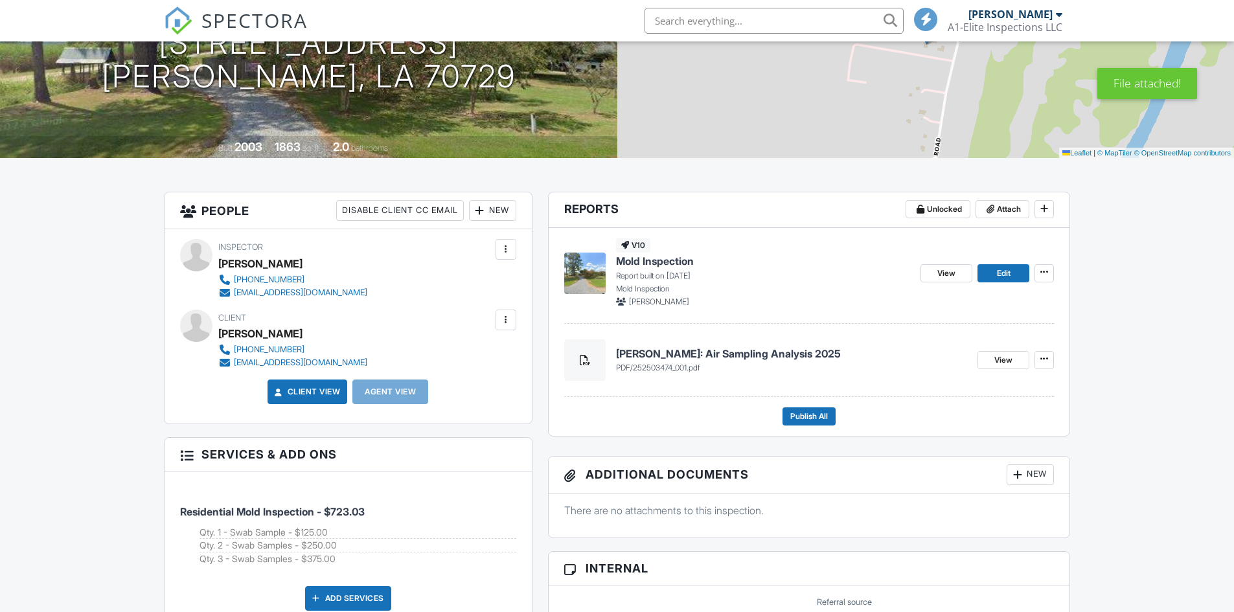
scroll to position [194, 0]
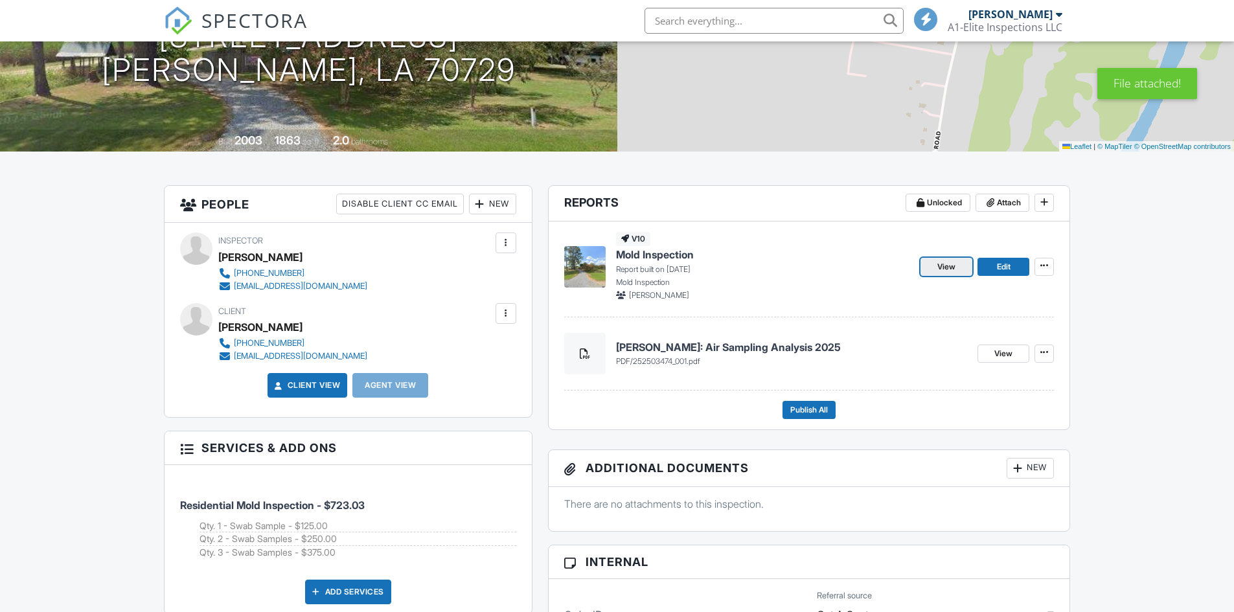
click at [956, 267] on link "View" at bounding box center [946, 267] width 52 height 18
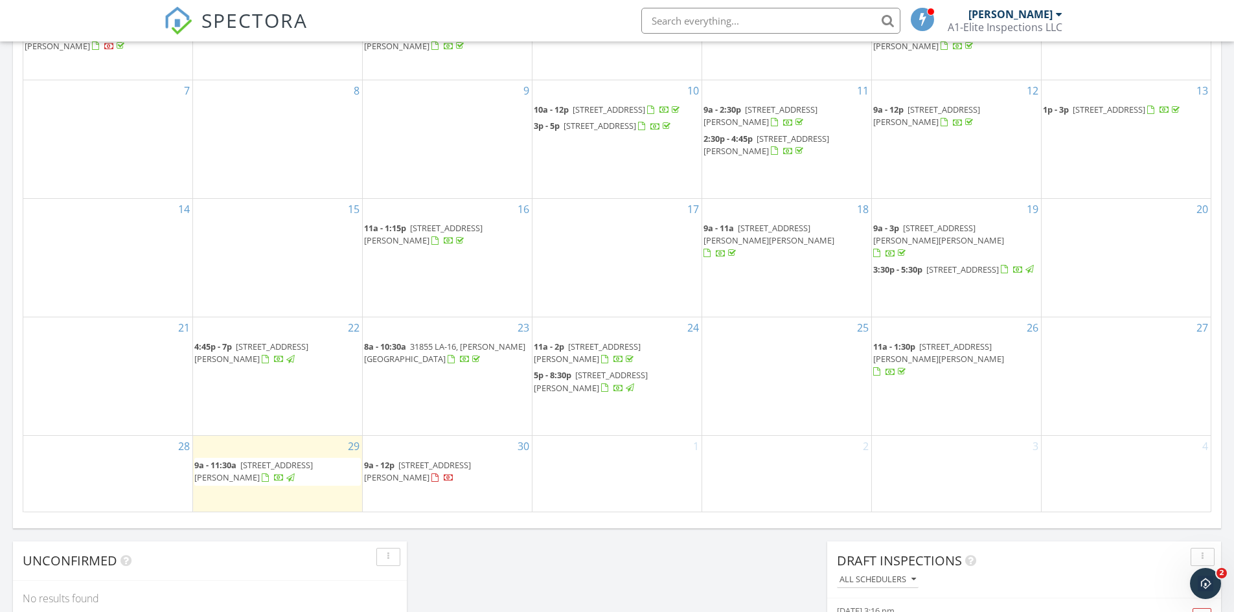
scroll to position [842, 0]
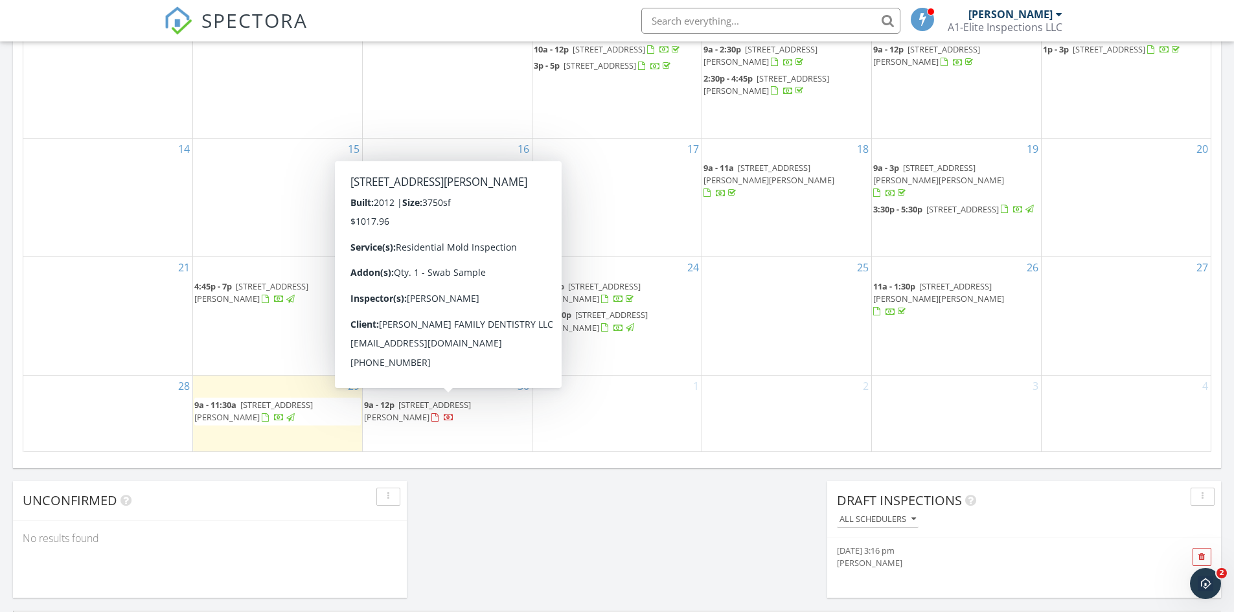
click at [471, 404] on span "301 Covington St, Madisonville 70447" at bounding box center [417, 411] width 107 height 24
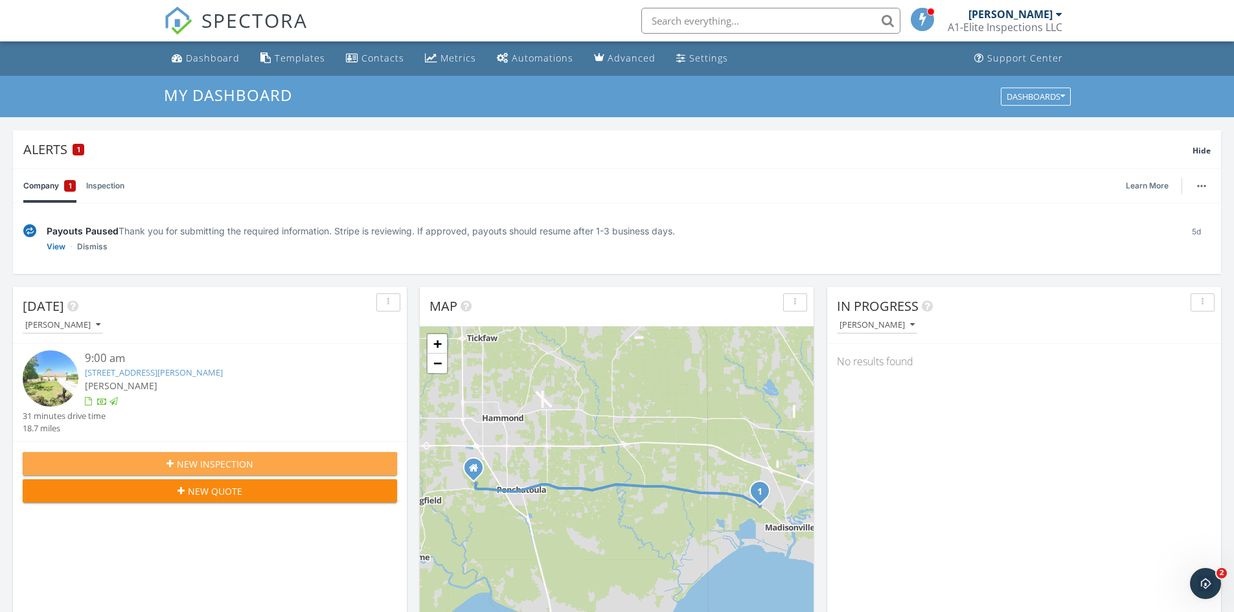
click at [304, 464] on div "New Inspection" at bounding box center [210, 464] width 354 height 14
